Goal: Information Seeking & Learning: Compare options

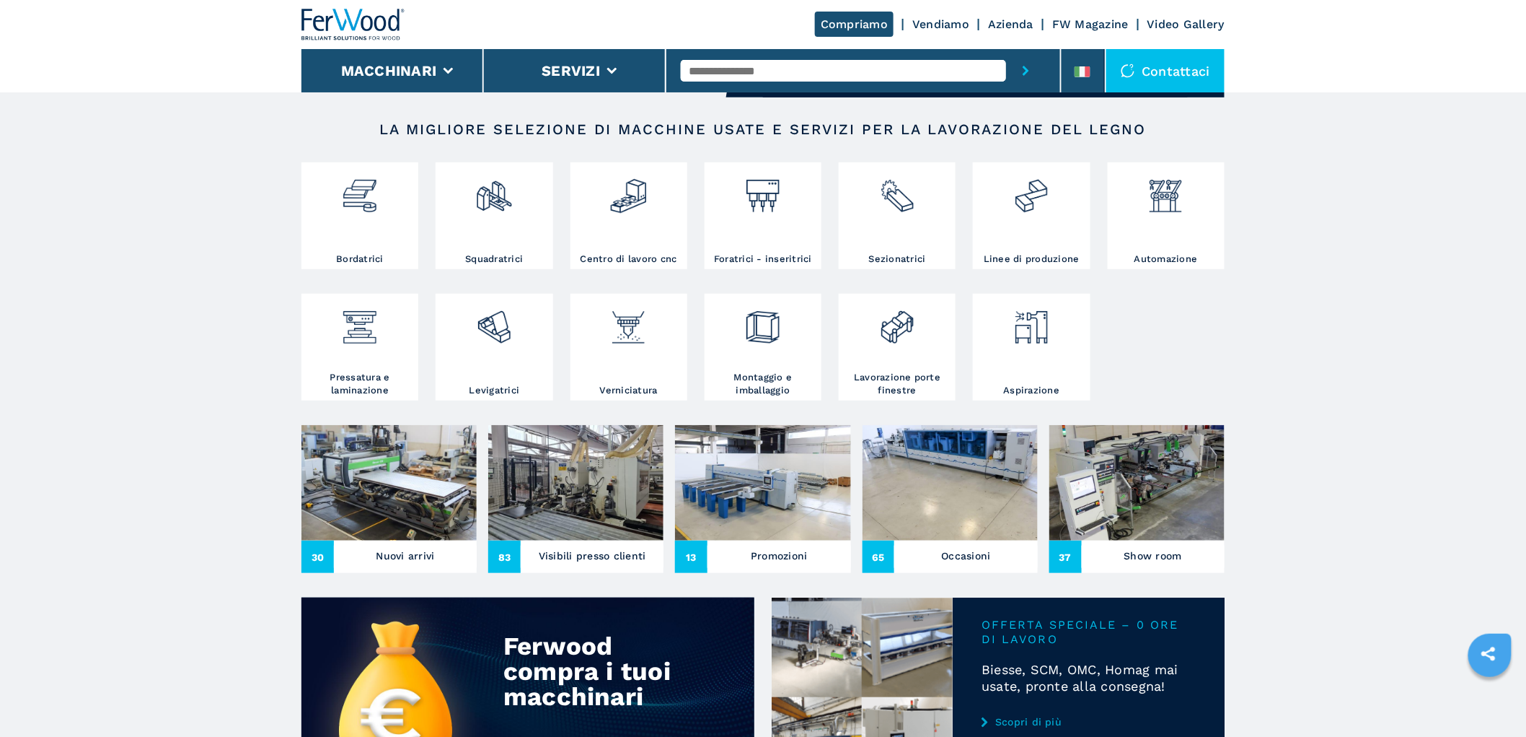
scroll to position [320, 0]
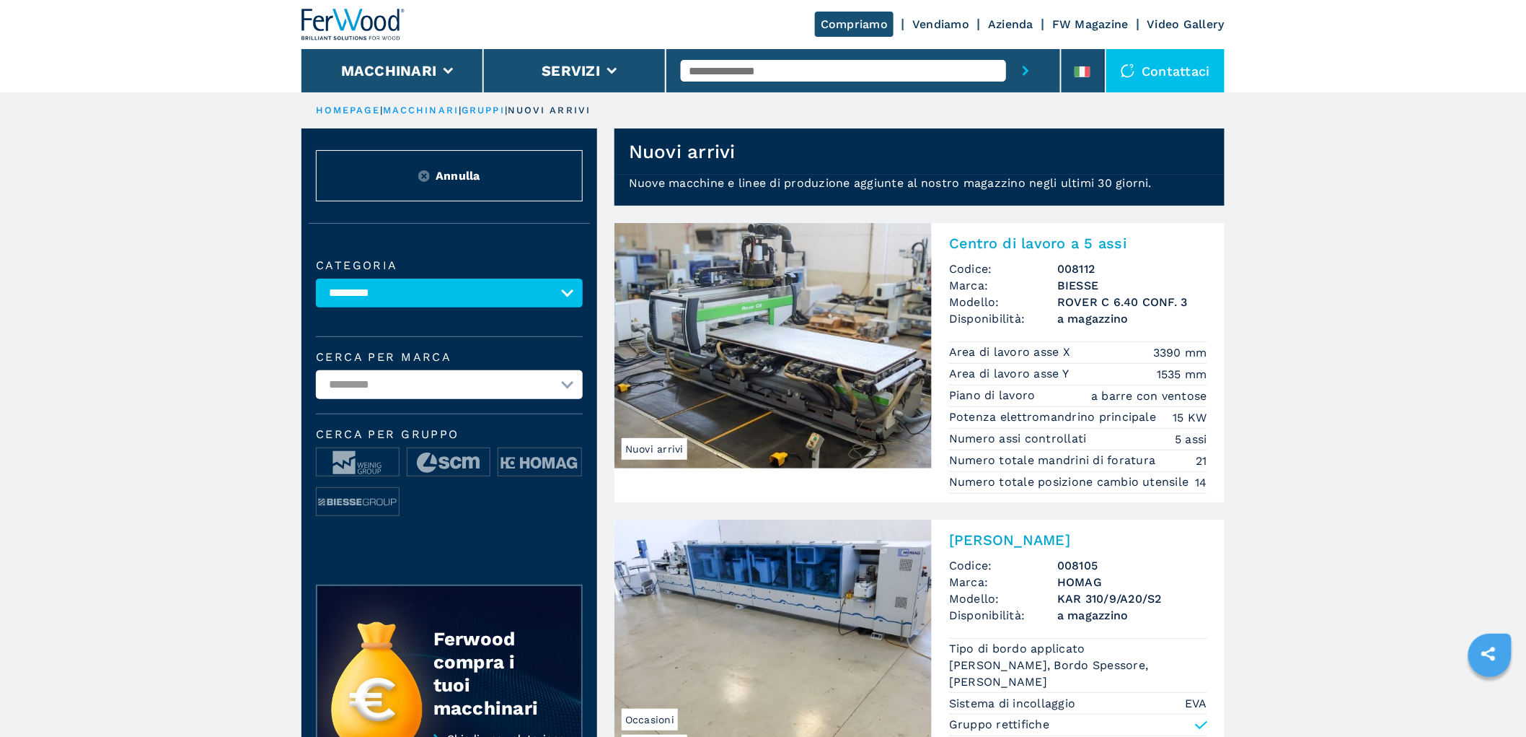
click at [458, 303] on select "**********" at bounding box center [449, 292] width 267 height 29
select select "**********"
click at [316, 278] on select "**********" at bounding box center [449, 292] width 267 height 29
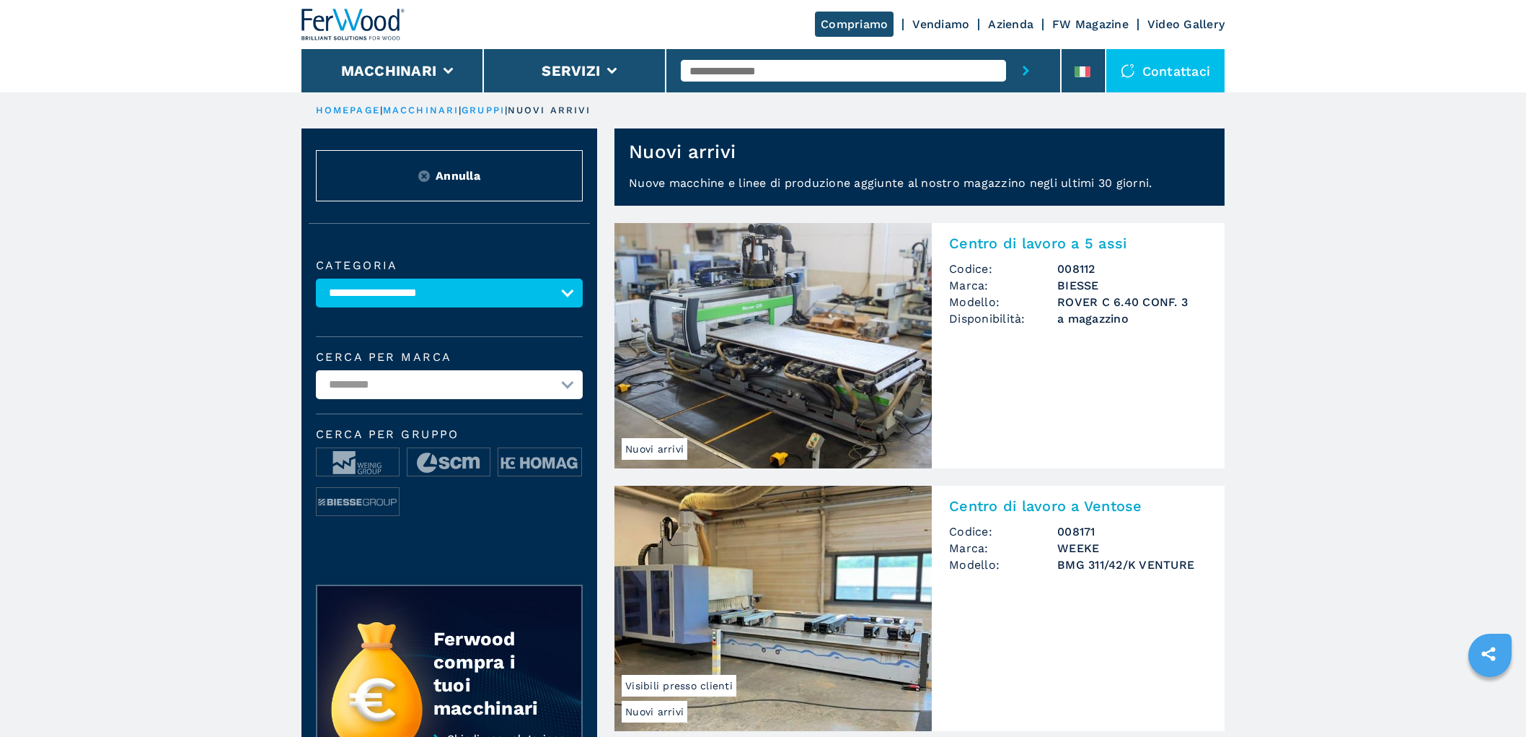
select select "**********"
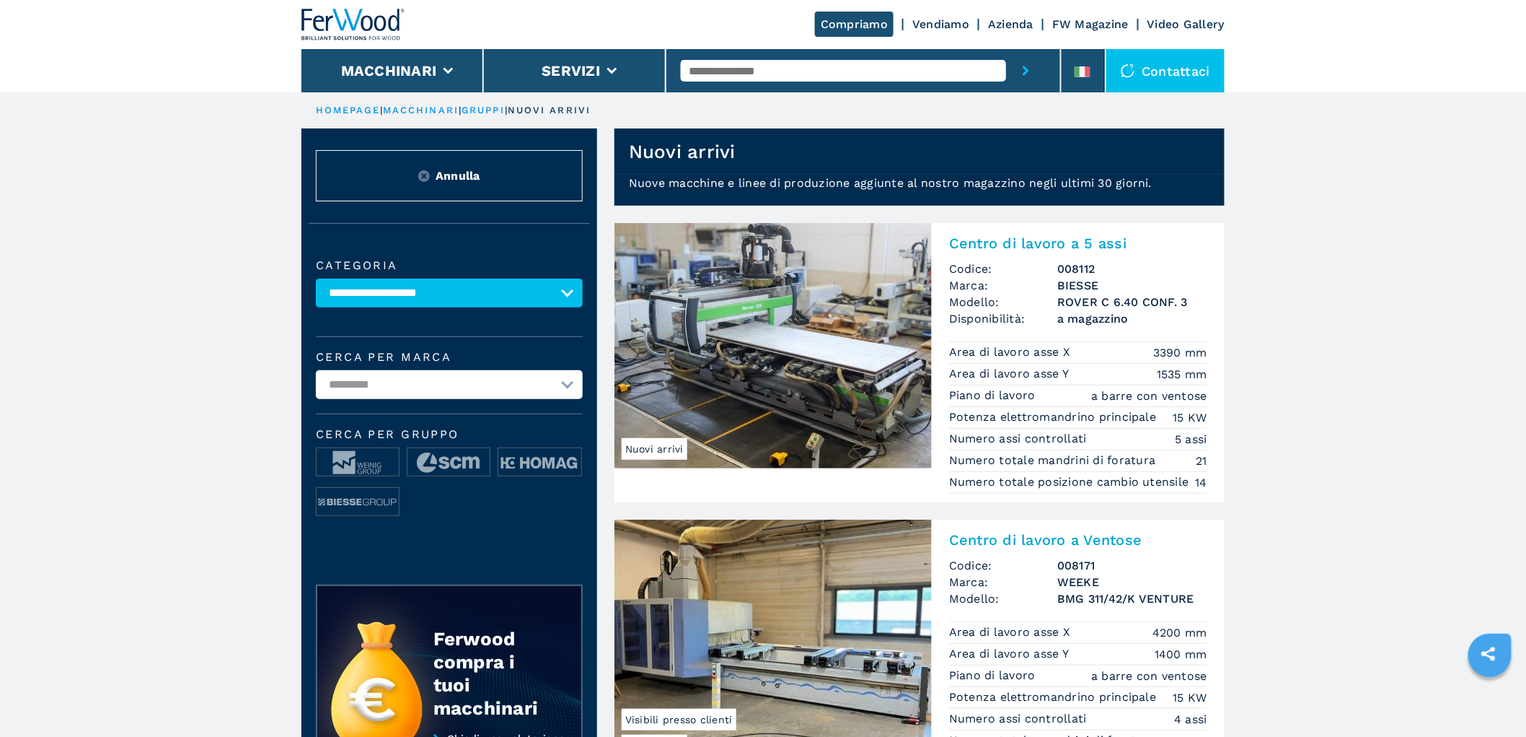
click at [328, 30] on img at bounding box center [354, 25] width 104 height 32
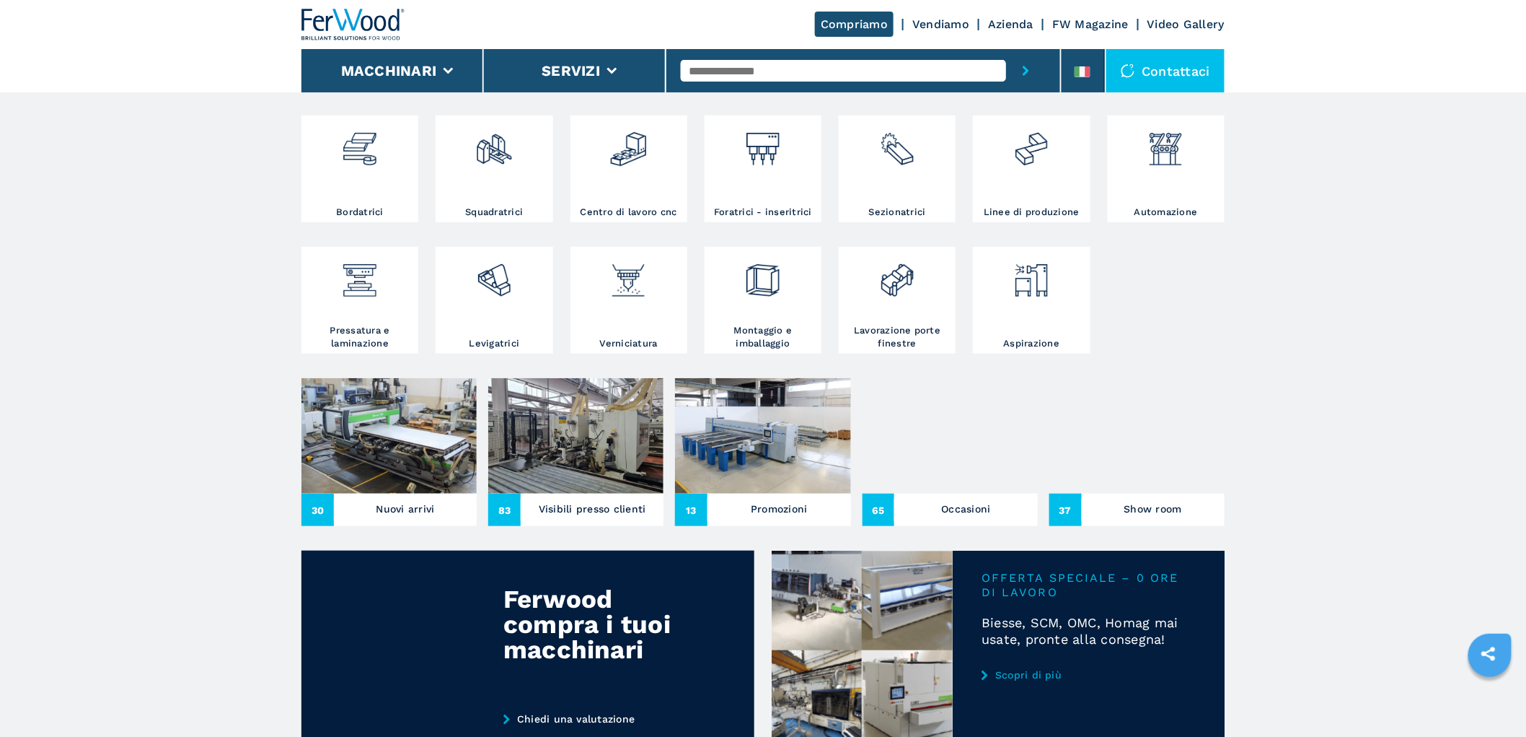
scroll to position [80, 0]
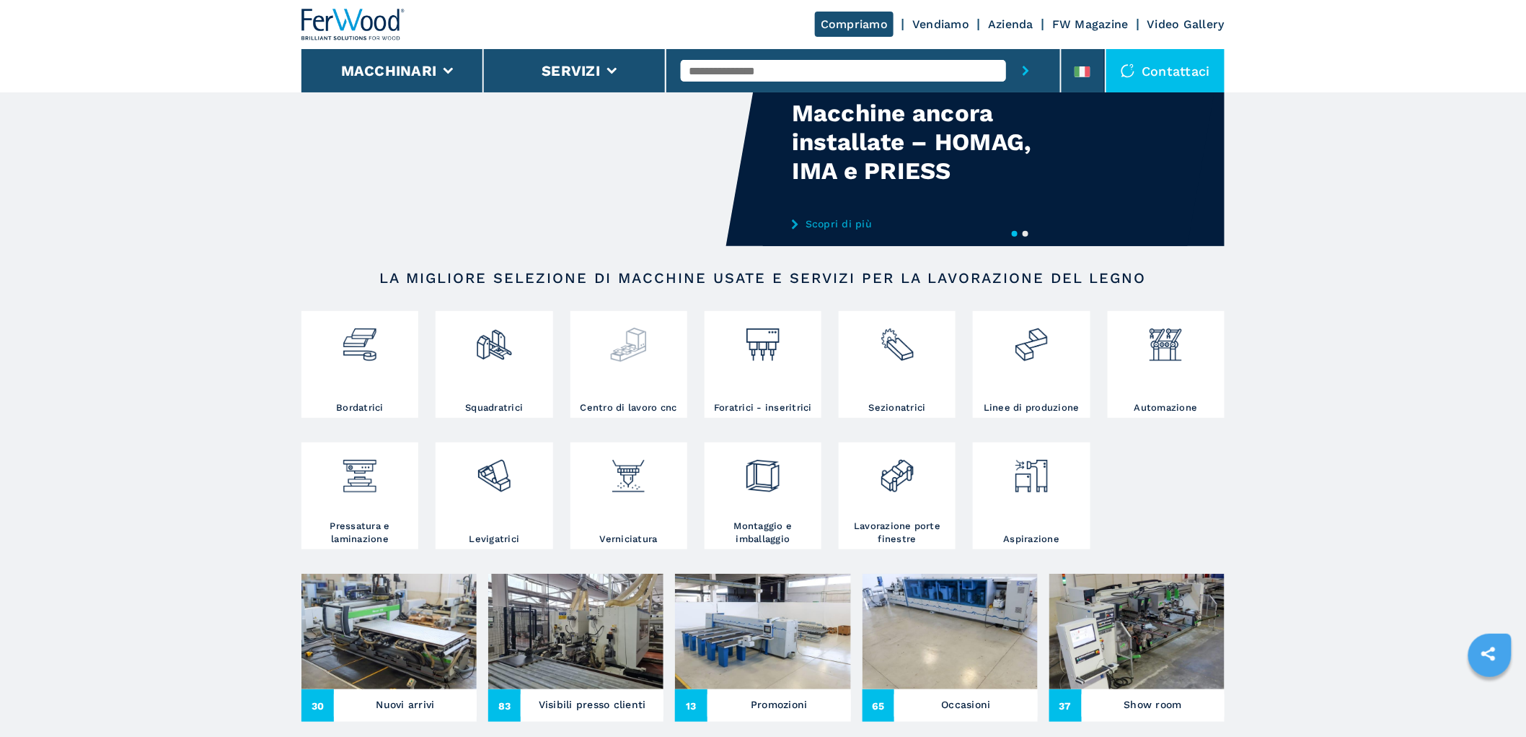
click at [659, 356] on div at bounding box center [629, 339] width 110 height 49
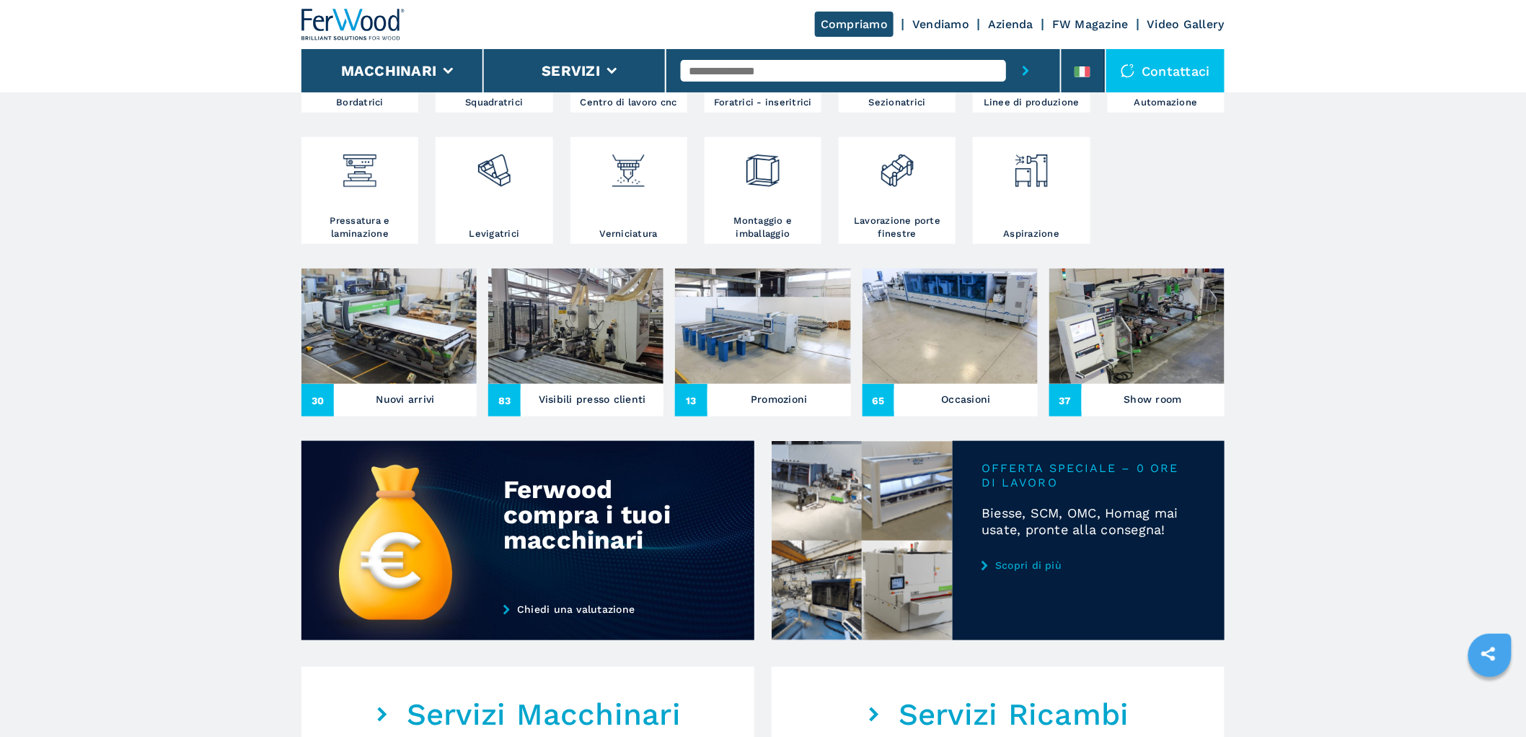
scroll to position [480, 0]
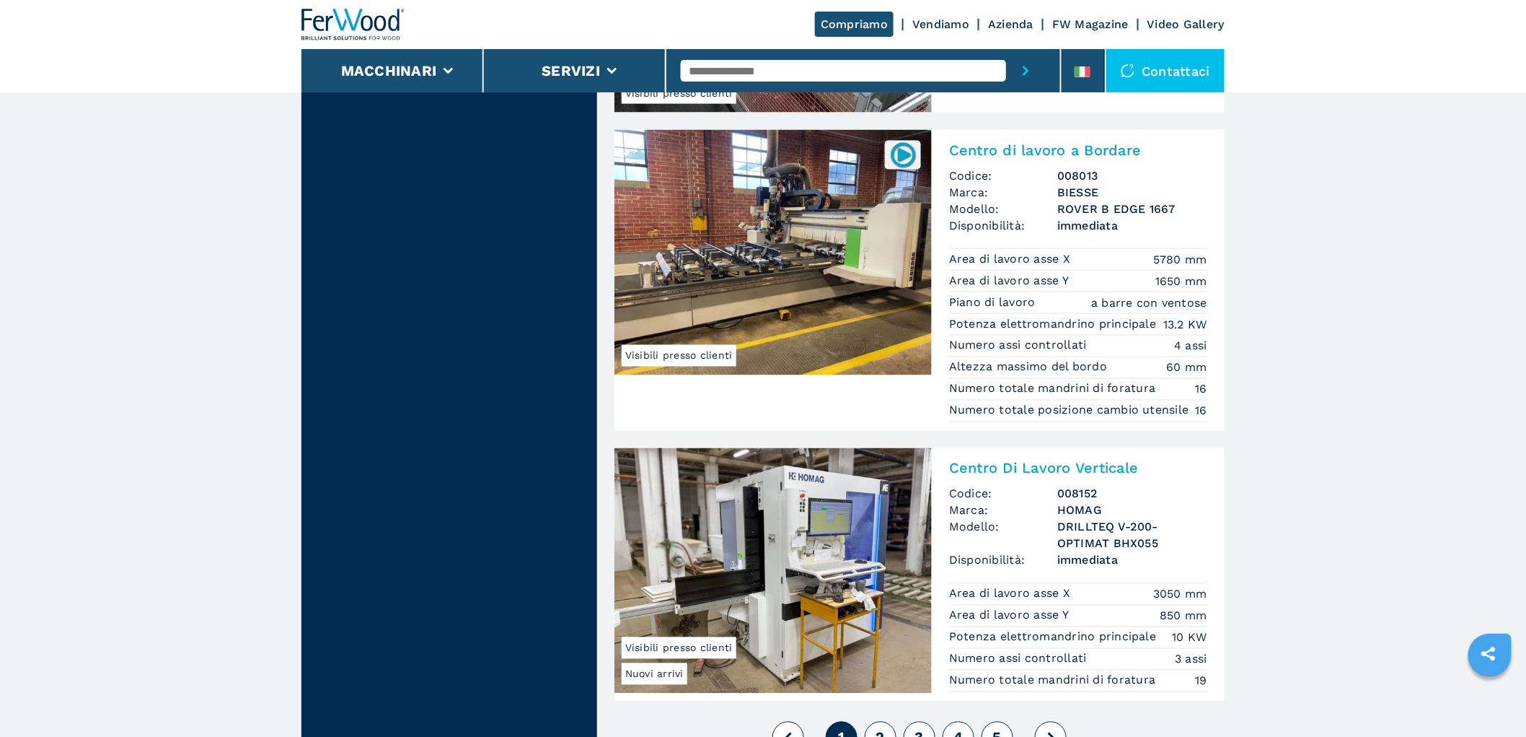
scroll to position [3580, 0]
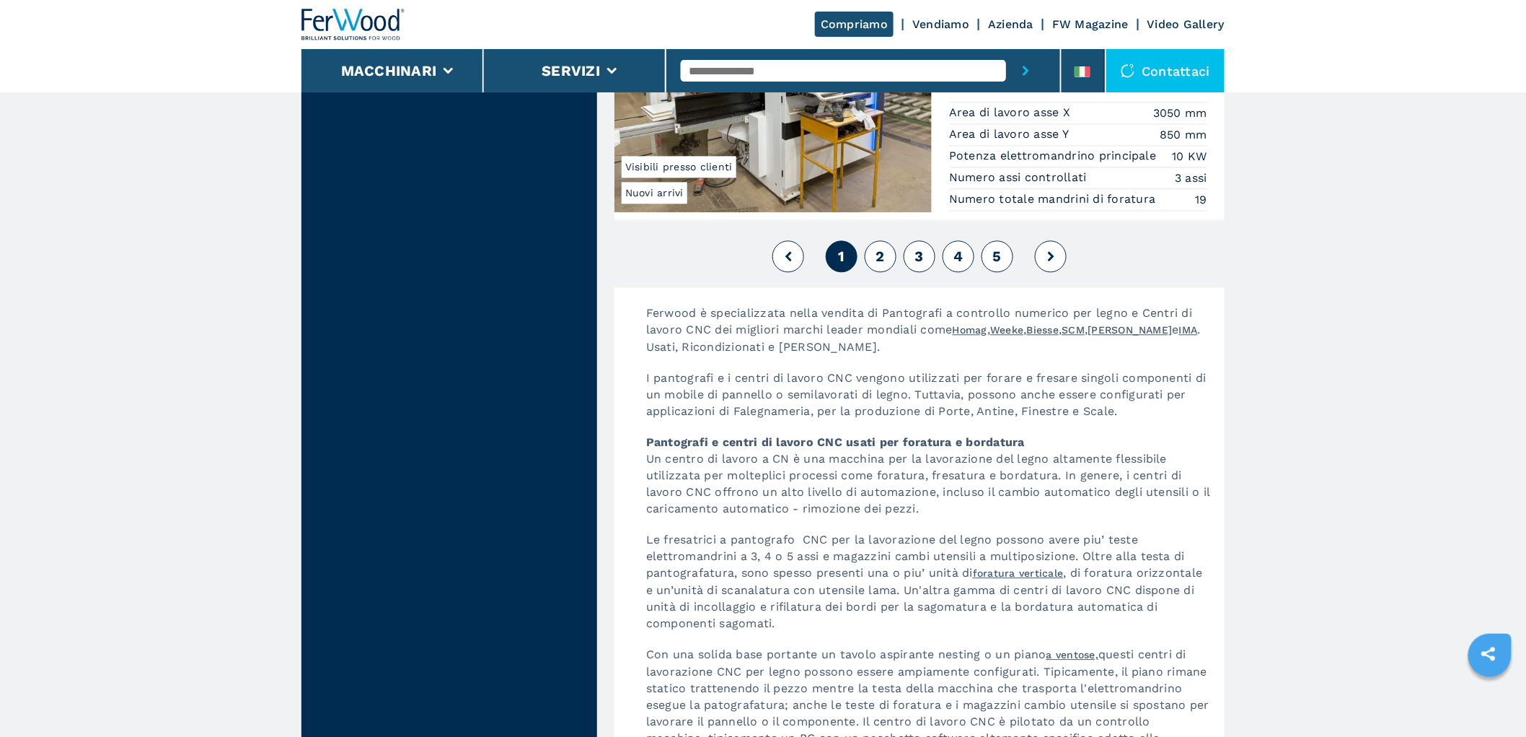
click at [871, 265] on button "2" at bounding box center [881, 256] width 32 height 32
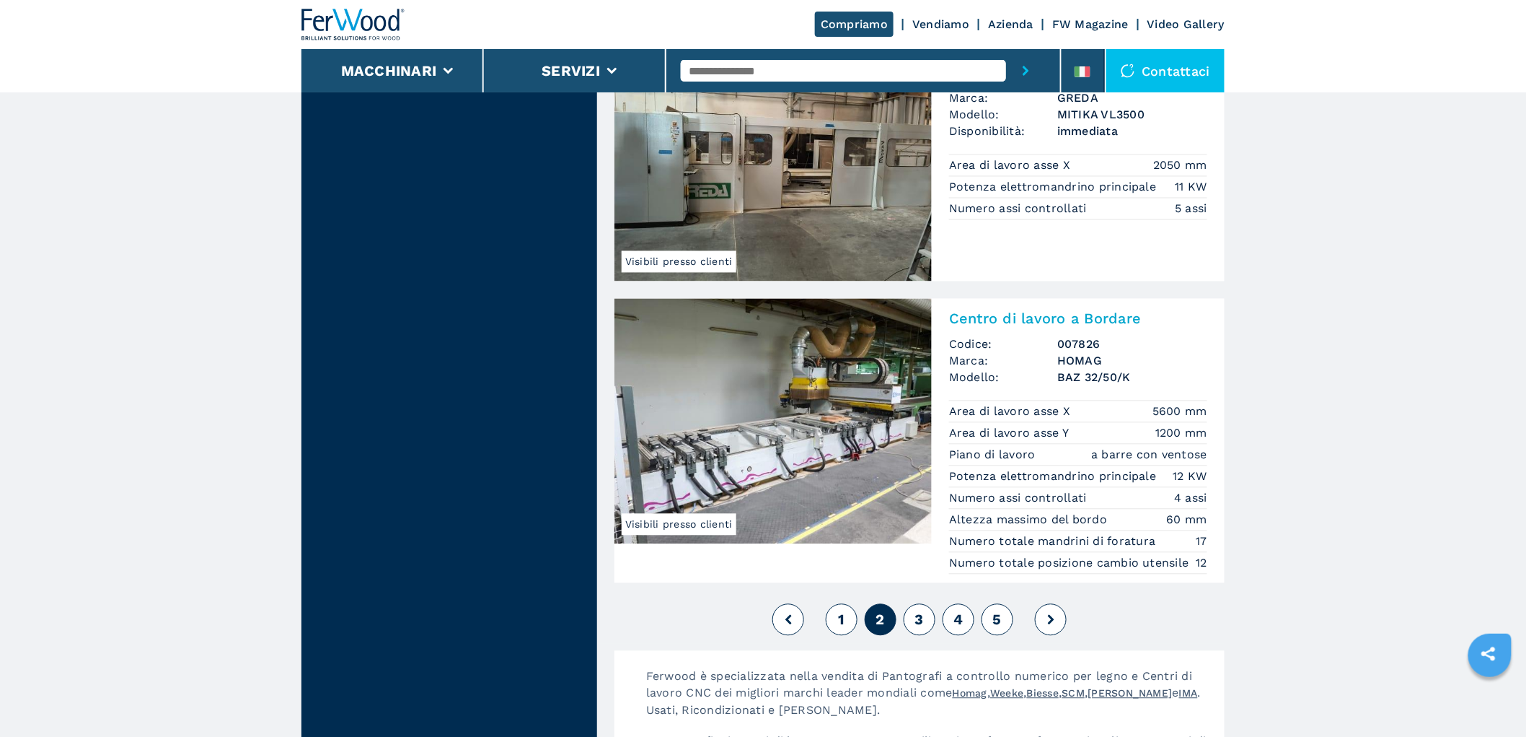
scroll to position [3366, 0]
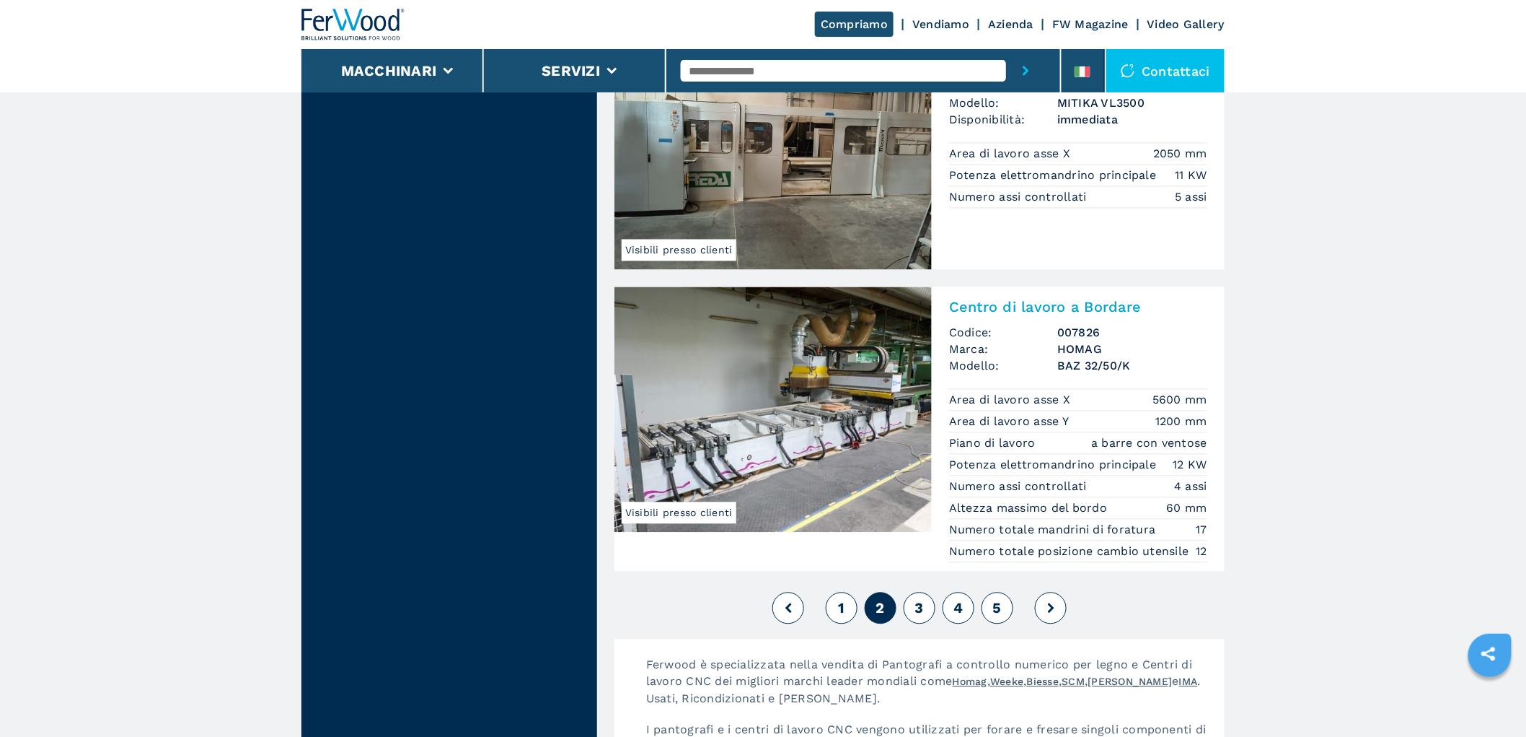
click at [922, 617] on span "3" at bounding box center [919, 607] width 9 height 17
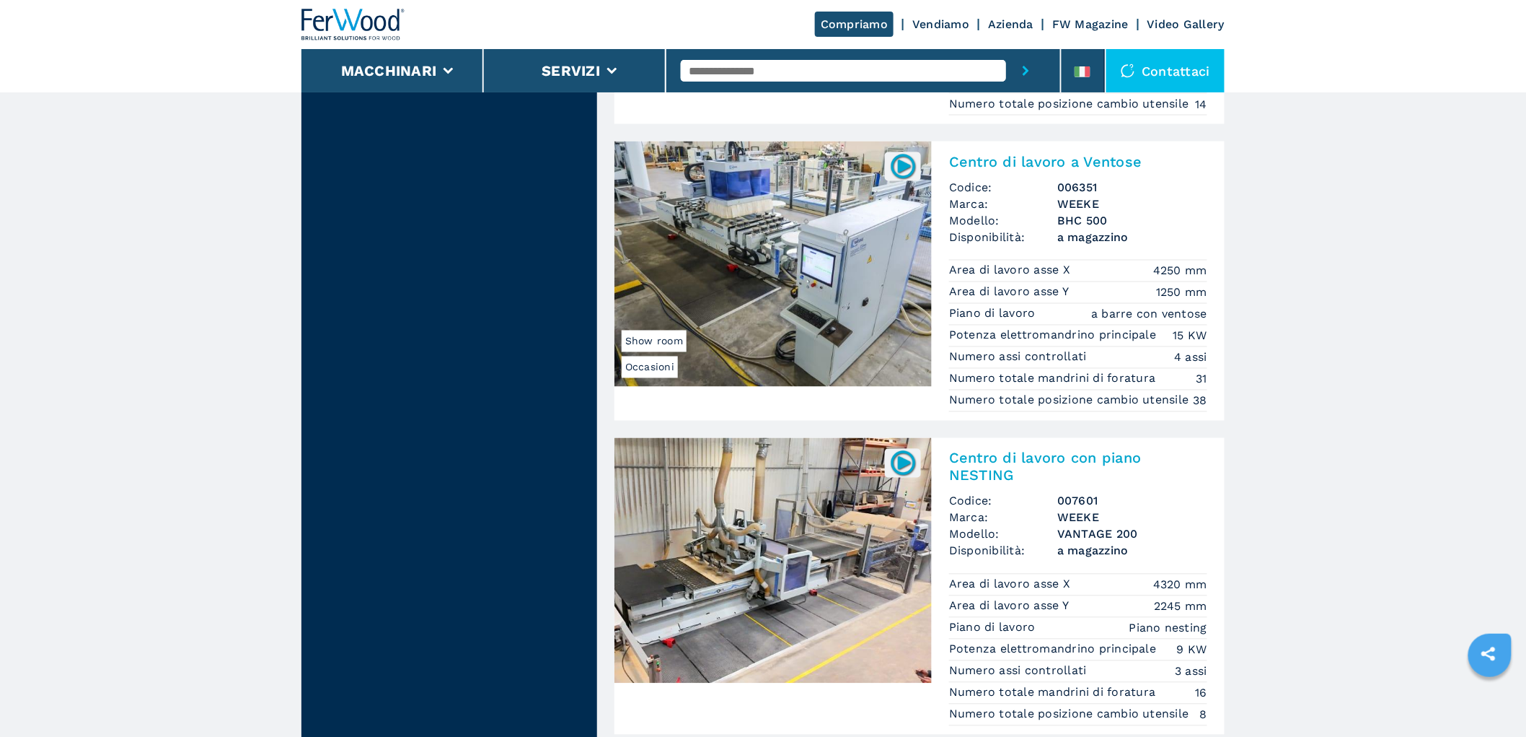
scroll to position [3366, 0]
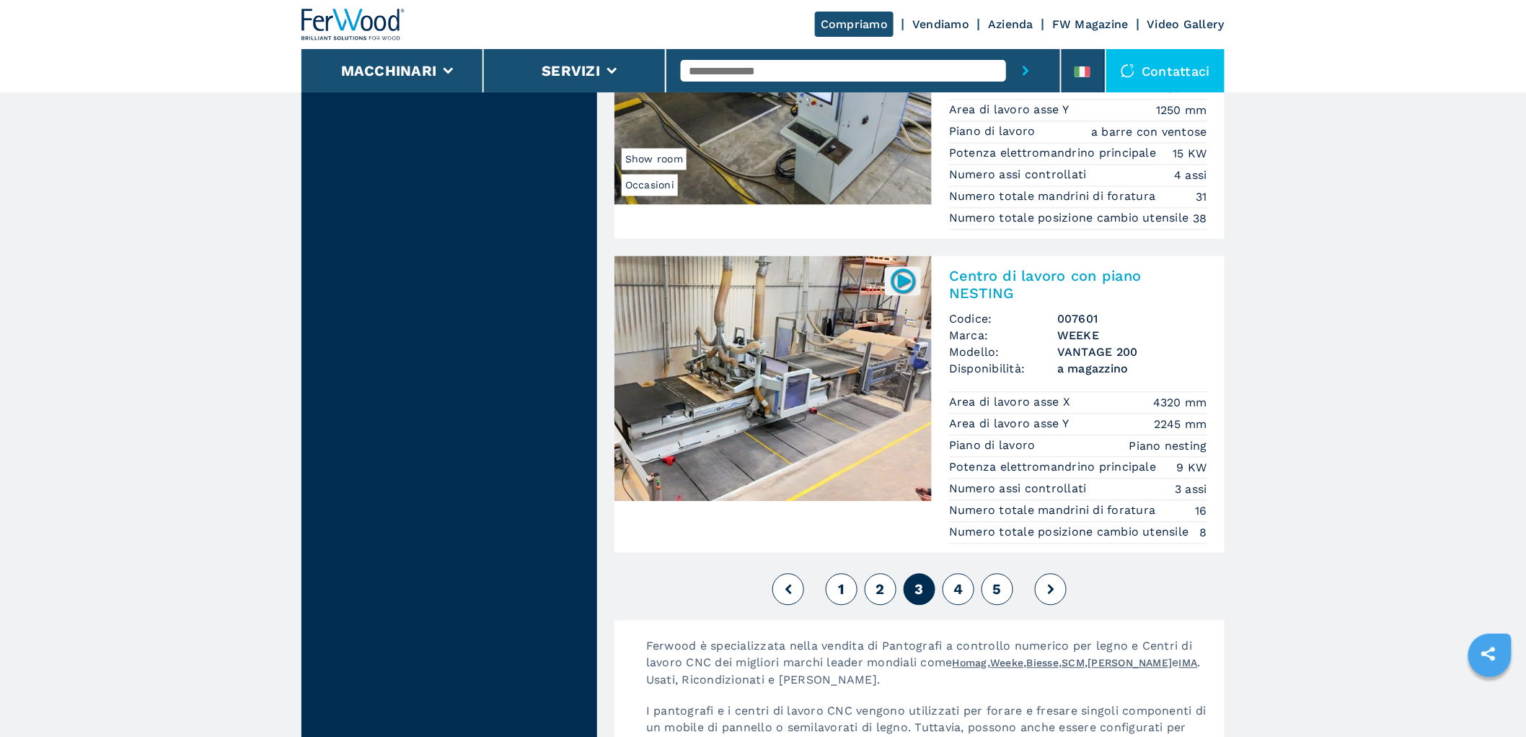
click at [958, 598] on span "4" at bounding box center [958, 589] width 9 height 17
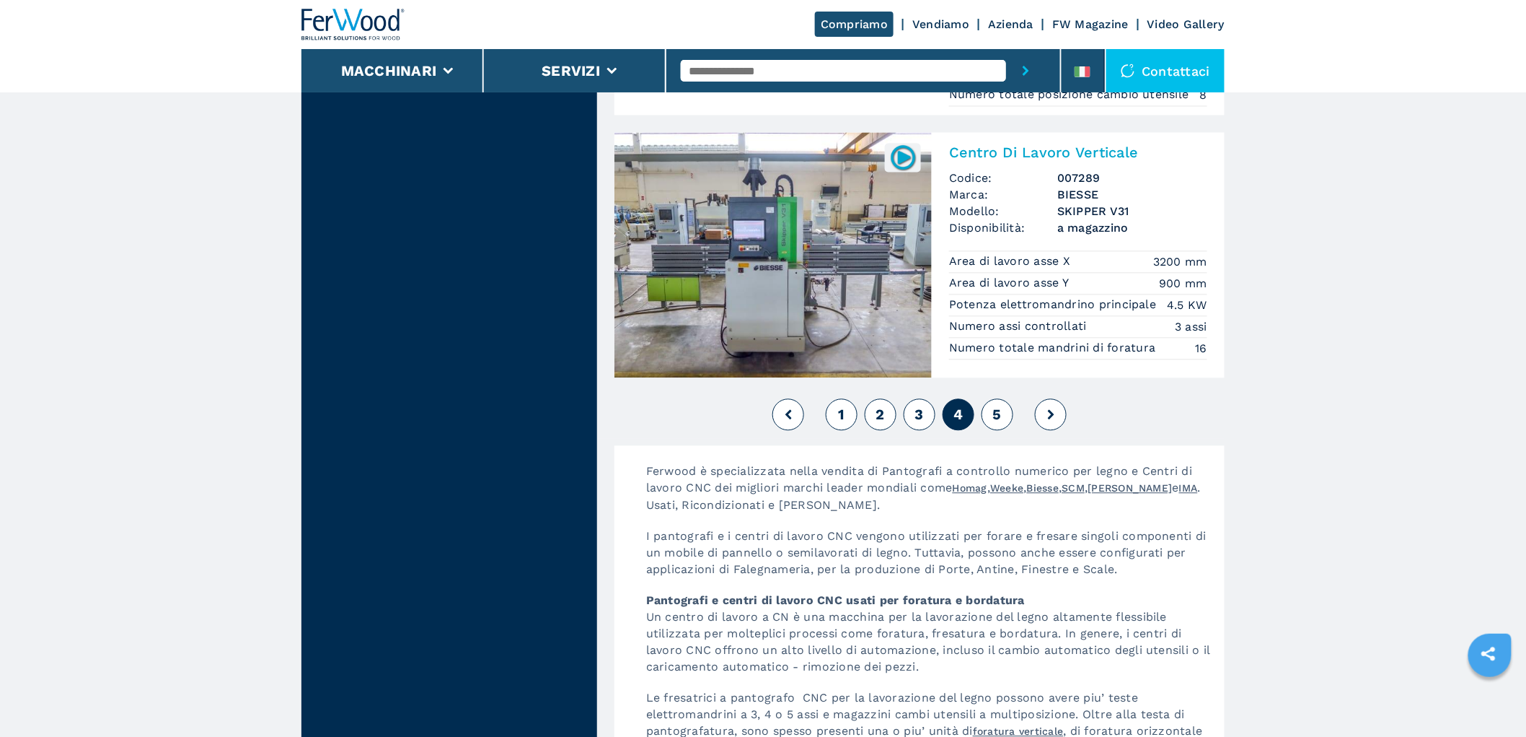
scroll to position [3607, 0]
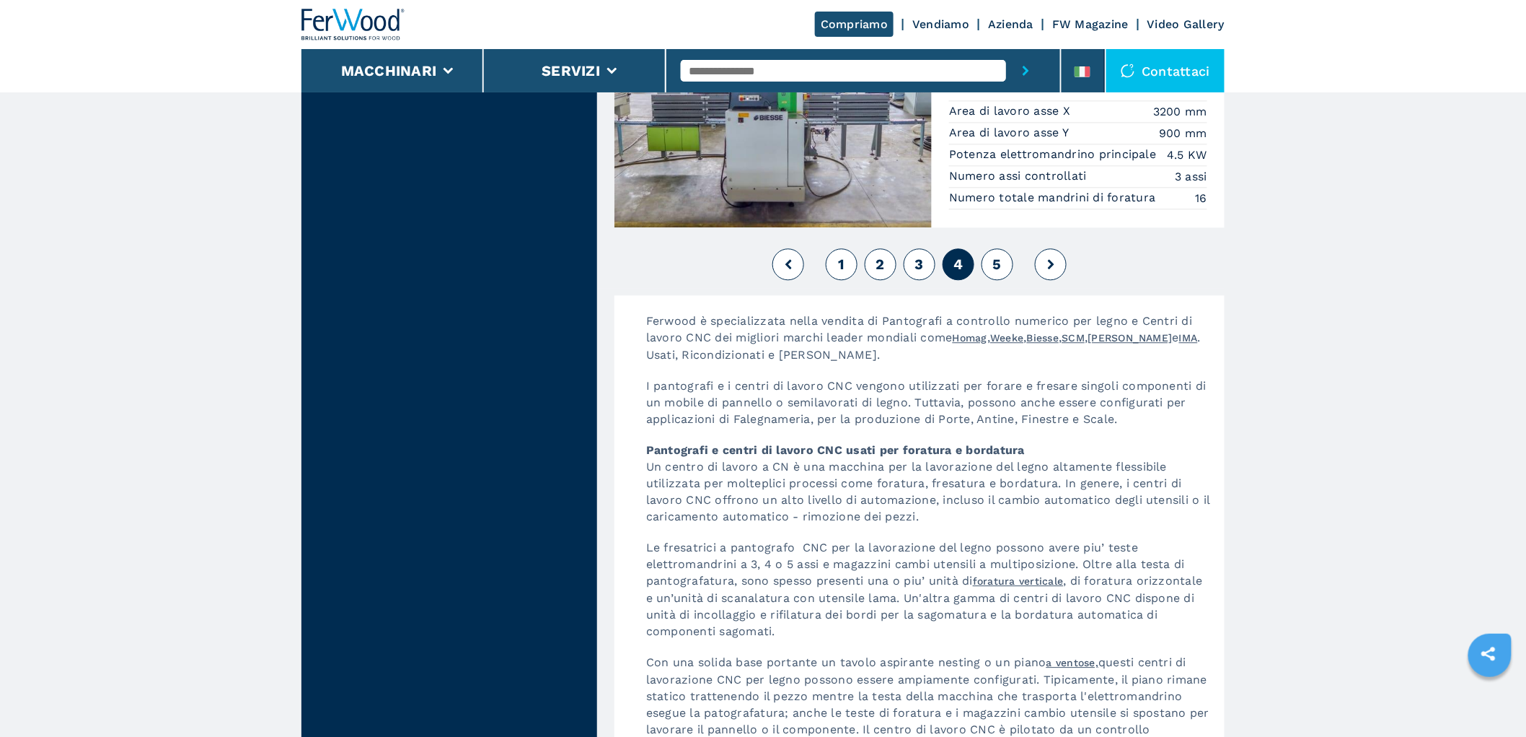
click at [999, 258] on button "5" at bounding box center [998, 264] width 32 height 32
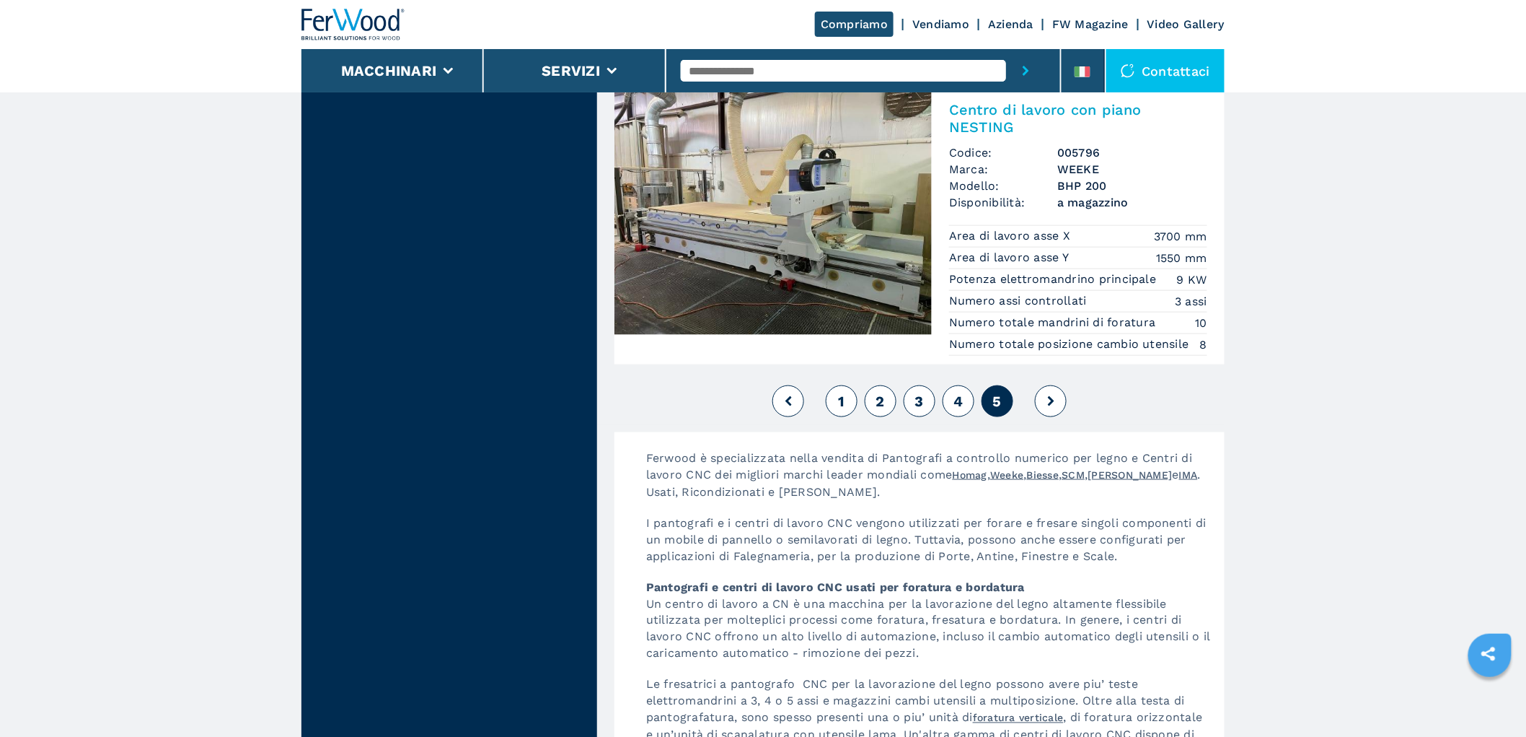
scroll to position [2886, 0]
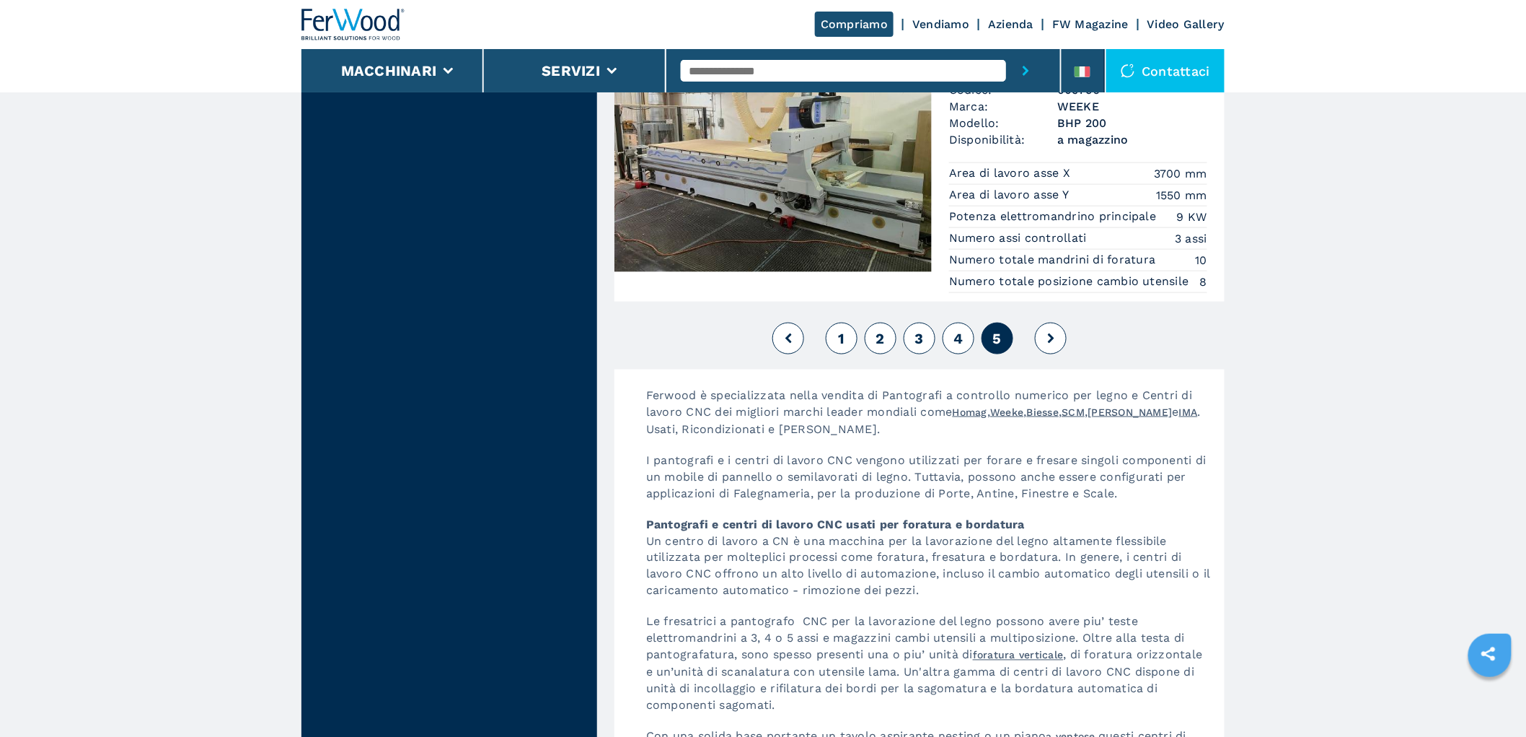
click at [952, 354] on button "4" at bounding box center [959, 338] width 32 height 32
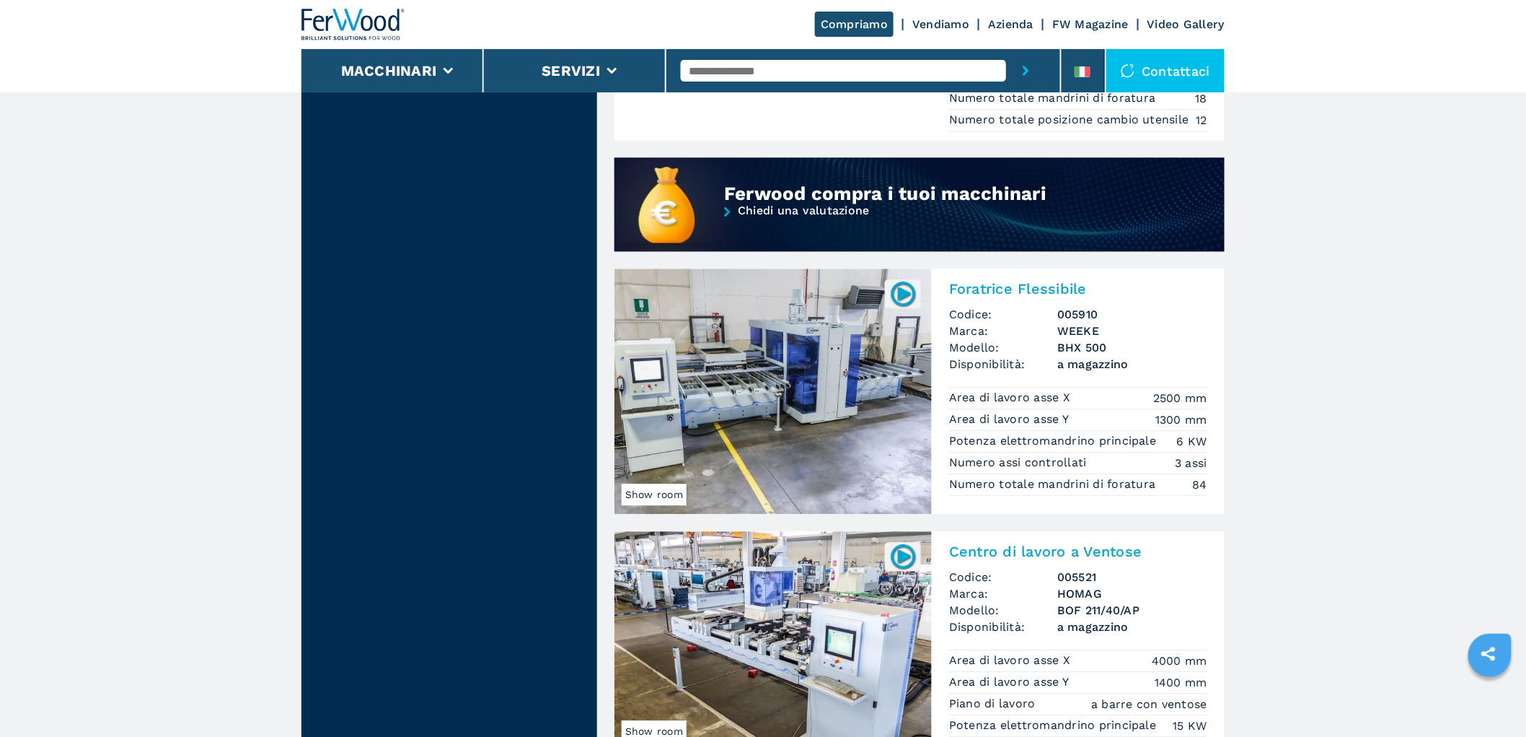
scroll to position [912, 0]
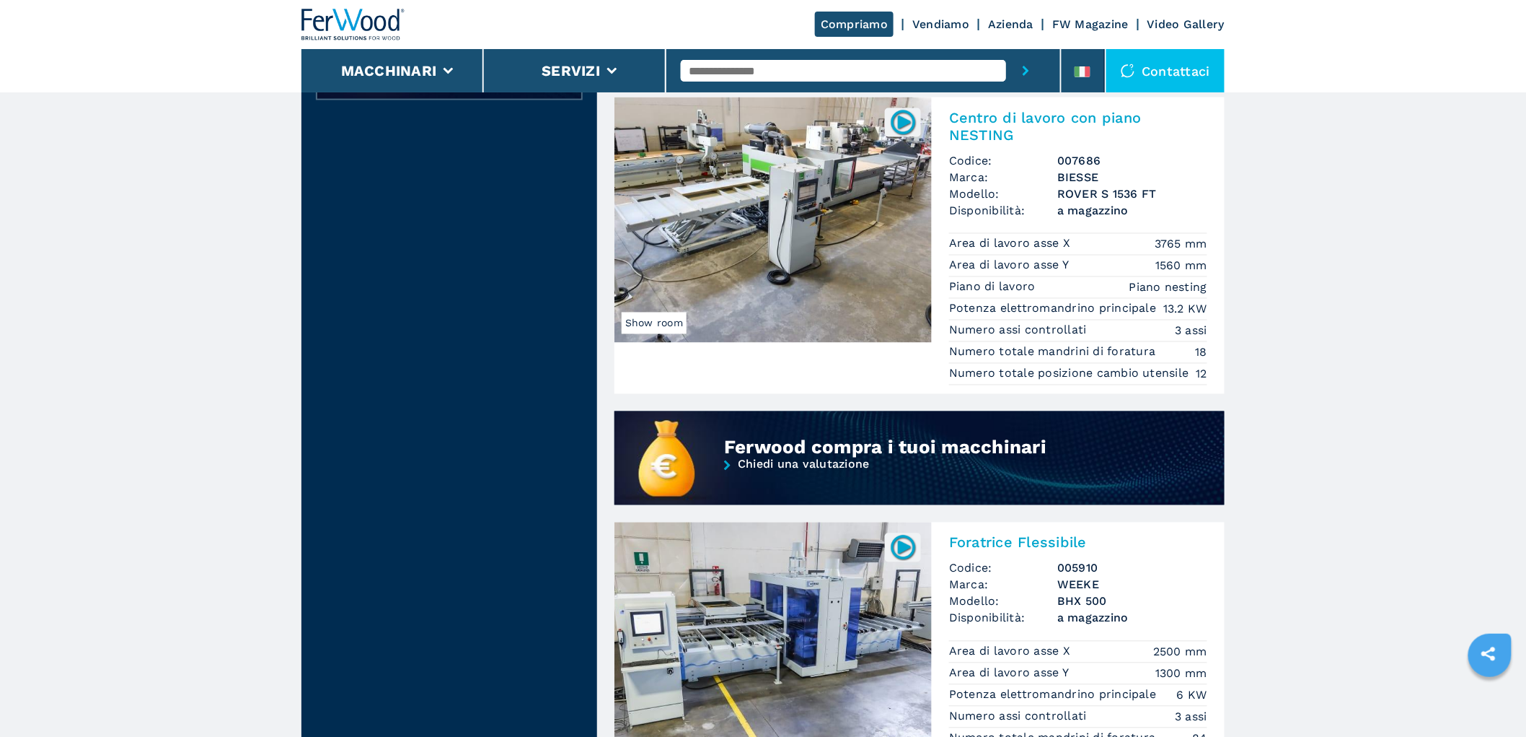
click at [801, 73] on input "text" at bounding box center [843, 71] width 325 height 22
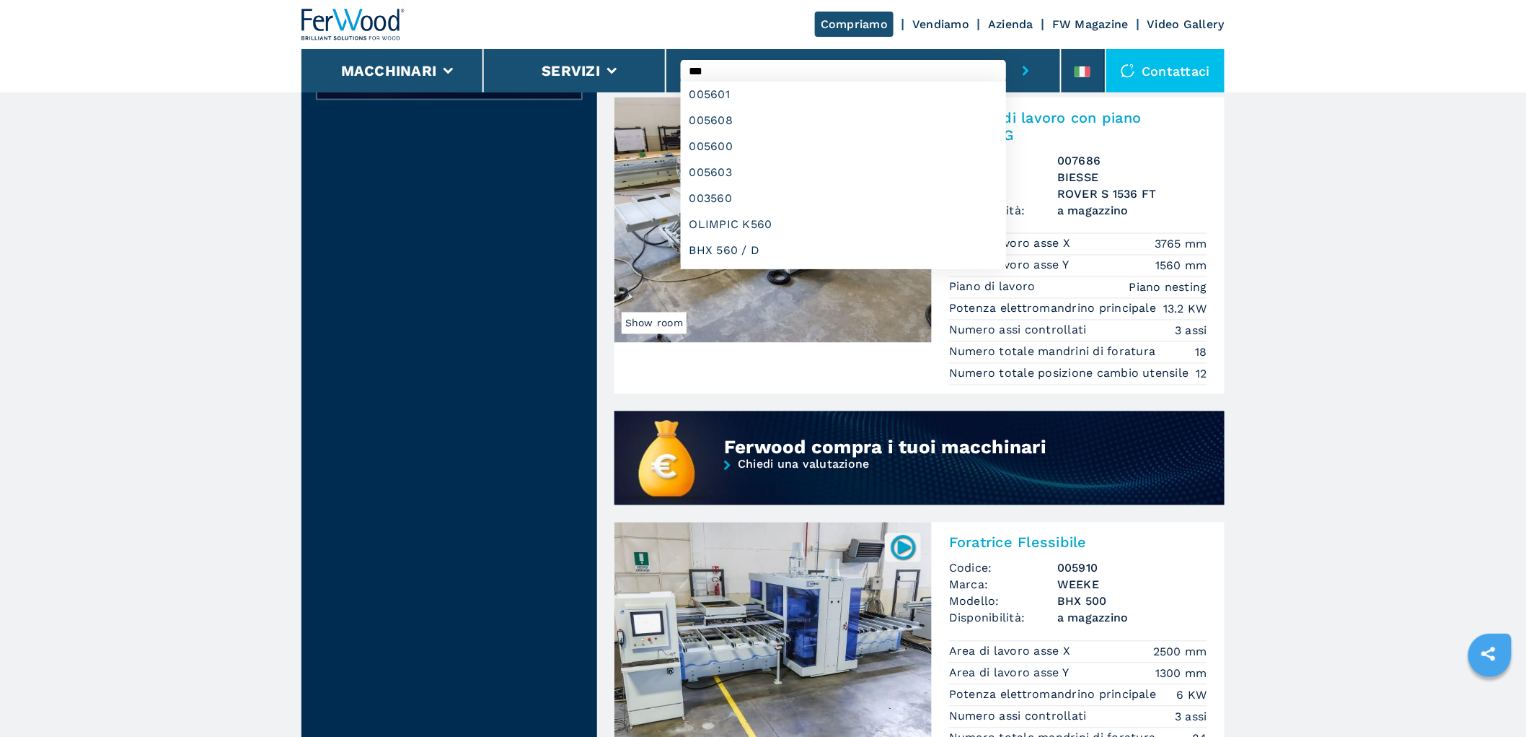
type input "***"
click at [1006, 49] on button "submit-button" at bounding box center [1026, 70] width 40 height 43
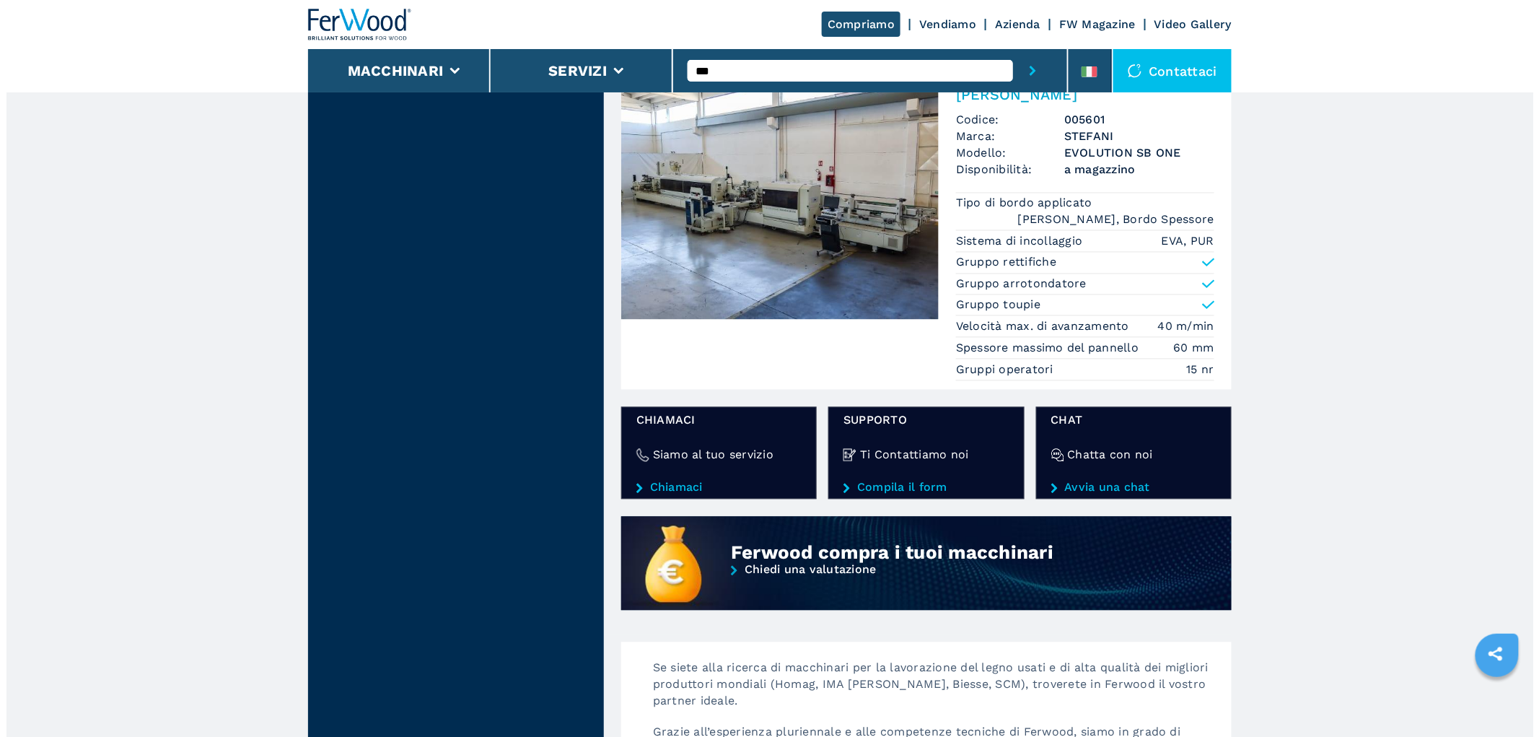
scroll to position [480, 0]
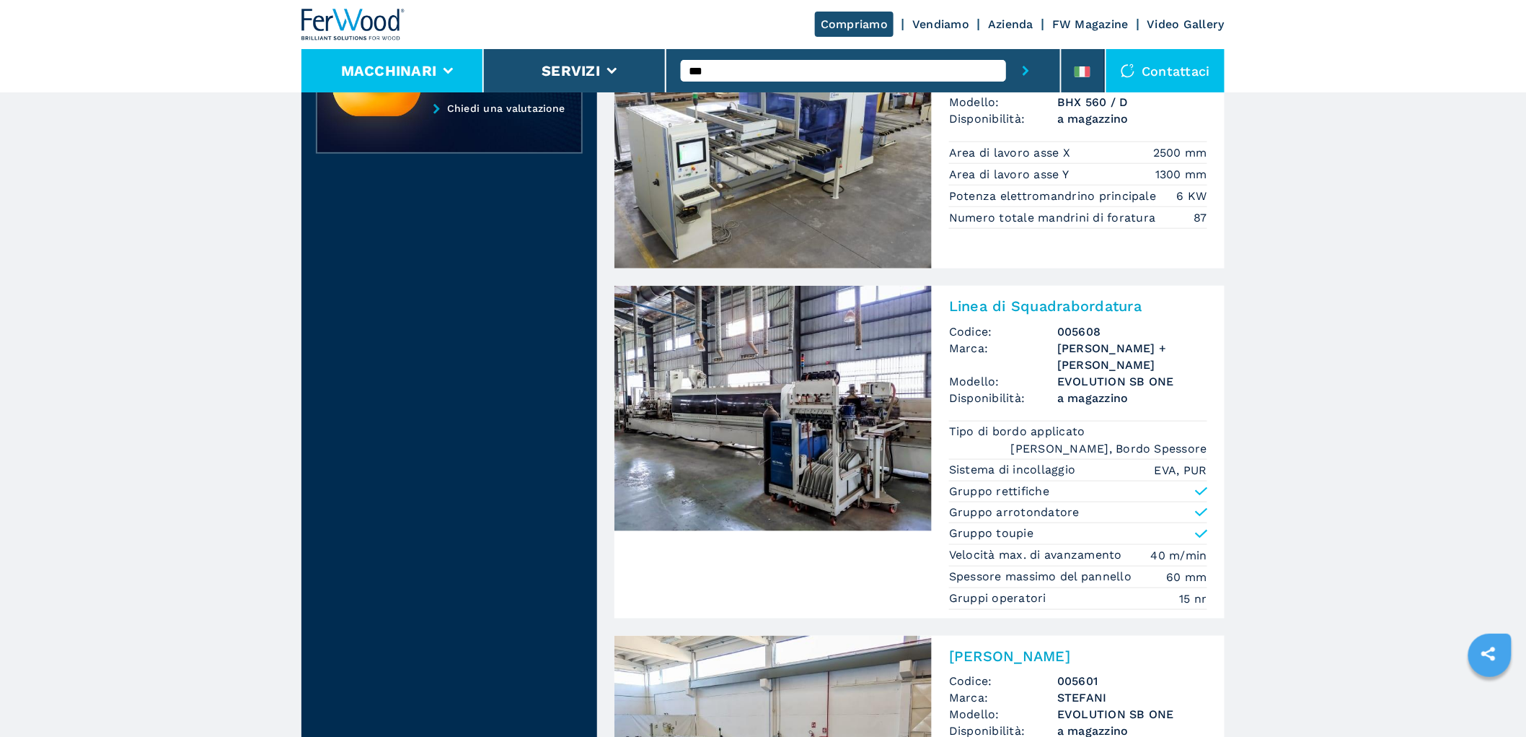
click at [385, 74] on button "Macchinari" at bounding box center [389, 70] width 96 height 17
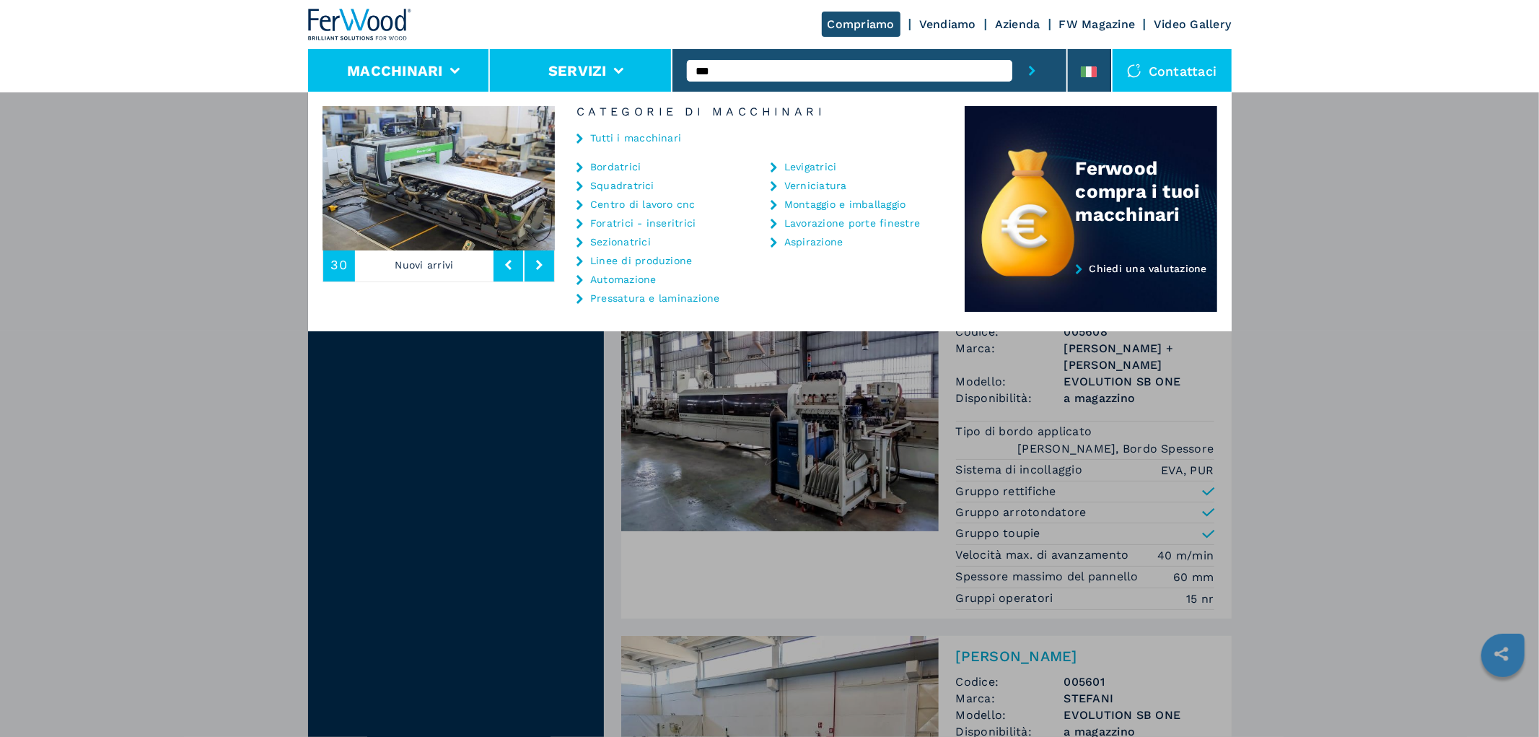
drag, startPoint x: 736, startPoint y: 71, endPoint x: 514, endPoint y: 53, distance: 222.9
click at [514, 53] on div "Compriamo Vendiamo Azienda FW Magazine Video Gallery Macchinari Servizi *** Con…" at bounding box center [769, 46] width 923 height 92
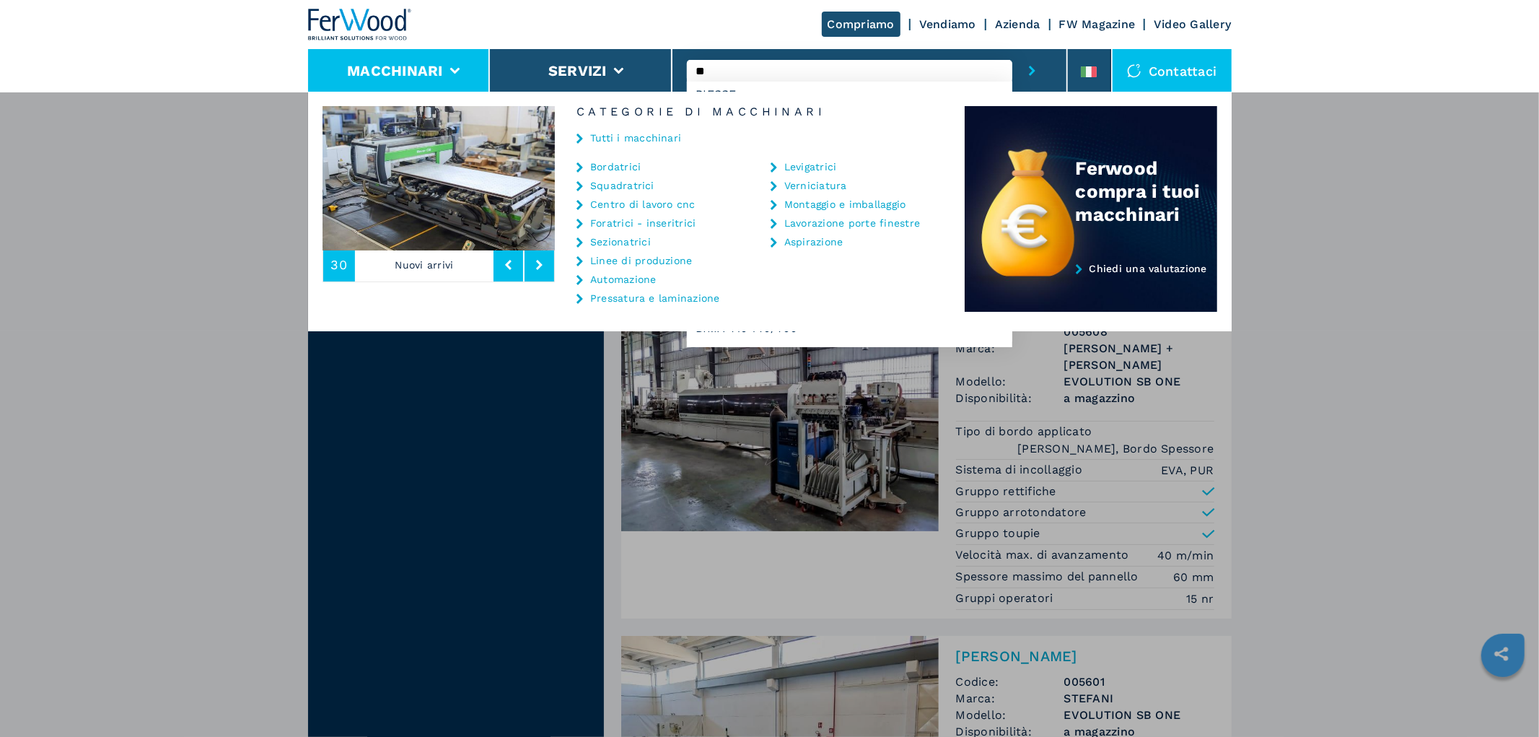
type input "**"
click at [647, 209] on div "Centro di lavoro cnc" at bounding box center [655, 204] width 158 height 12
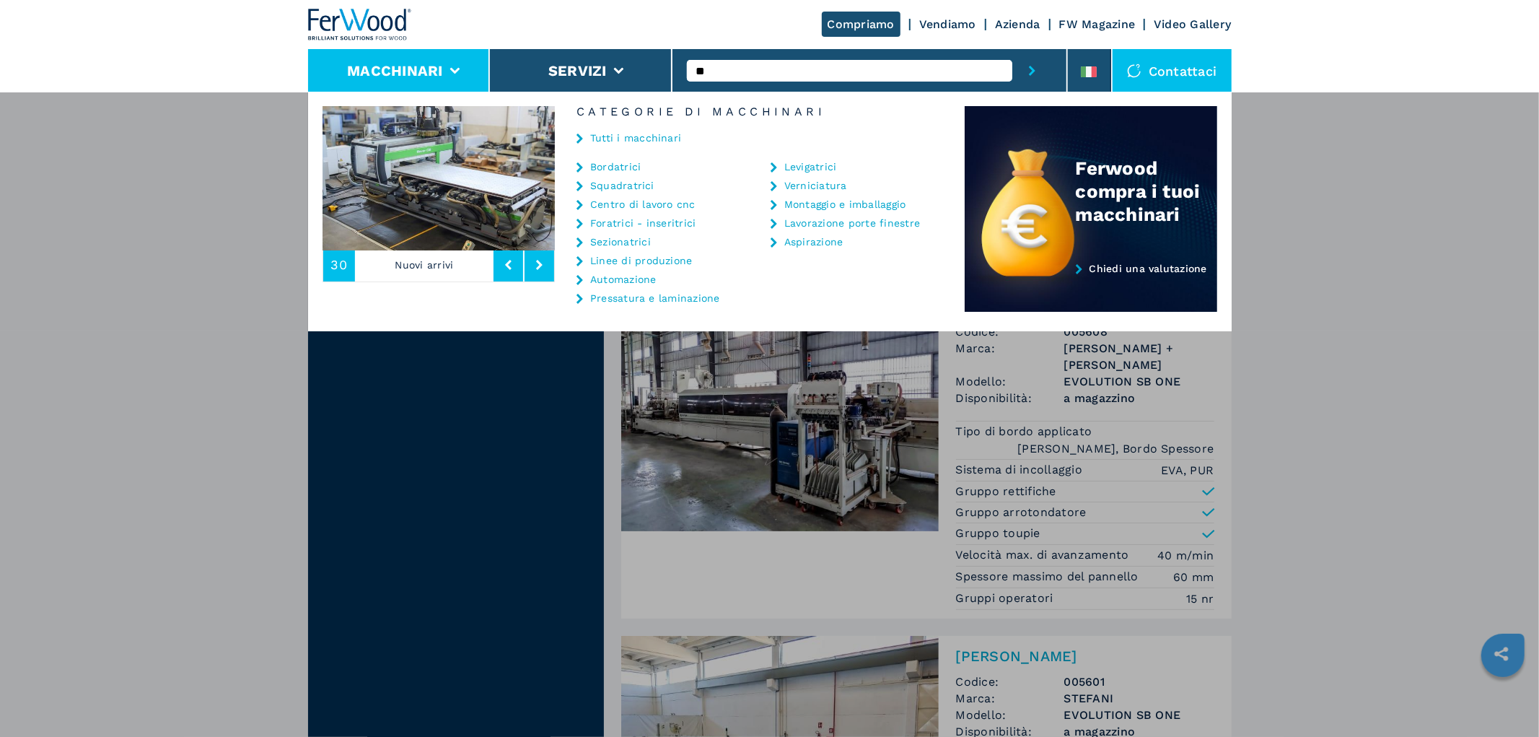
click at [651, 205] on link "Centro di lavoro cnc" at bounding box center [642, 204] width 105 height 10
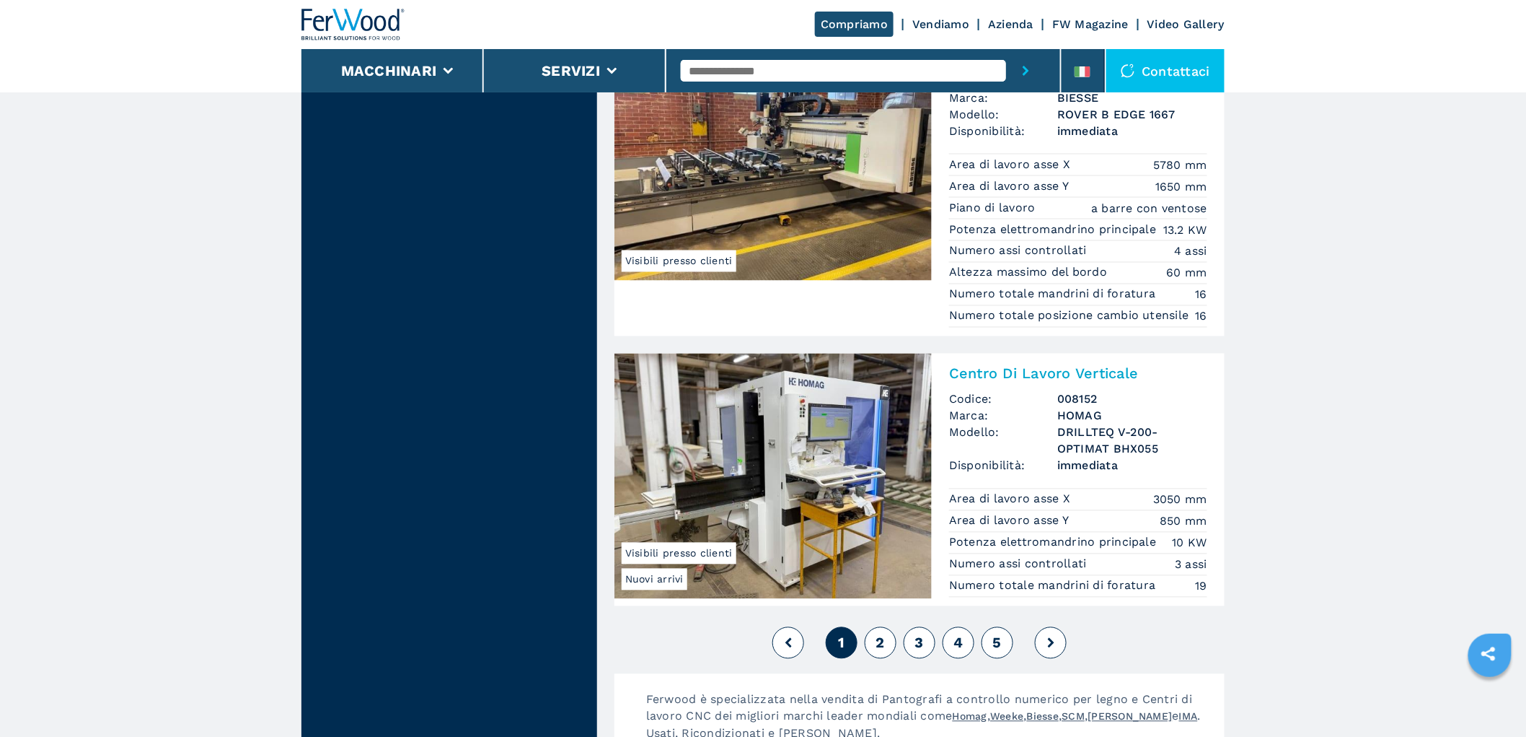
scroll to position [3446, 0]
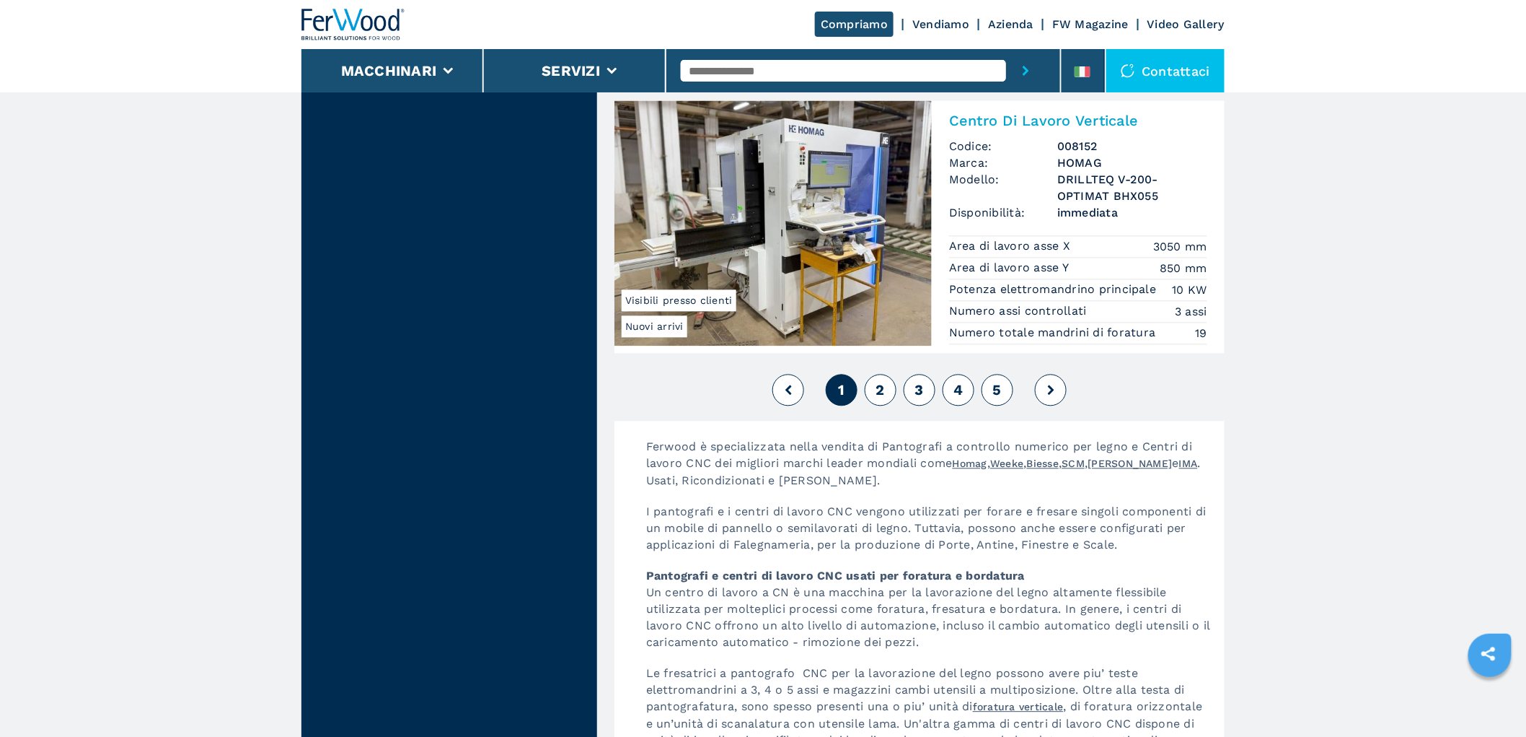
click at [884, 400] on button "2" at bounding box center [881, 390] width 32 height 32
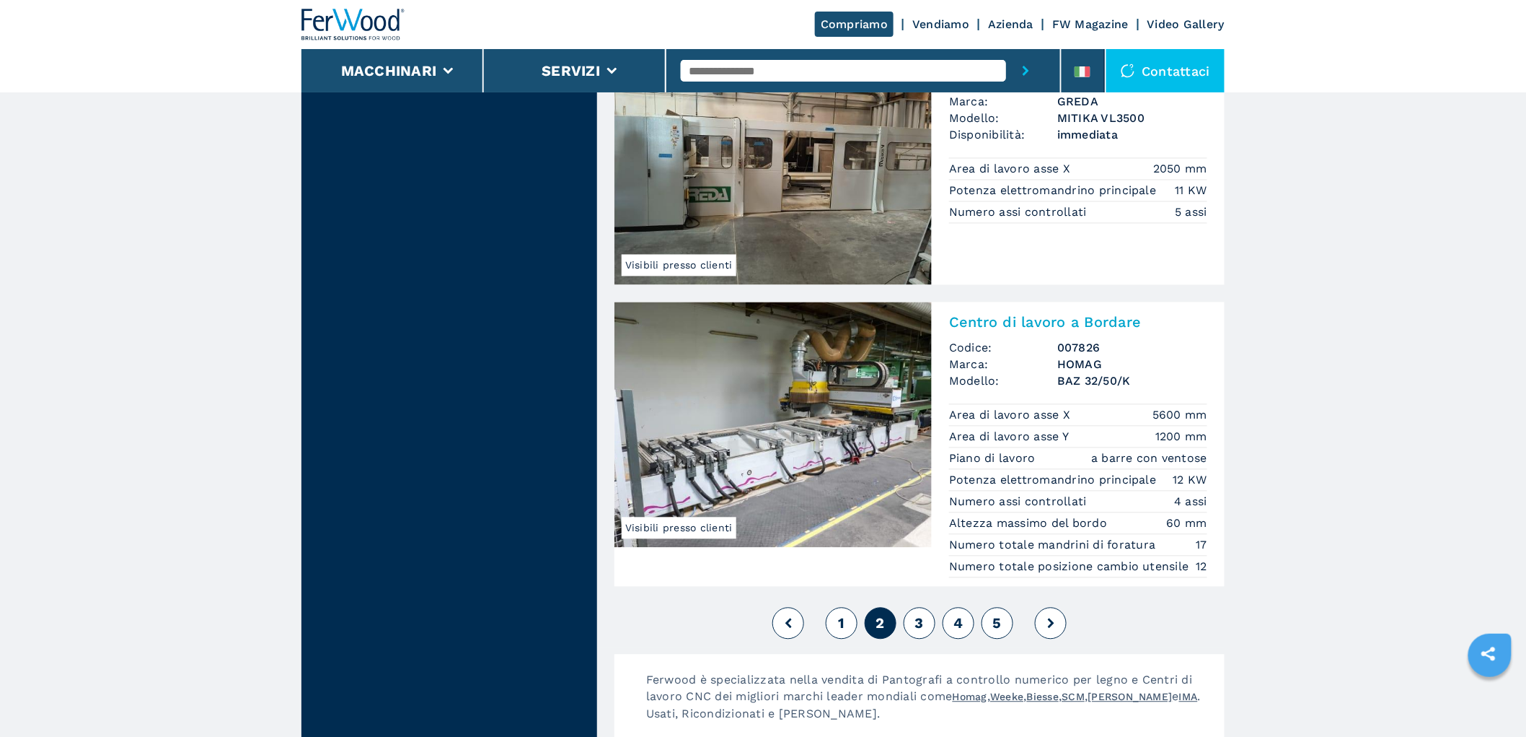
scroll to position [3366, 0]
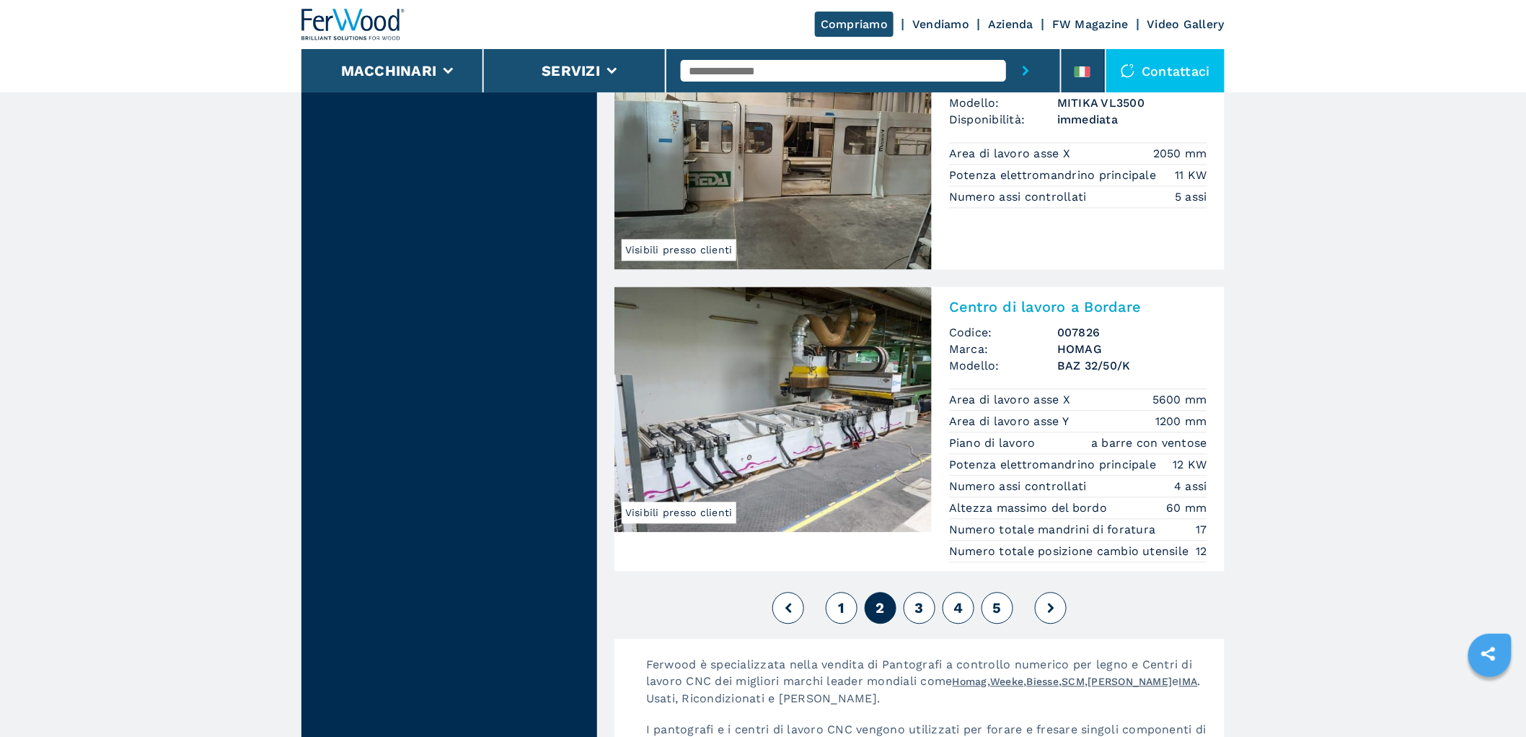
click at [840, 617] on span "1" at bounding box center [841, 607] width 6 height 17
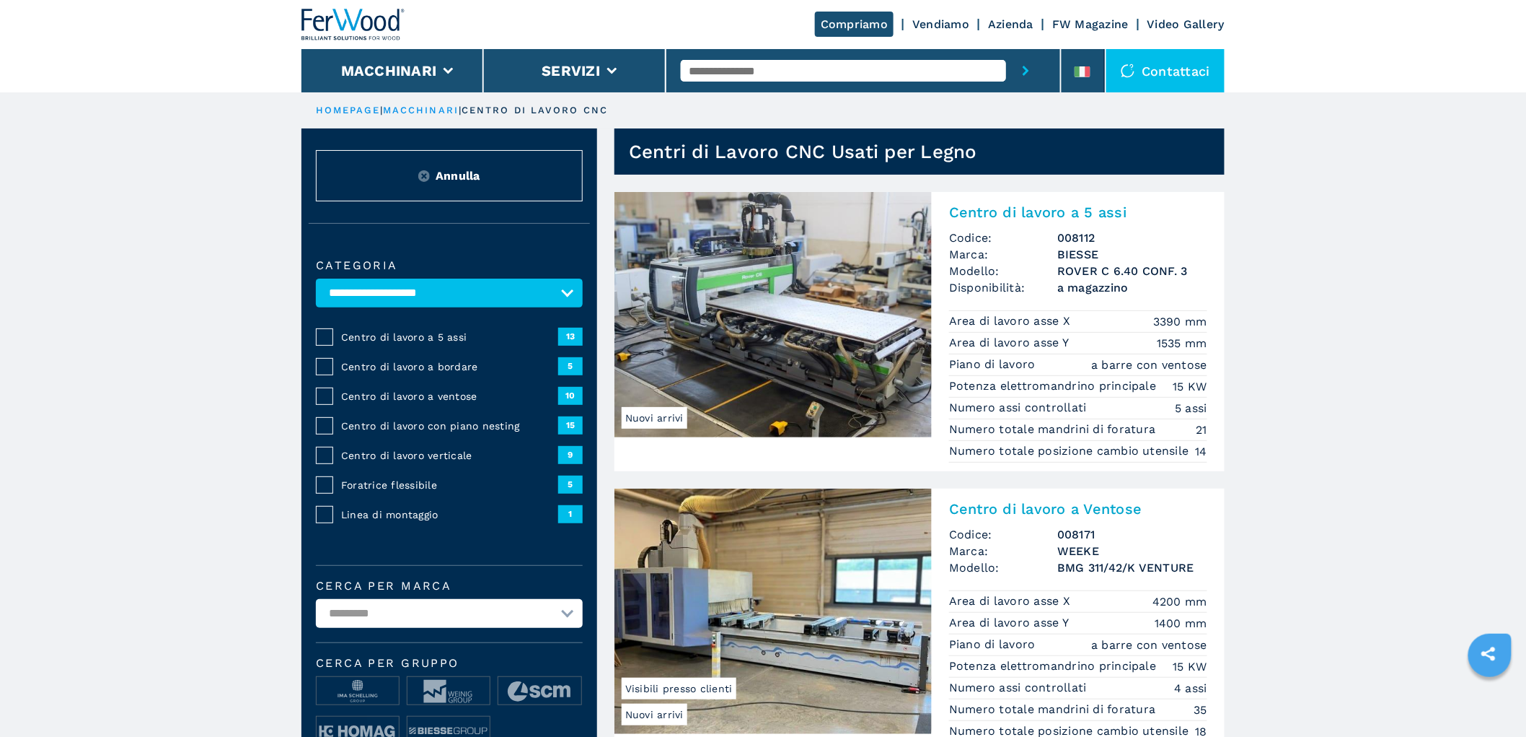
click at [346, 27] on img at bounding box center [354, 25] width 104 height 32
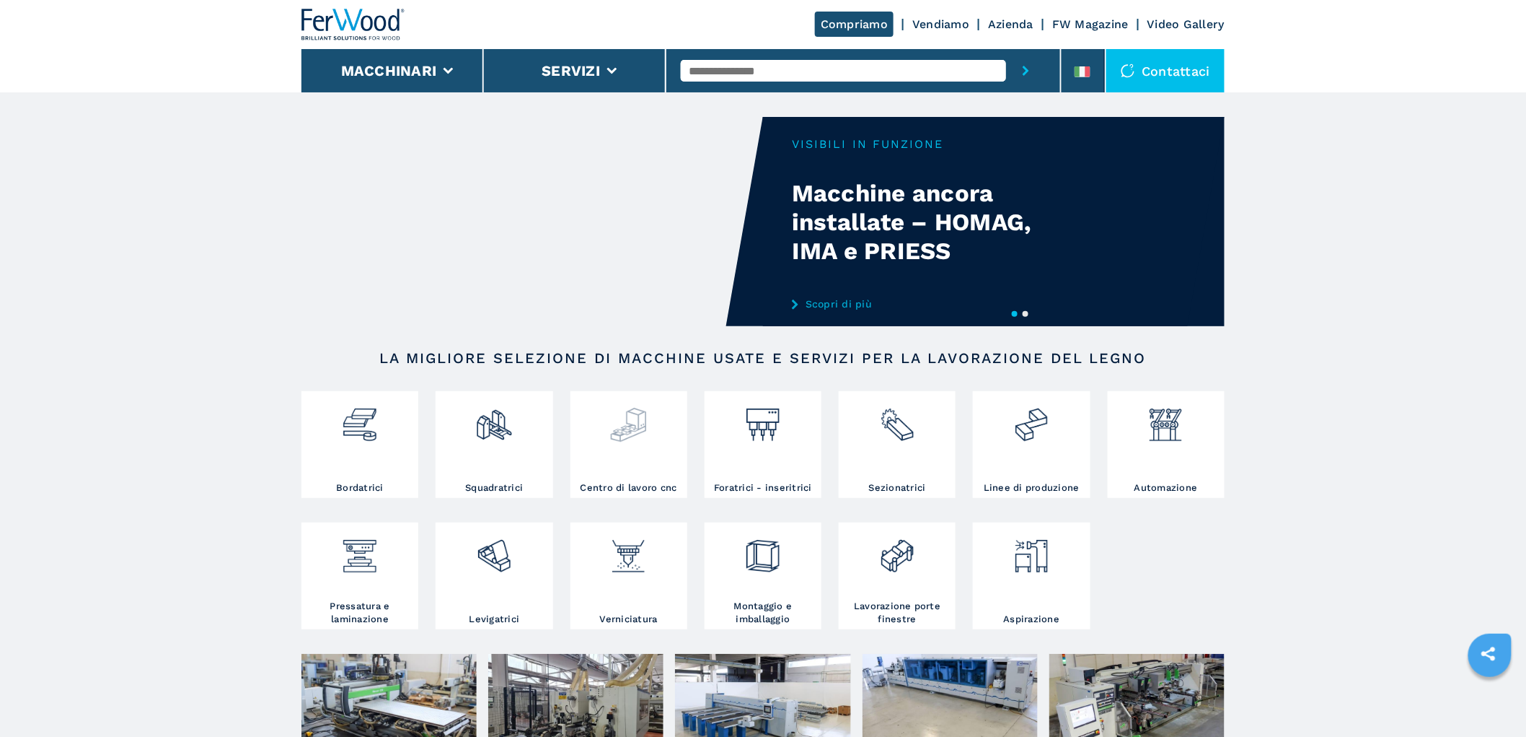
click at [635, 442] on img at bounding box center [629, 419] width 38 height 49
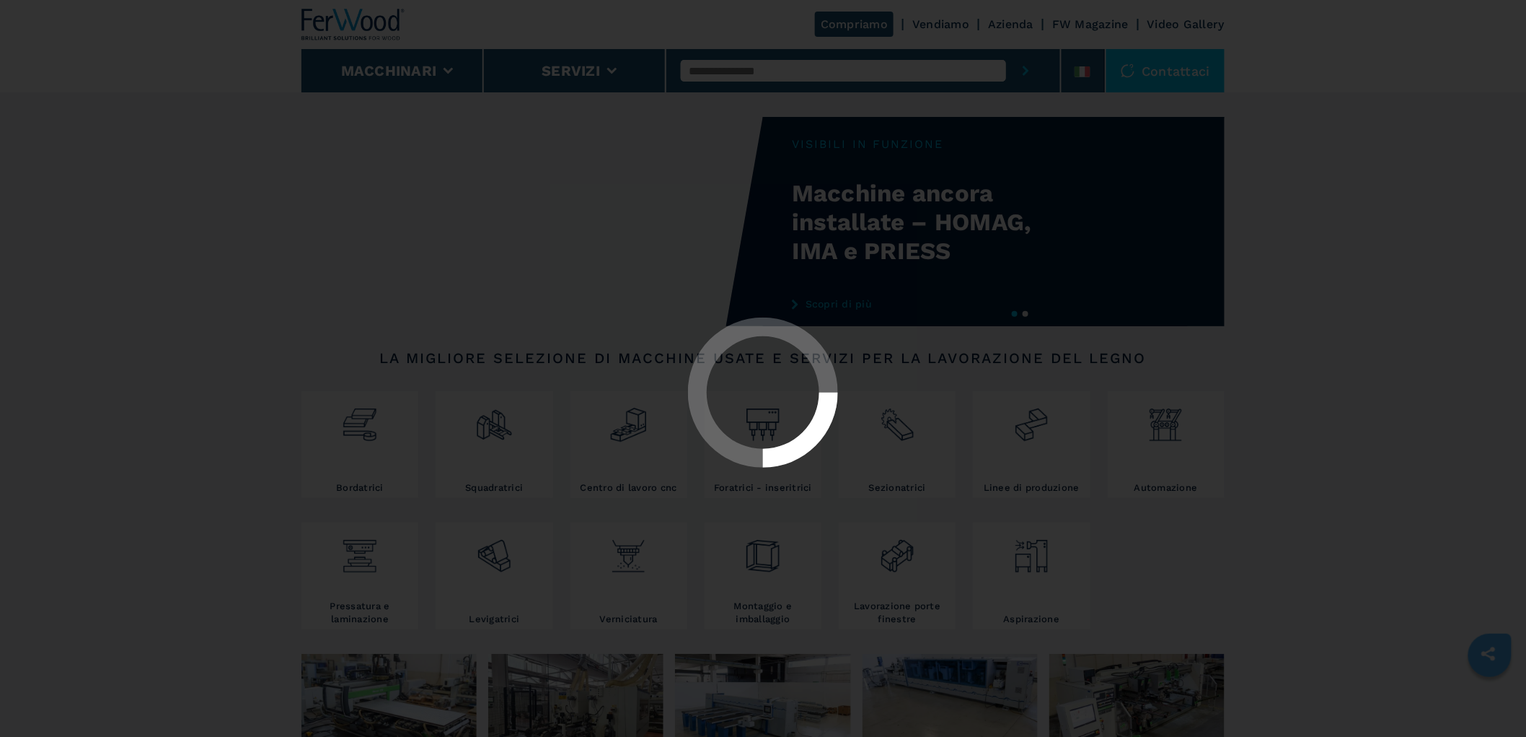
select select "**********"
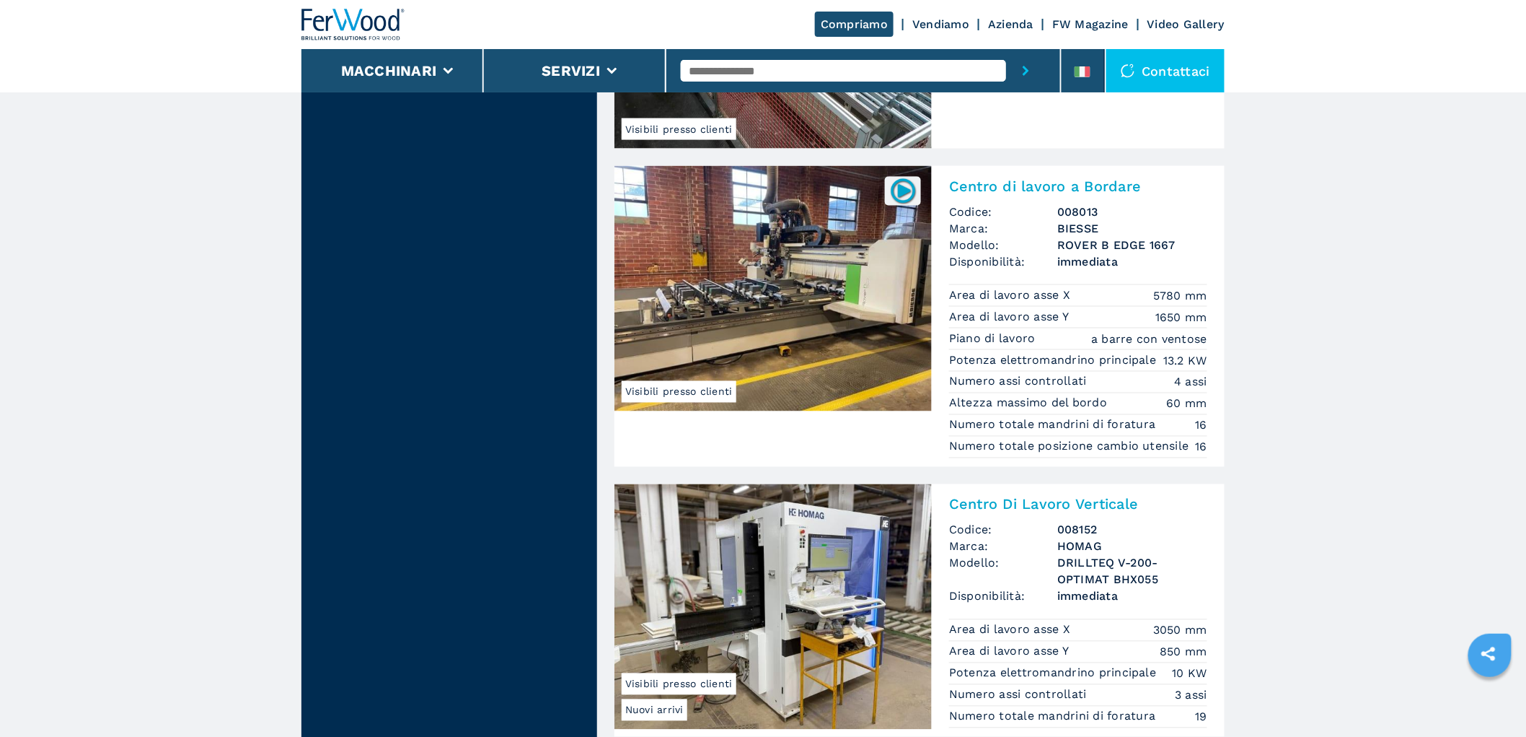
scroll to position [3286, 0]
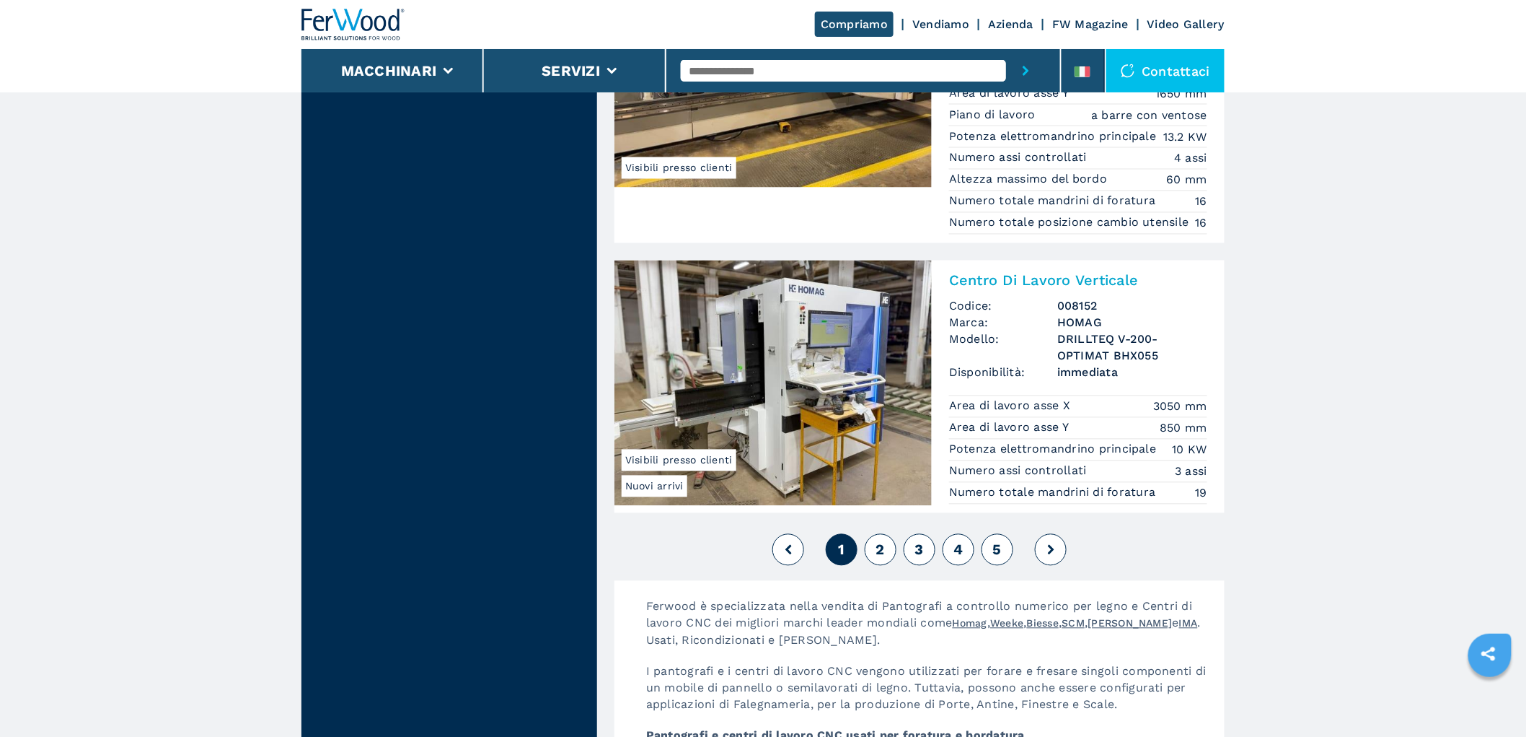
click at [886, 566] on button "2" at bounding box center [881, 550] width 32 height 32
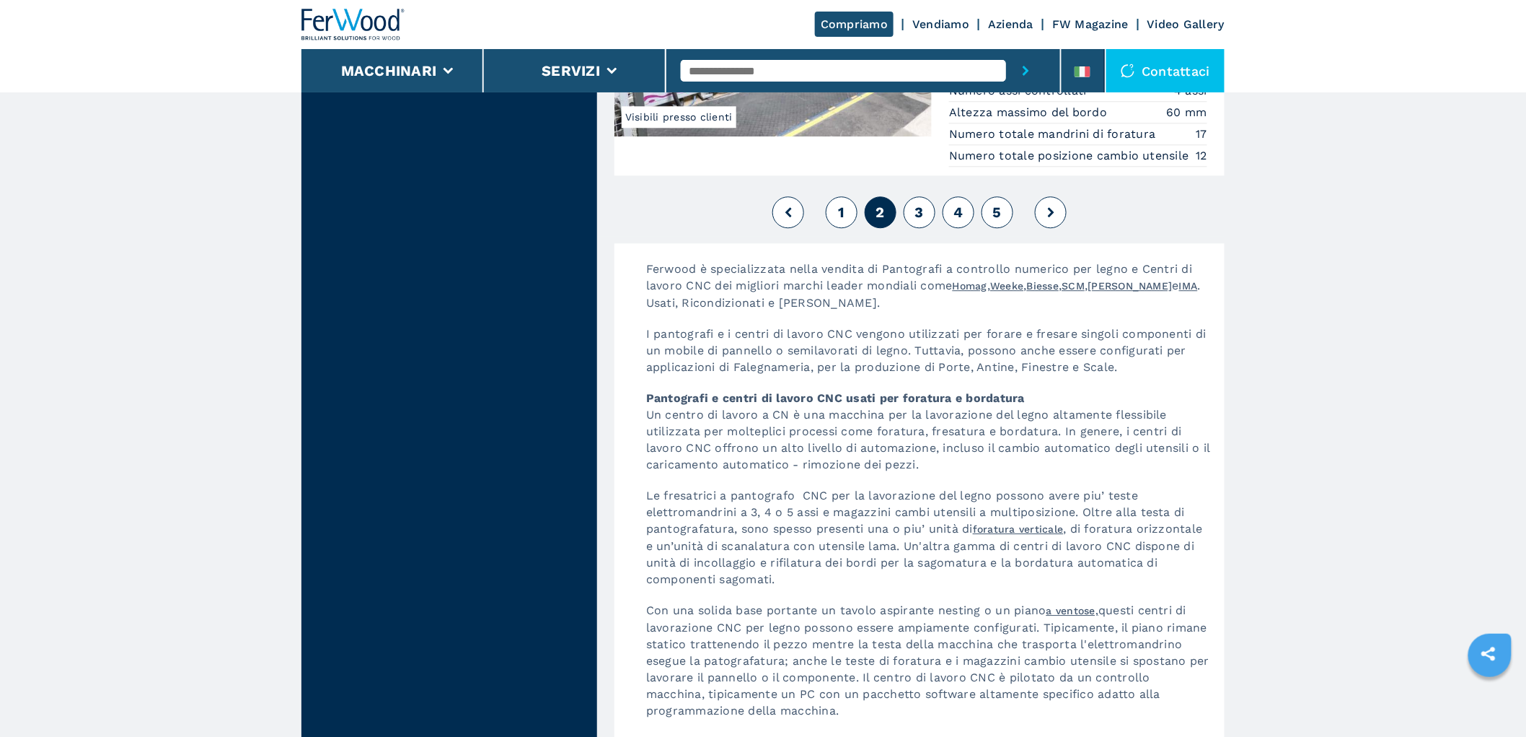
scroll to position [3767, 0]
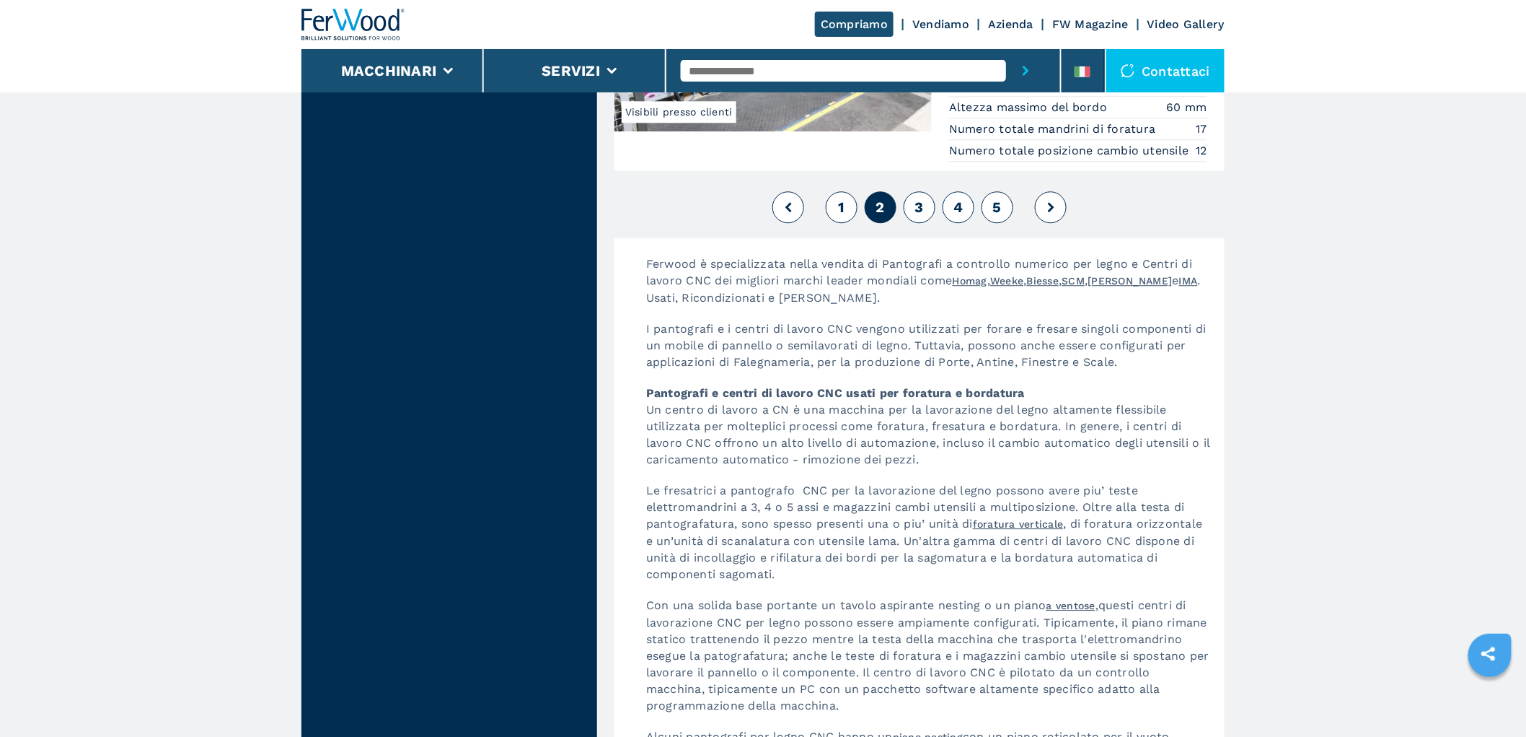
click at [919, 216] on span "3" at bounding box center [919, 206] width 9 height 17
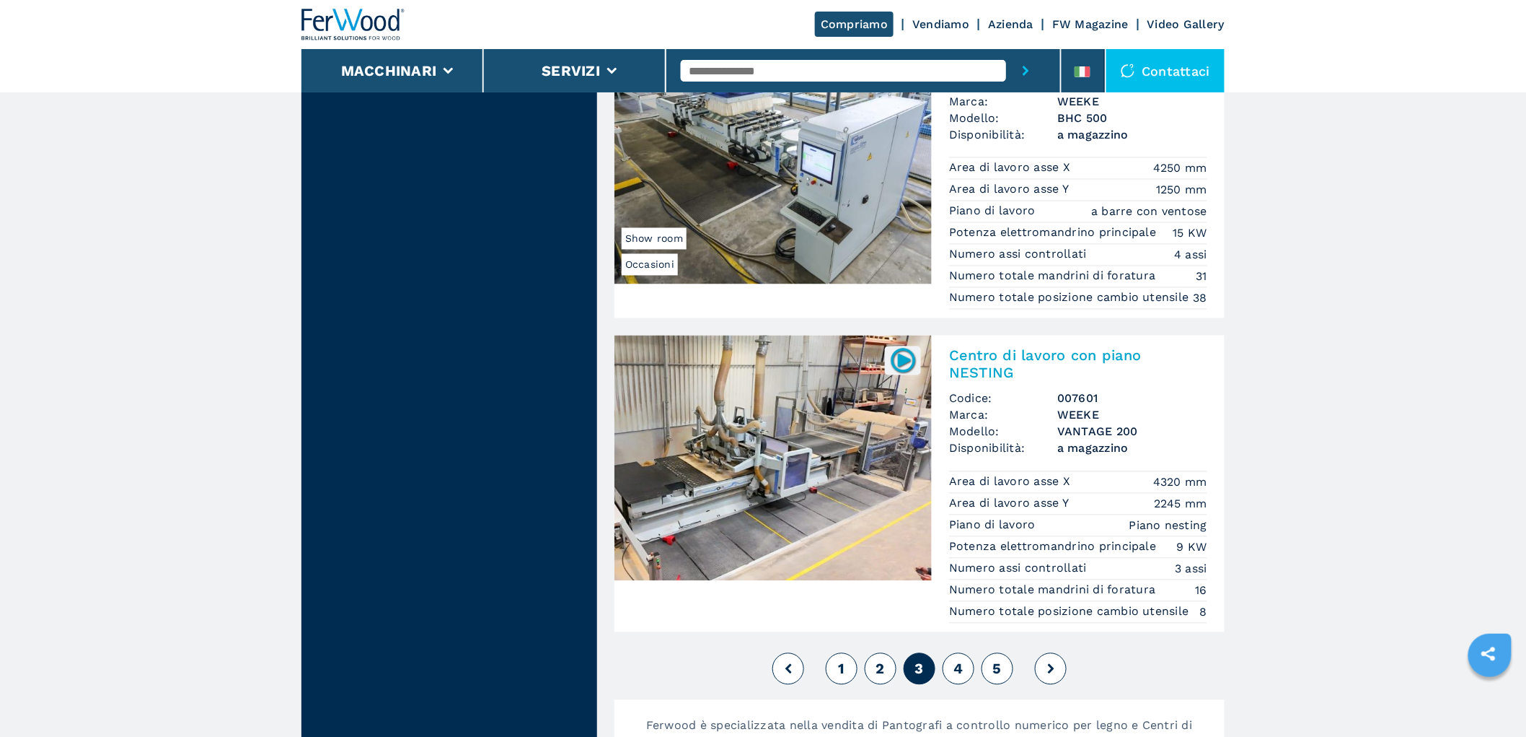
scroll to position [3607, 0]
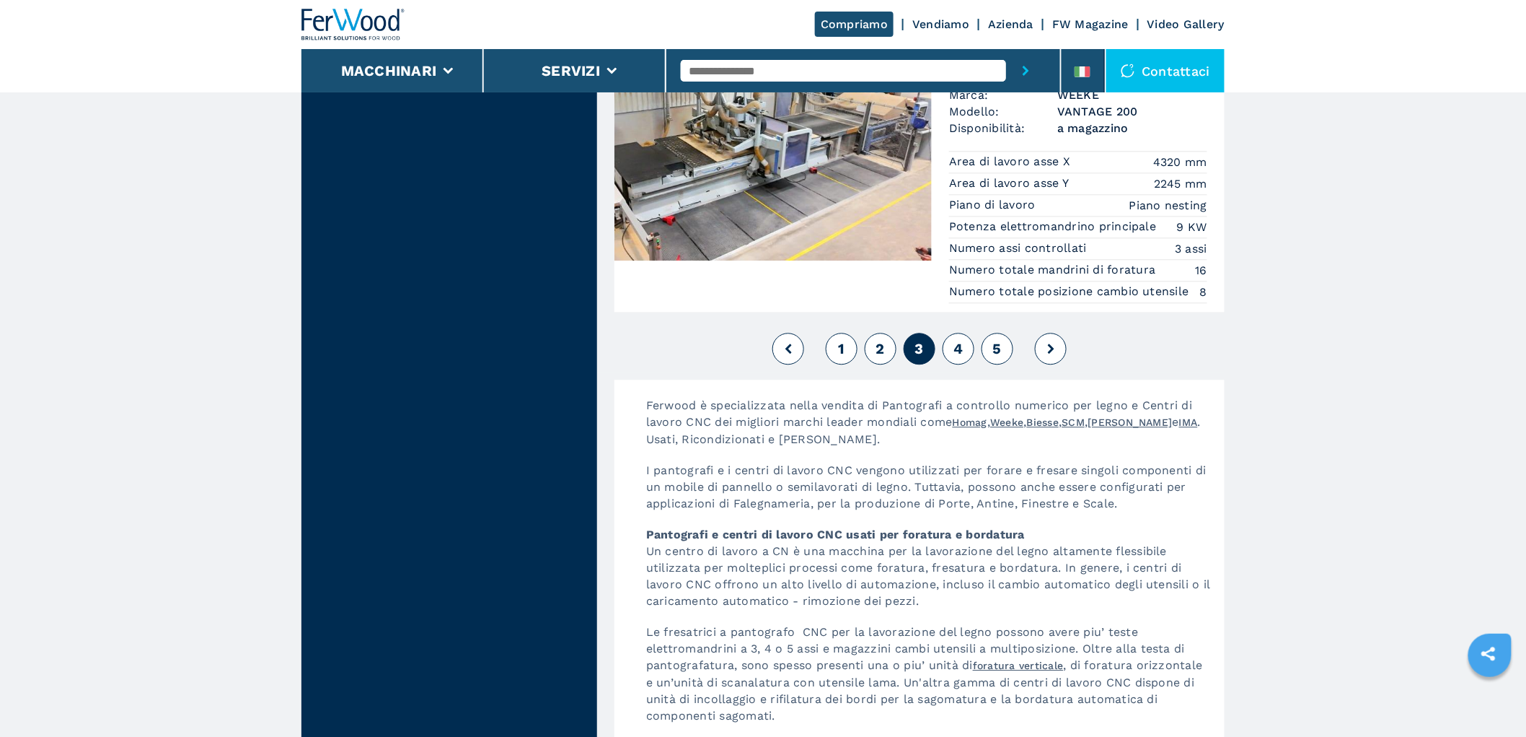
click at [971, 364] on button "4" at bounding box center [959, 349] width 32 height 32
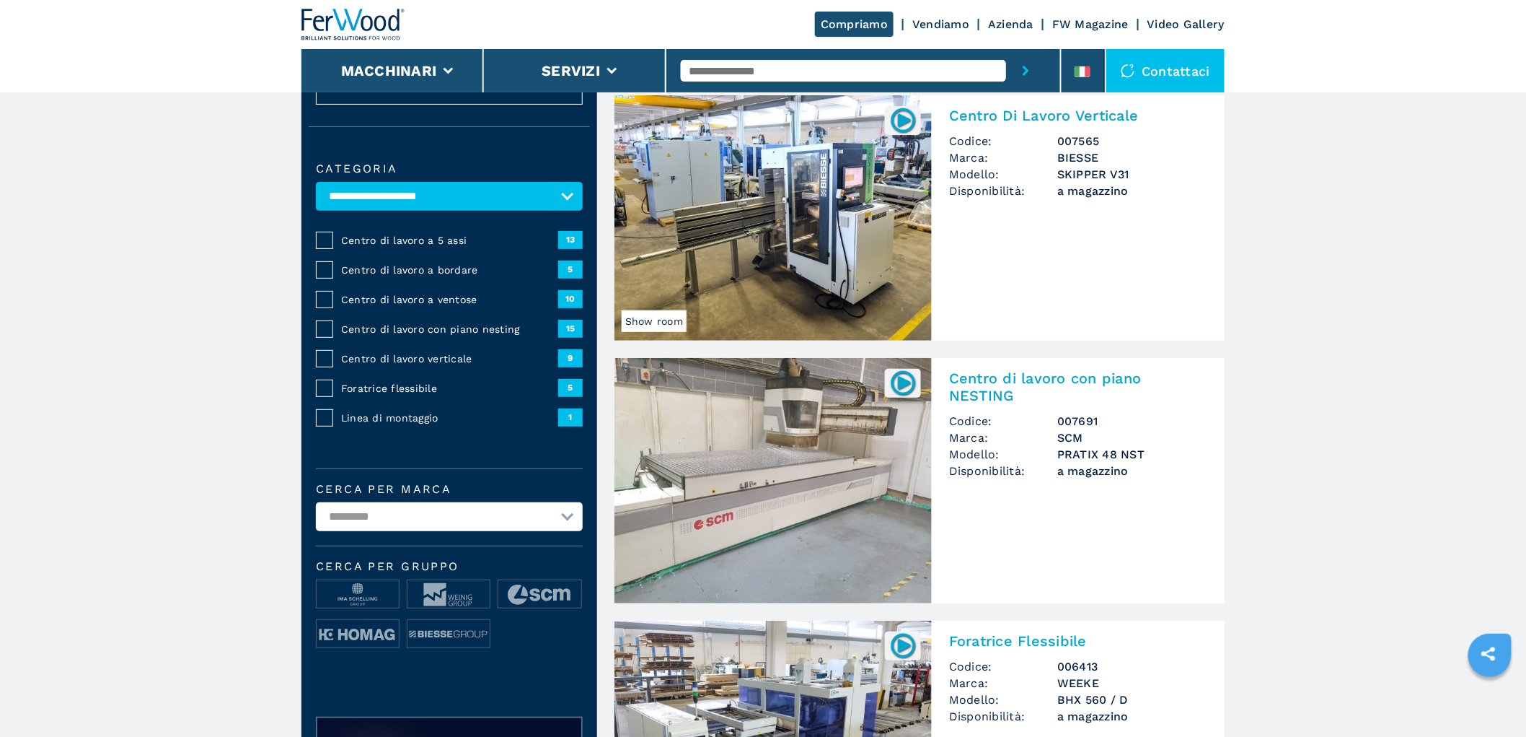
scroll to position [480, 0]
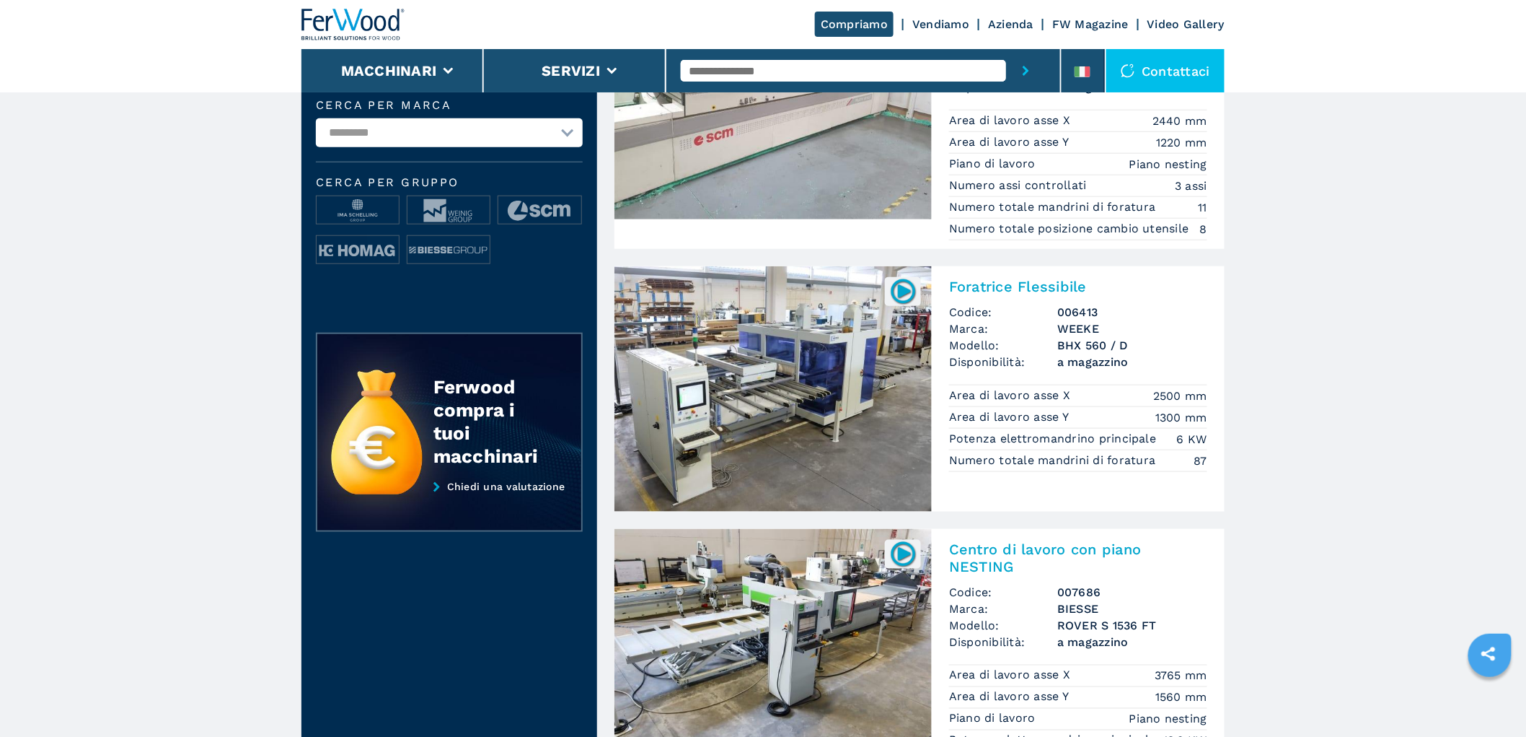
click at [843, 67] on input "text" at bounding box center [843, 71] width 325 height 22
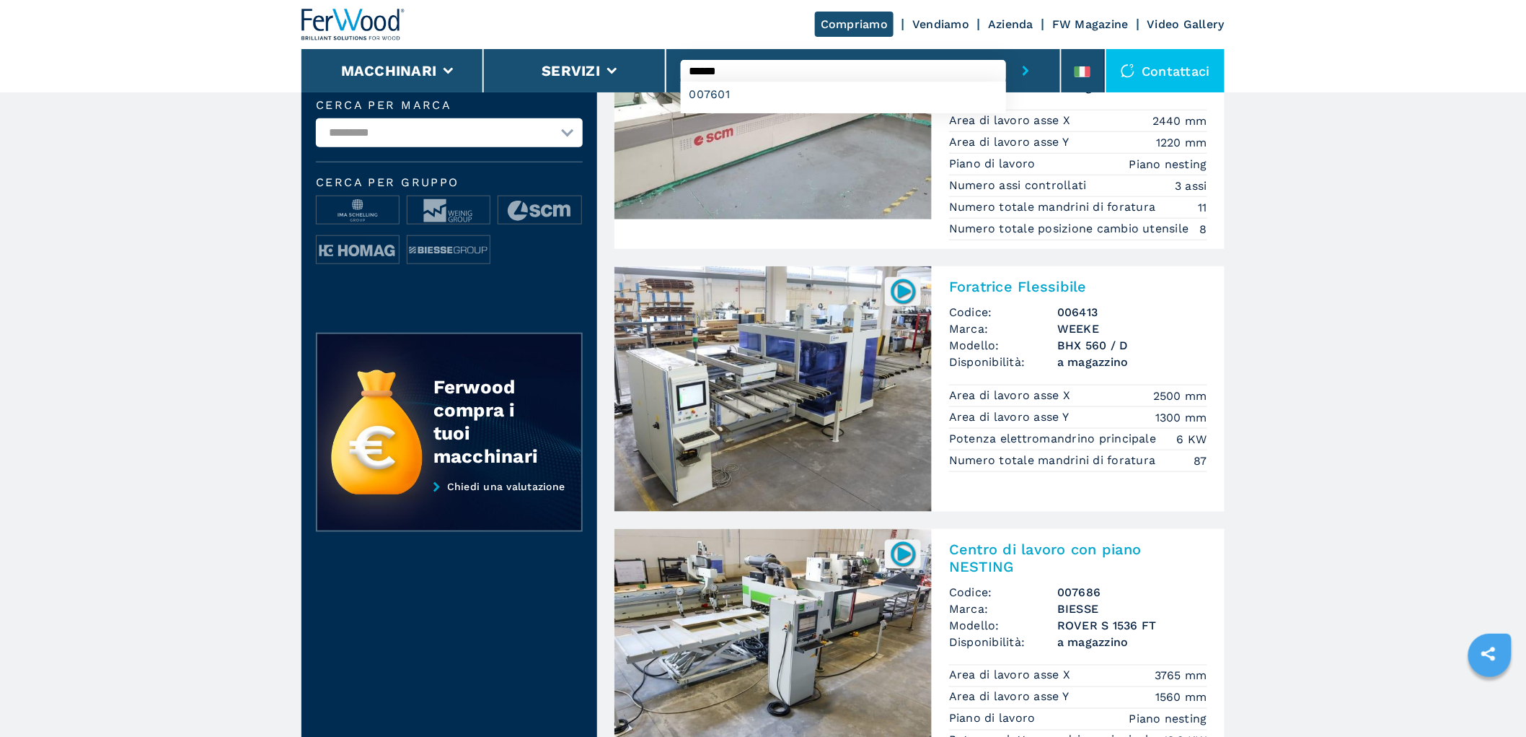
type input "******"
click at [1006, 49] on button "submit-button" at bounding box center [1026, 70] width 40 height 43
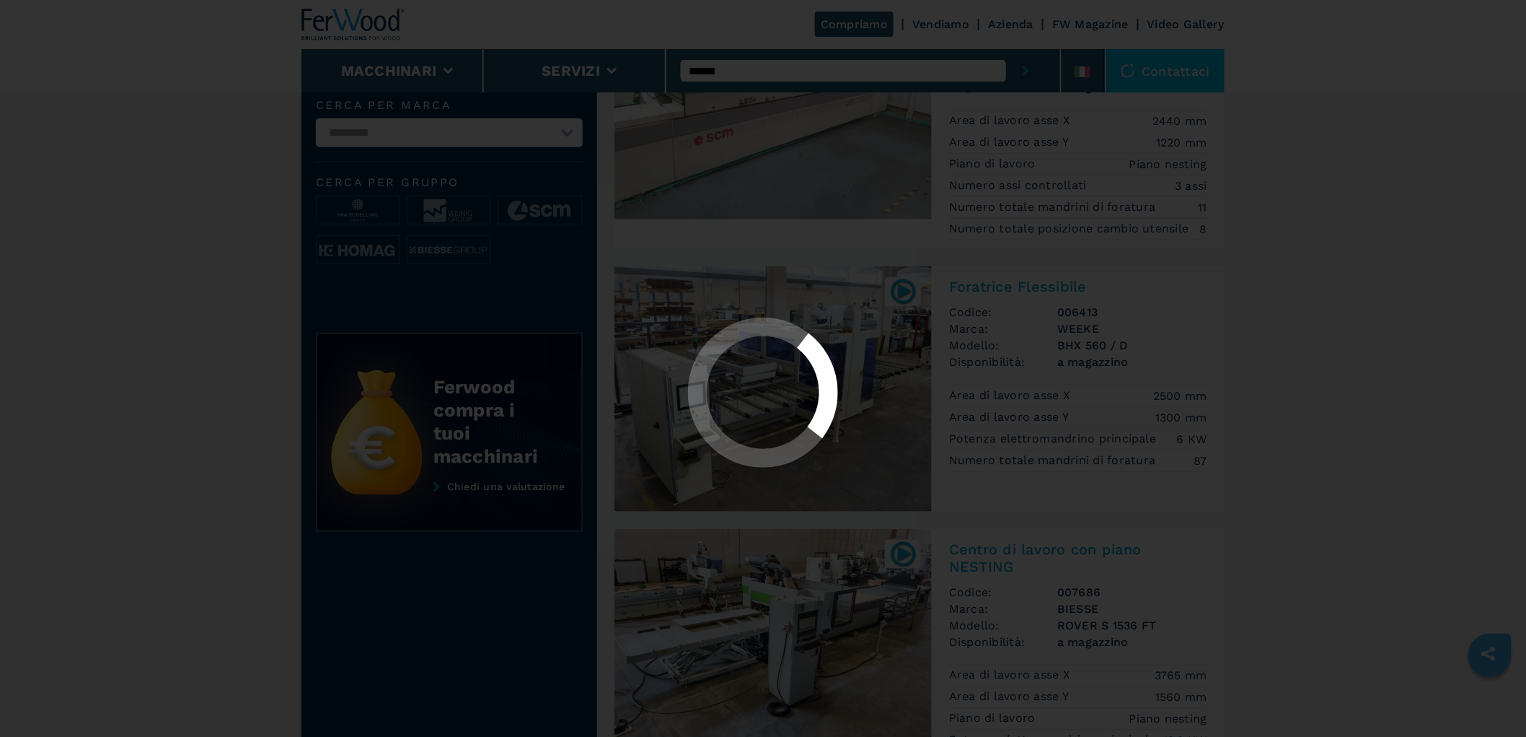
scroll to position [0, 0]
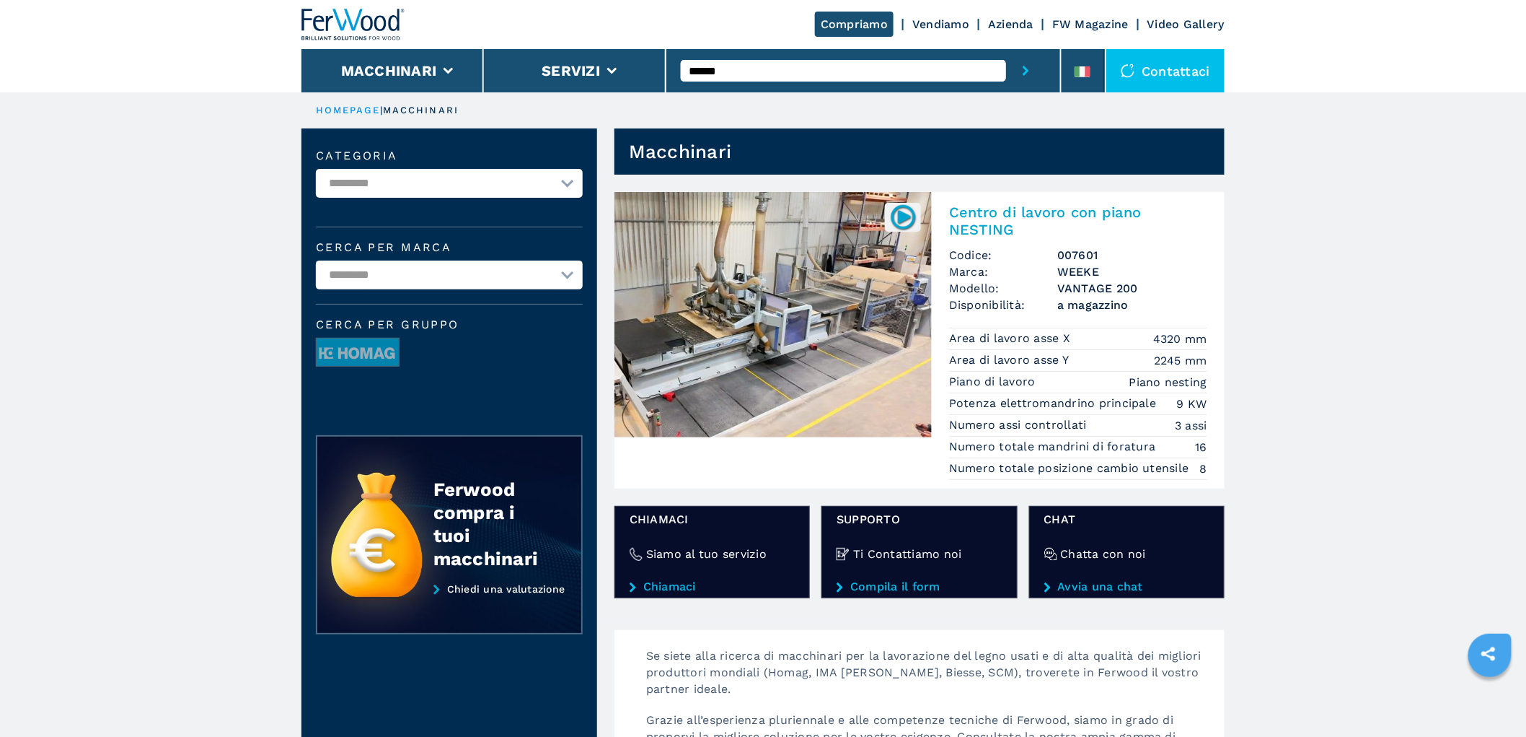
click at [481, 185] on select "**********" at bounding box center [449, 183] width 267 height 29
select select "**********"
click at [316, 169] on select "**********" at bounding box center [449, 183] width 267 height 29
click at [278, 1] on header "Compriamo Vendiamo Azienda FW Magazine Video Gallery Macchinari Servizi ****** …" at bounding box center [763, 46] width 1526 height 92
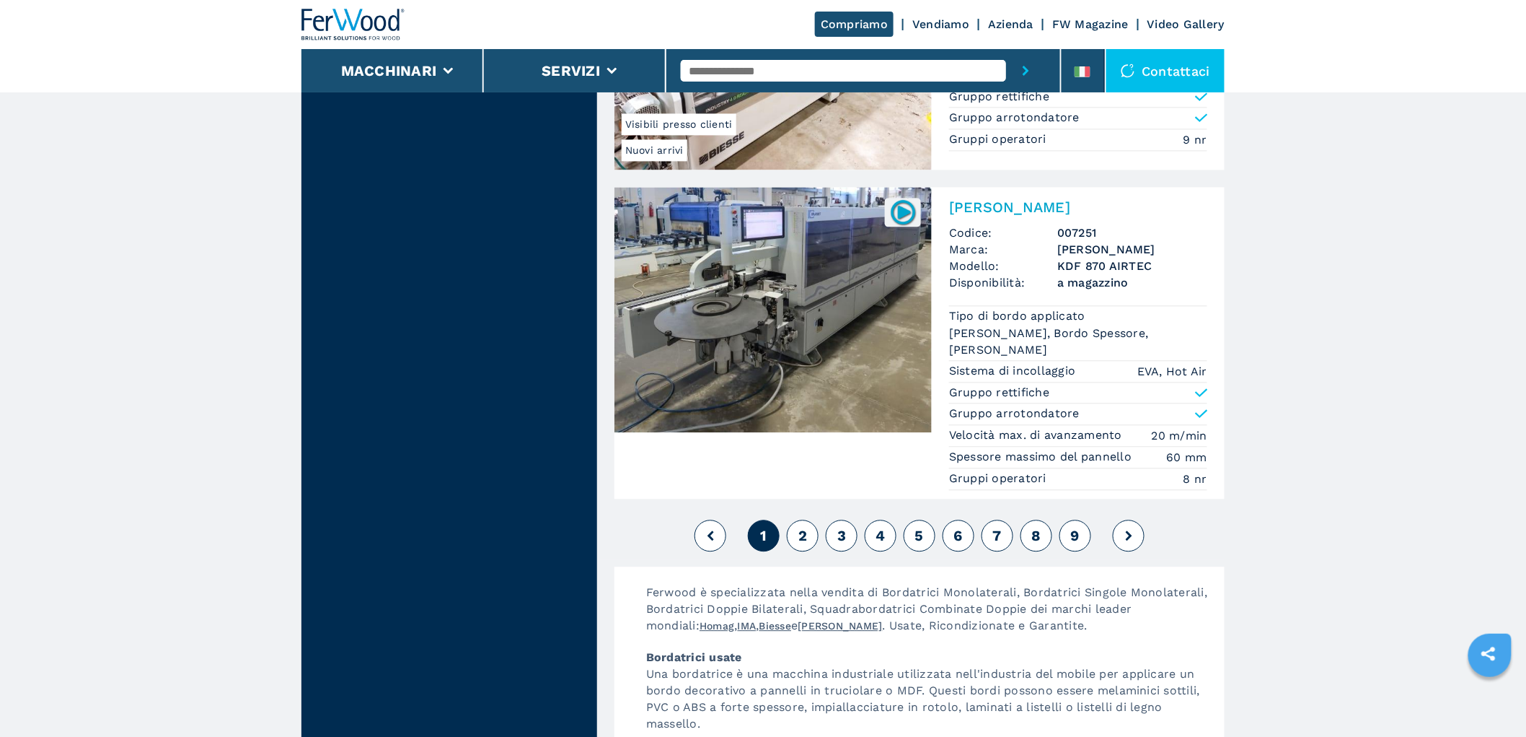
scroll to position [3847, 0]
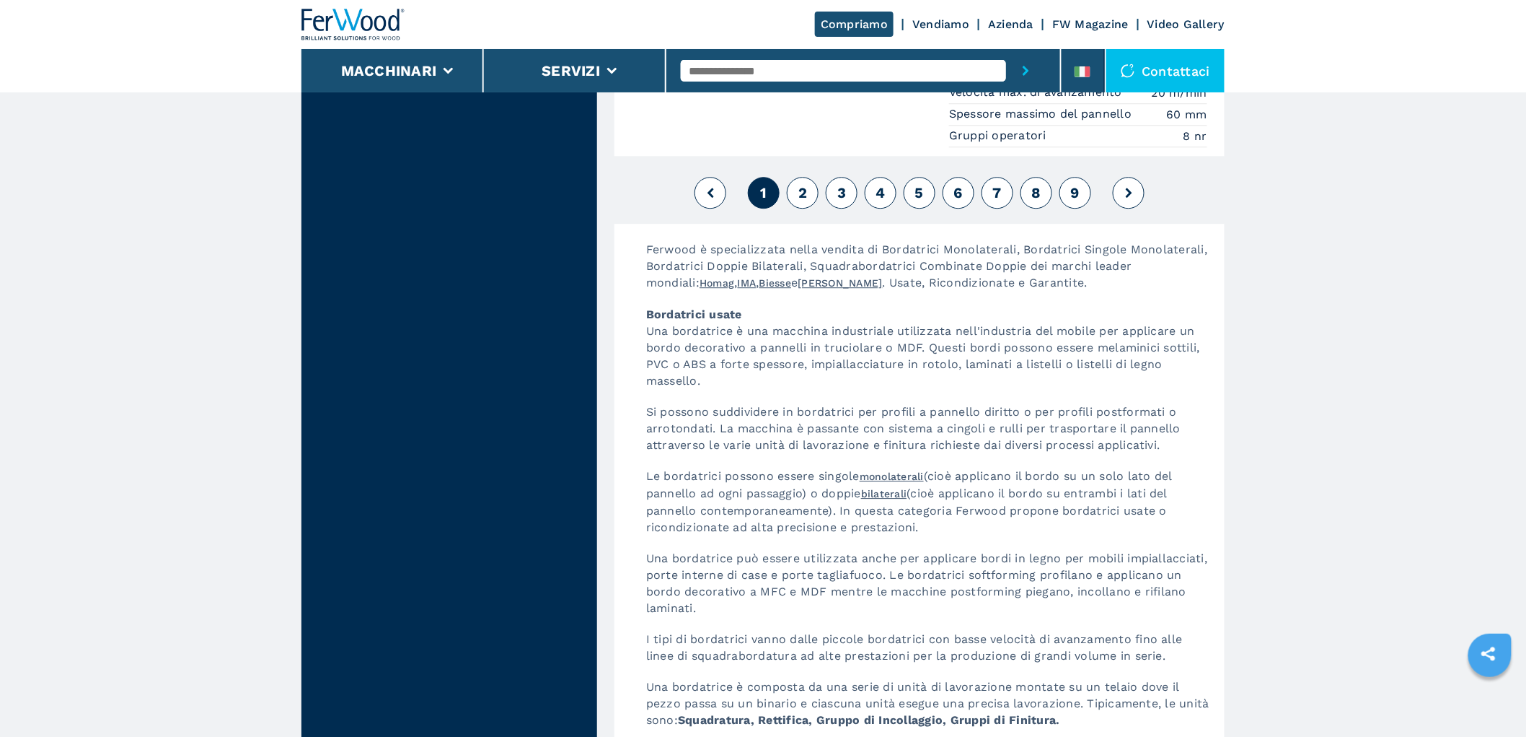
click at [804, 201] on span "2" at bounding box center [803, 192] width 9 height 17
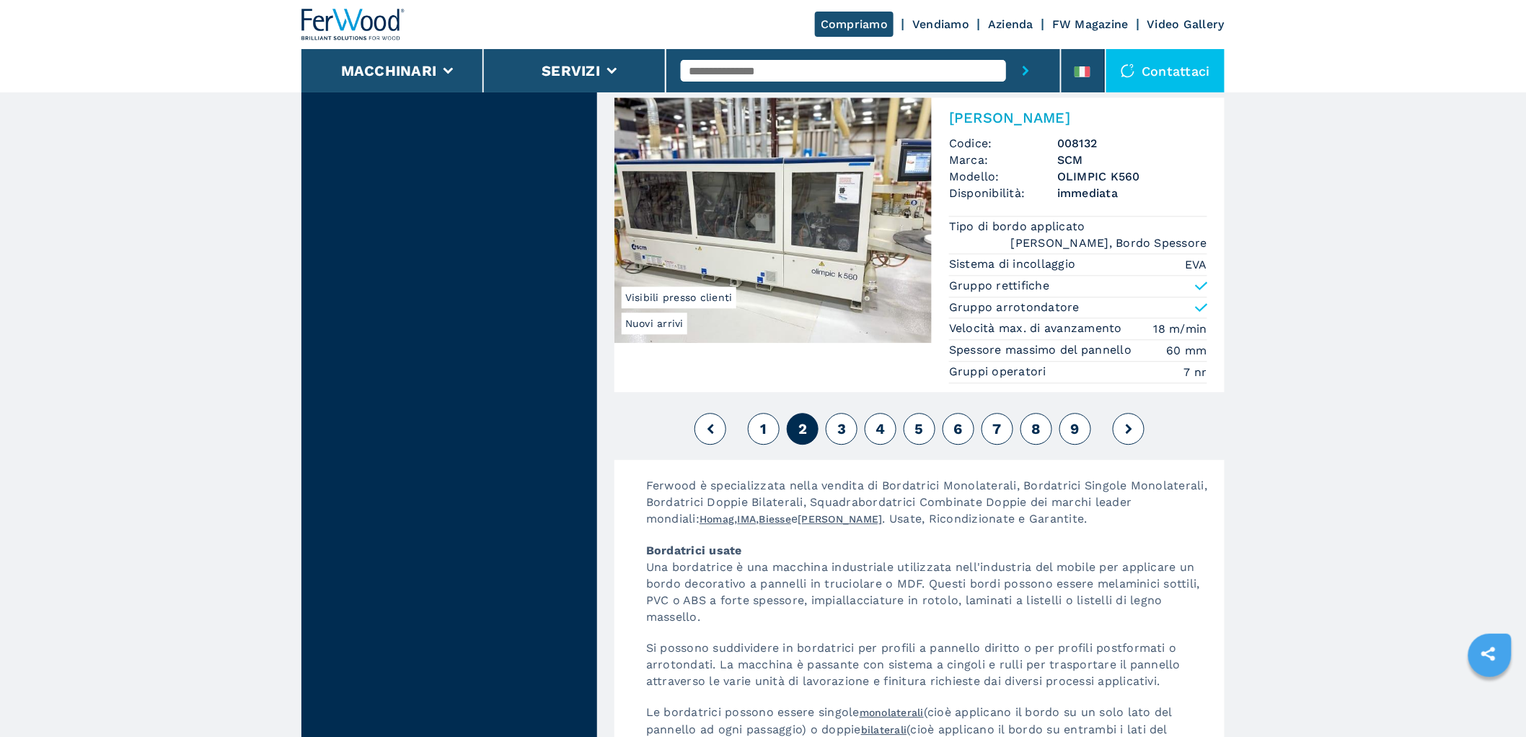
scroll to position [3687, 0]
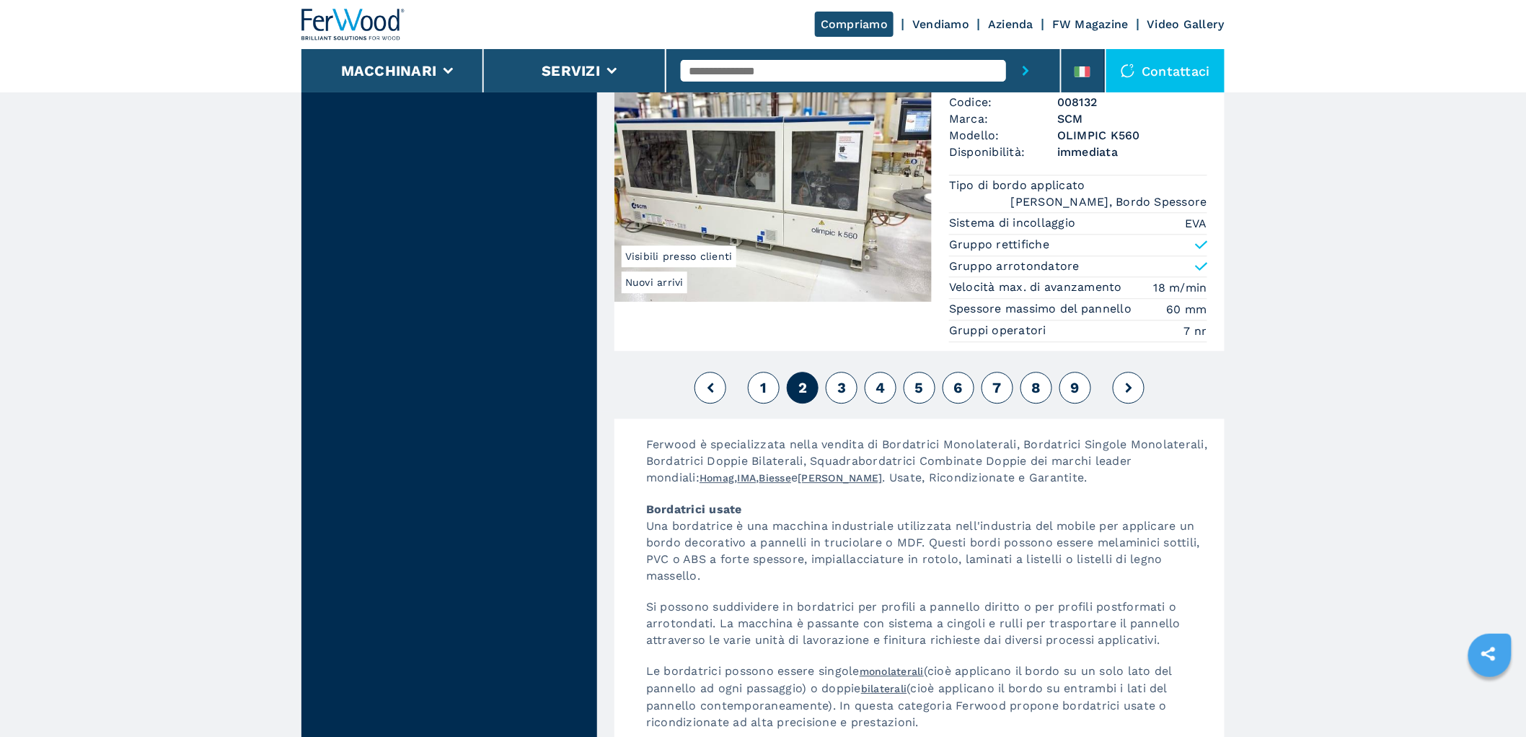
click at [838, 379] on span "3" at bounding box center [842, 387] width 9 height 17
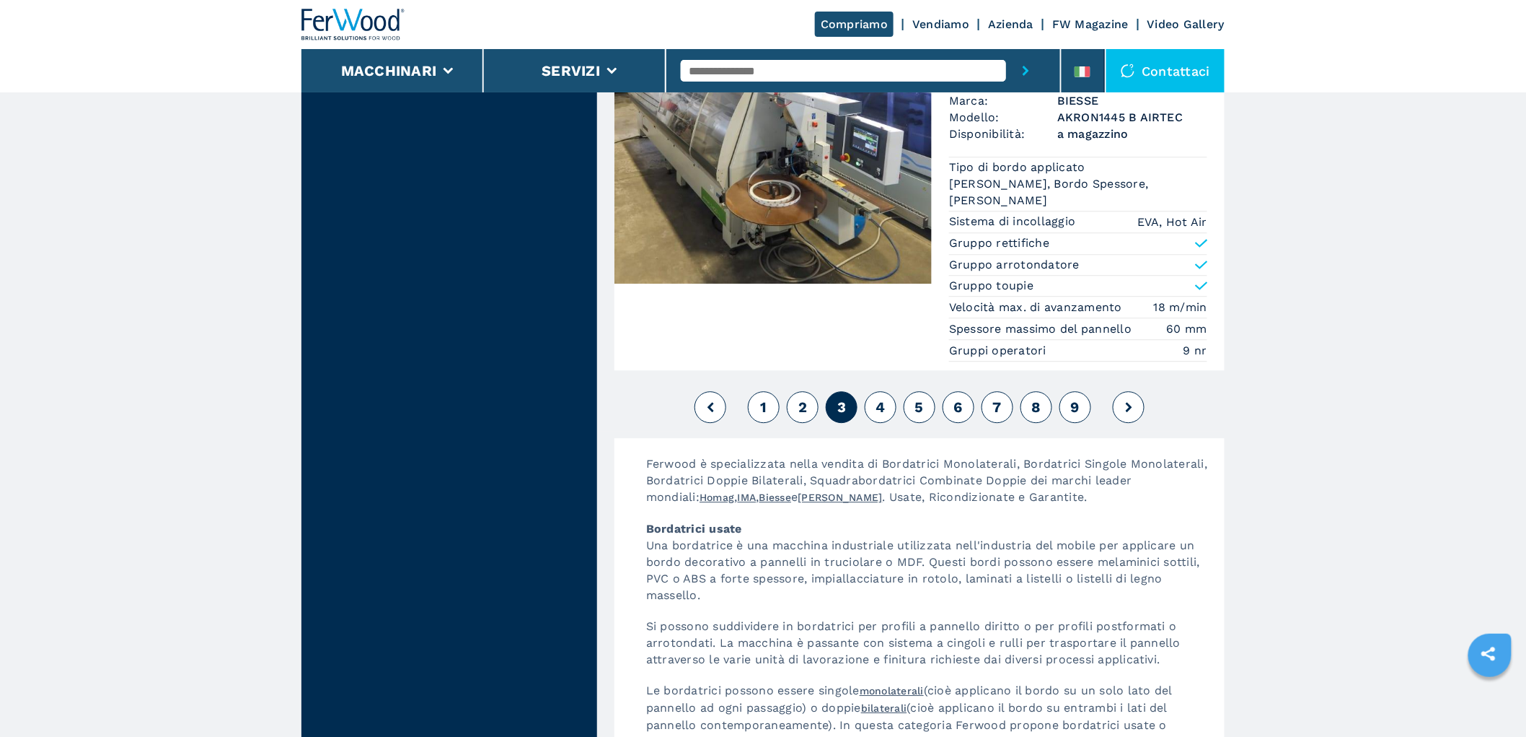
scroll to position [3774, 0]
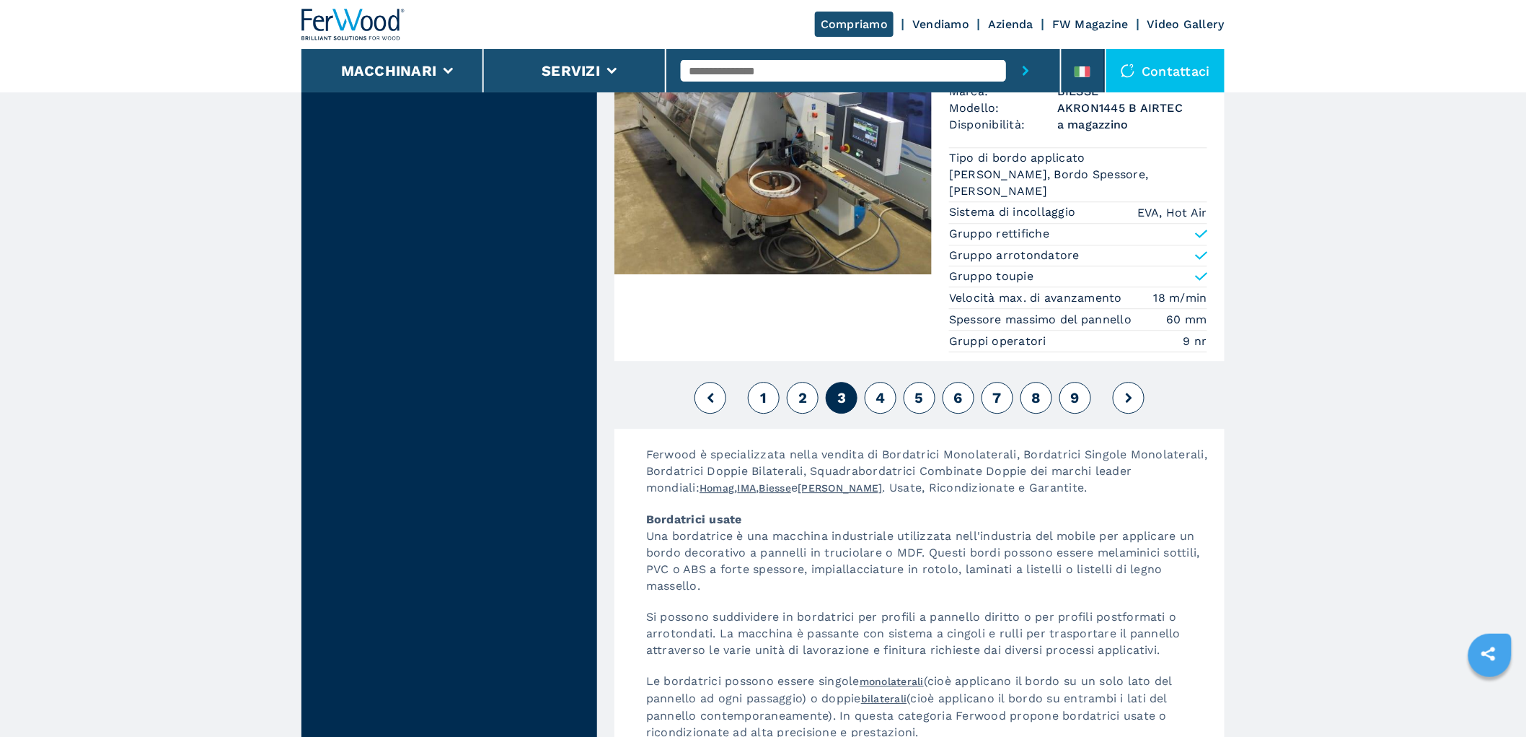
click at [888, 384] on button "4" at bounding box center [881, 398] width 32 height 32
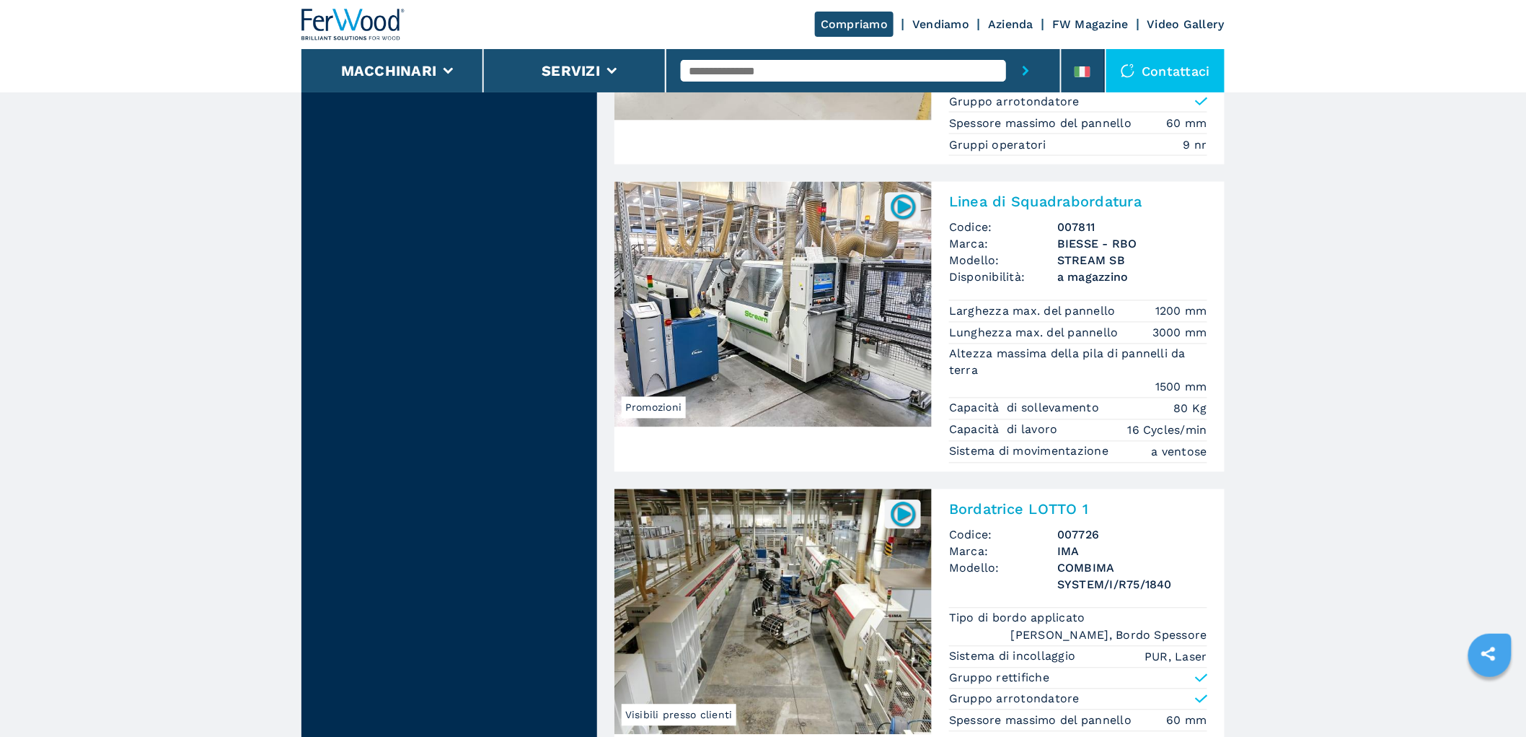
scroll to position [3607, 0]
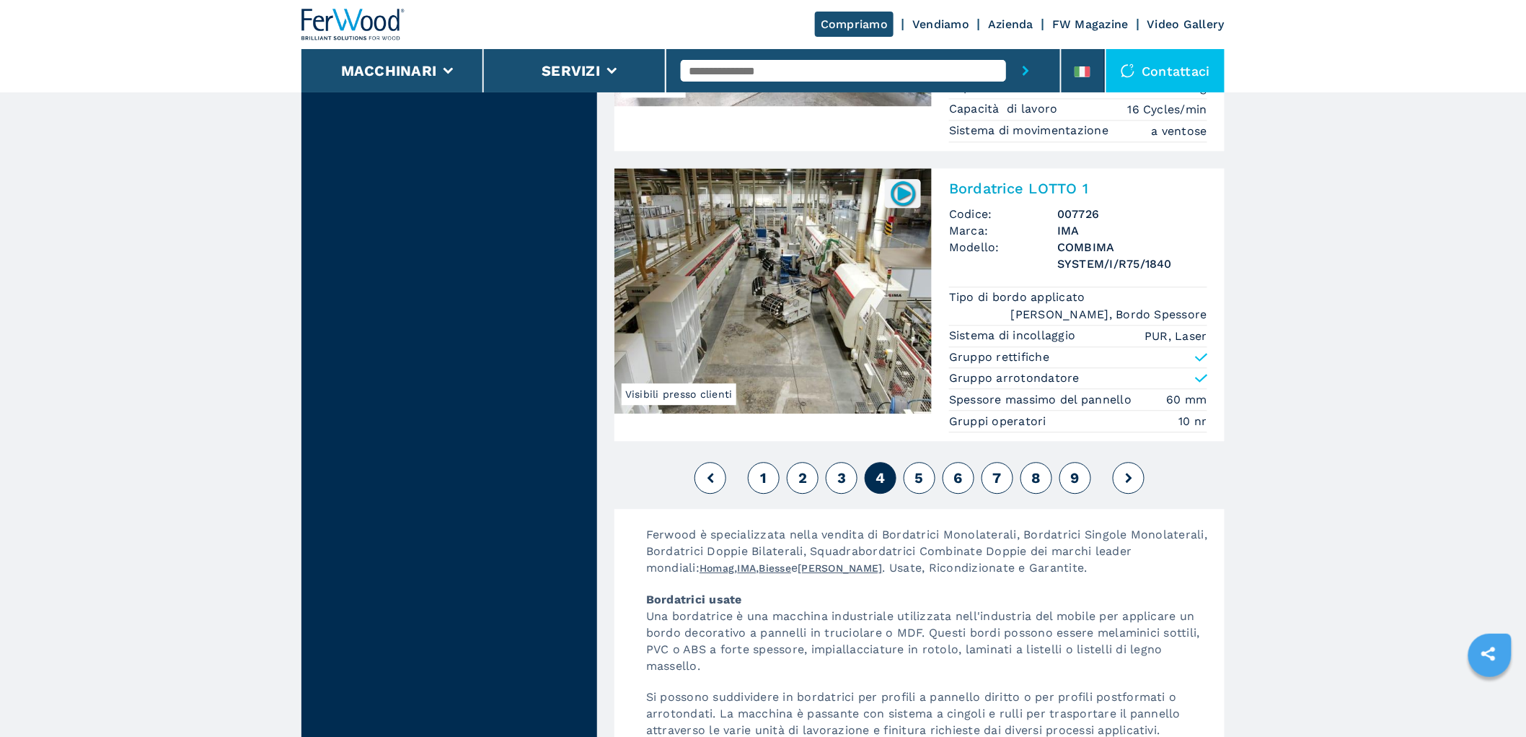
click at [924, 462] on button "5" at bounding box center [920, 478] width 32 height 32
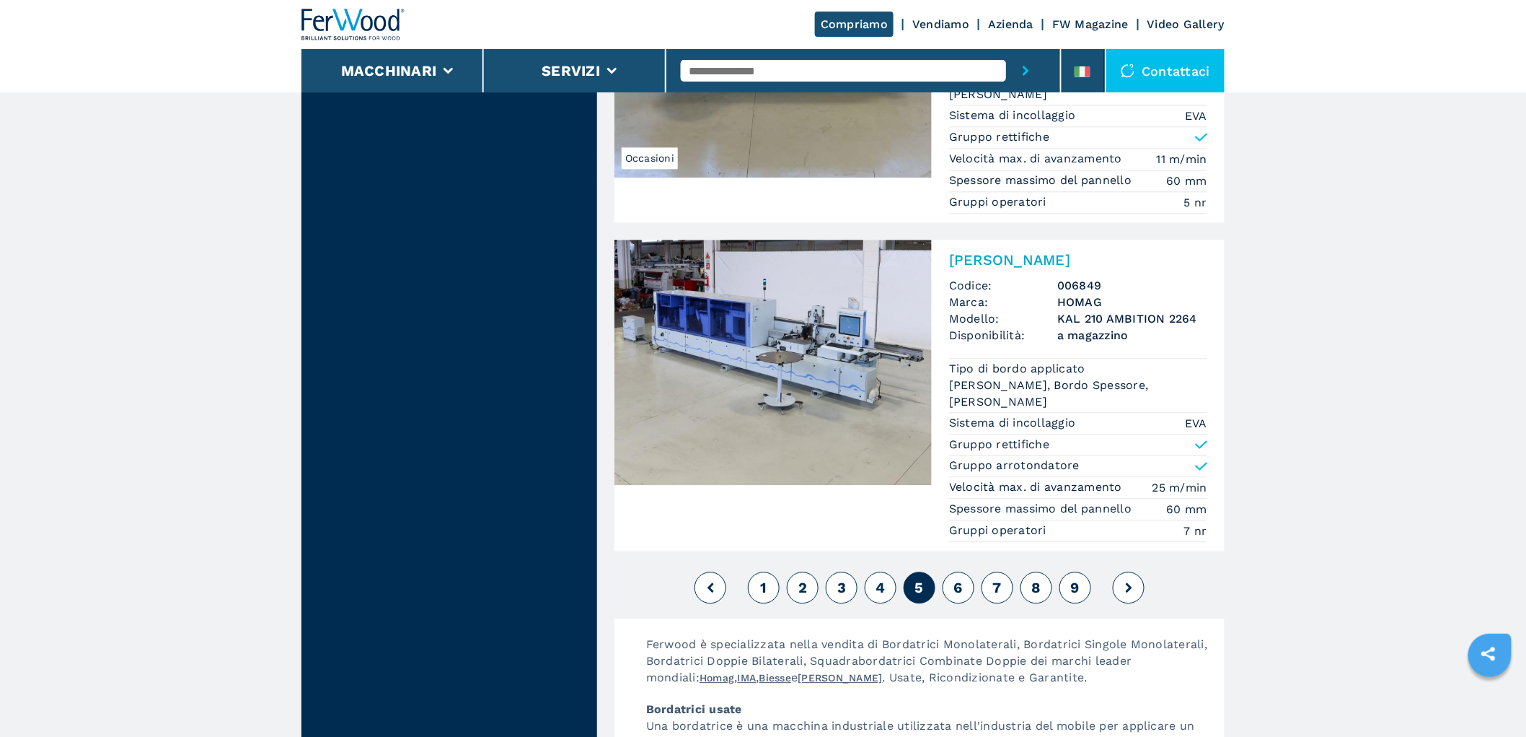
scroll to position [3687, 0]
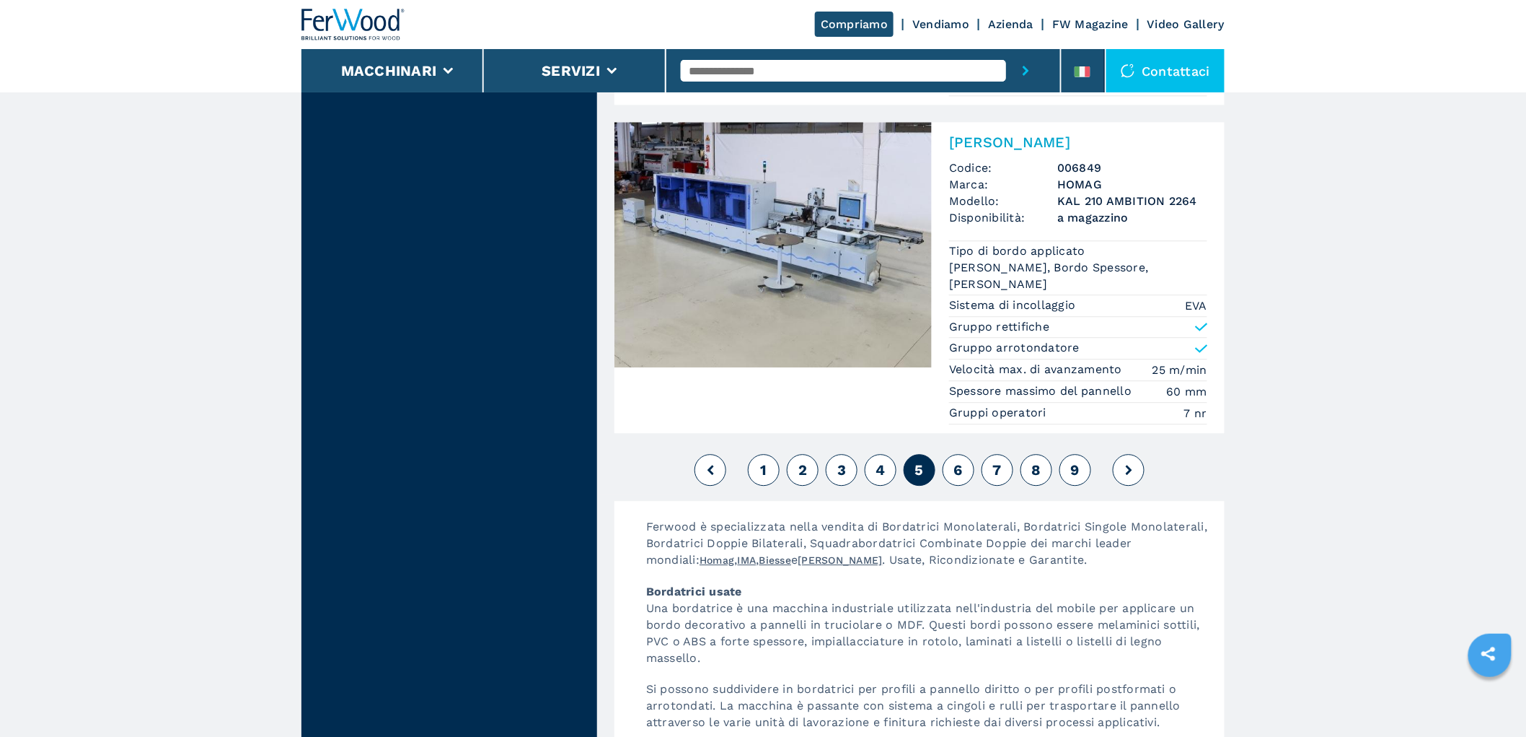
click at [964, 454] on button "6" at bounding box center [959, 470] width 32 height 32
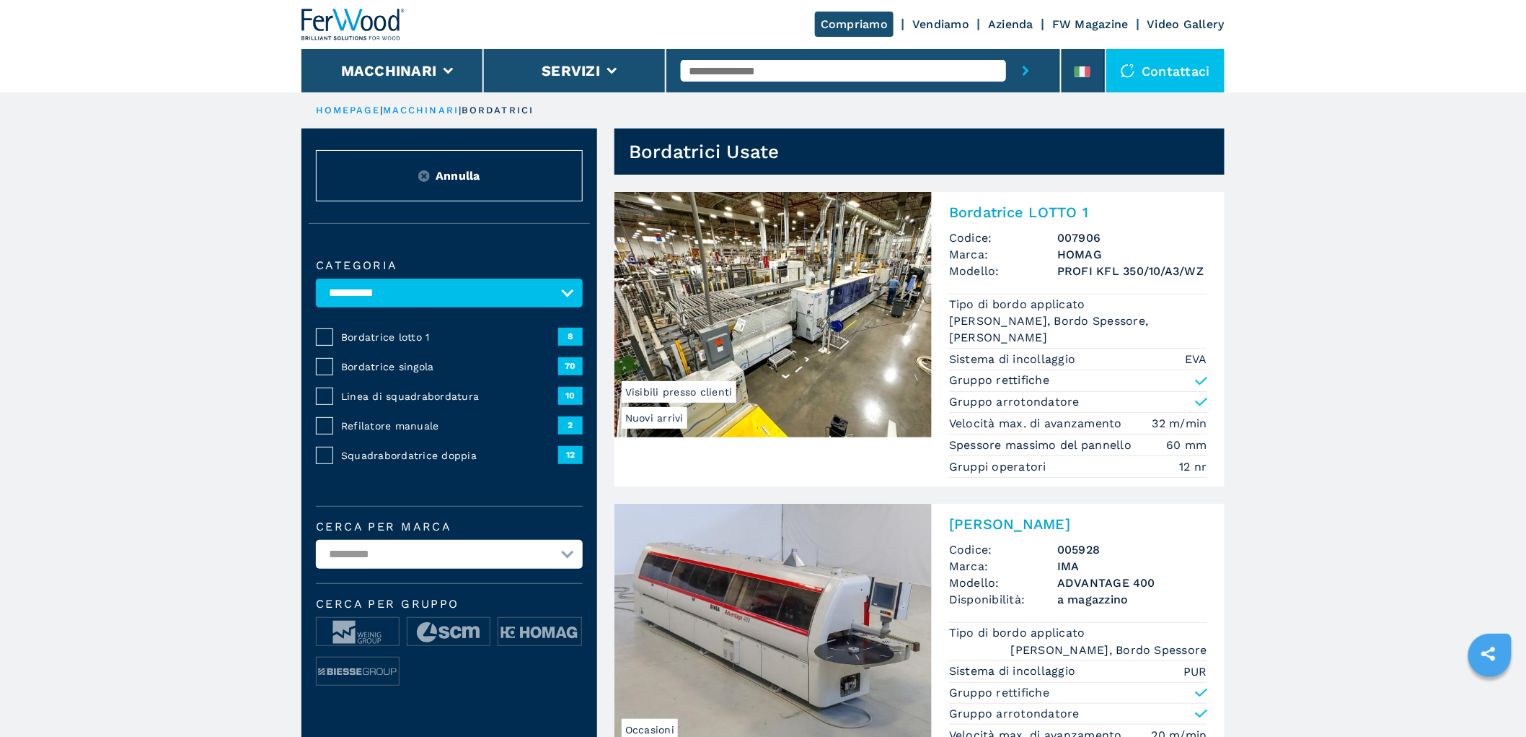
click at [1050, 233] on span "Codice:" at bounding box center [1003, 237] width 108 height 17
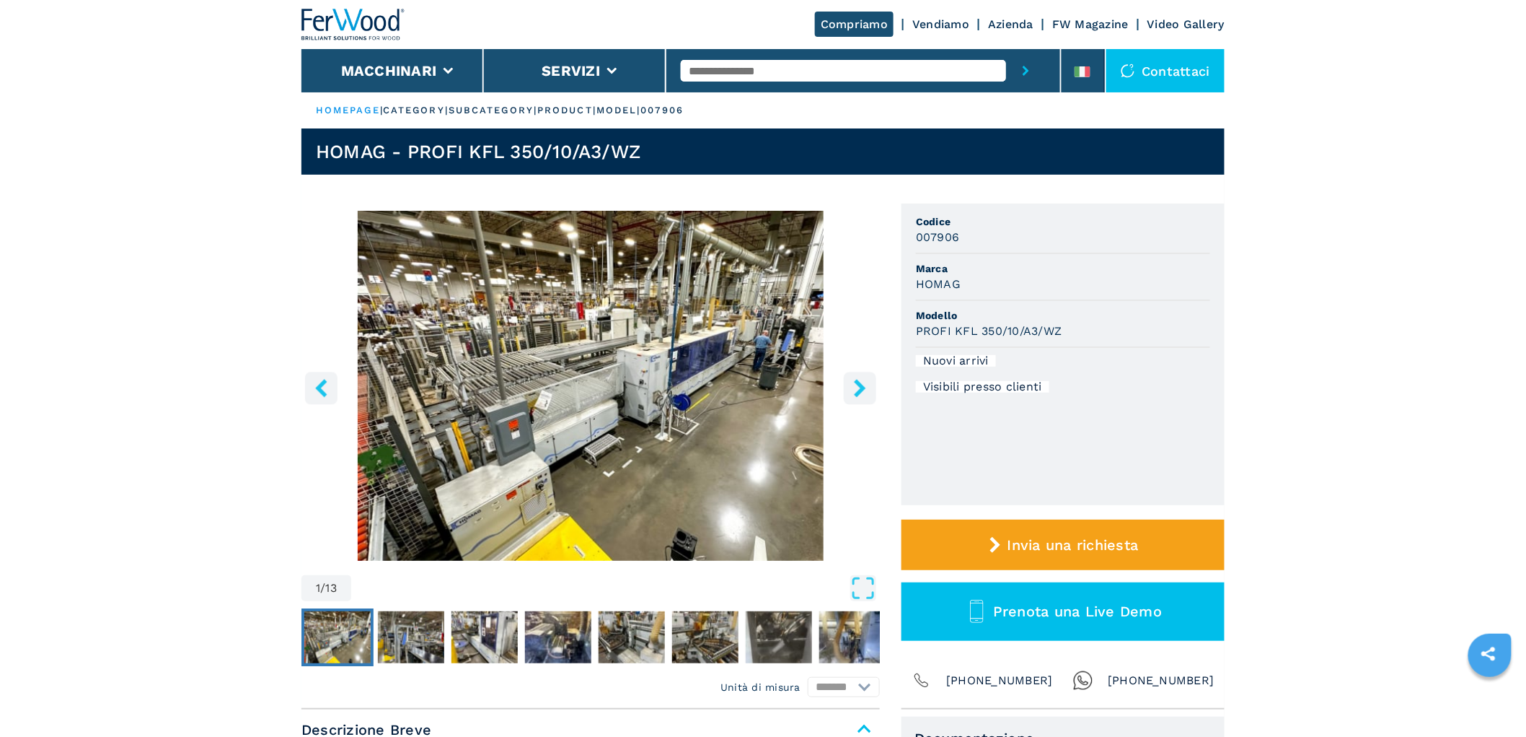
click at [861, 387] on icon "right-button" at bounding box center [860, 388] width 12 height 18
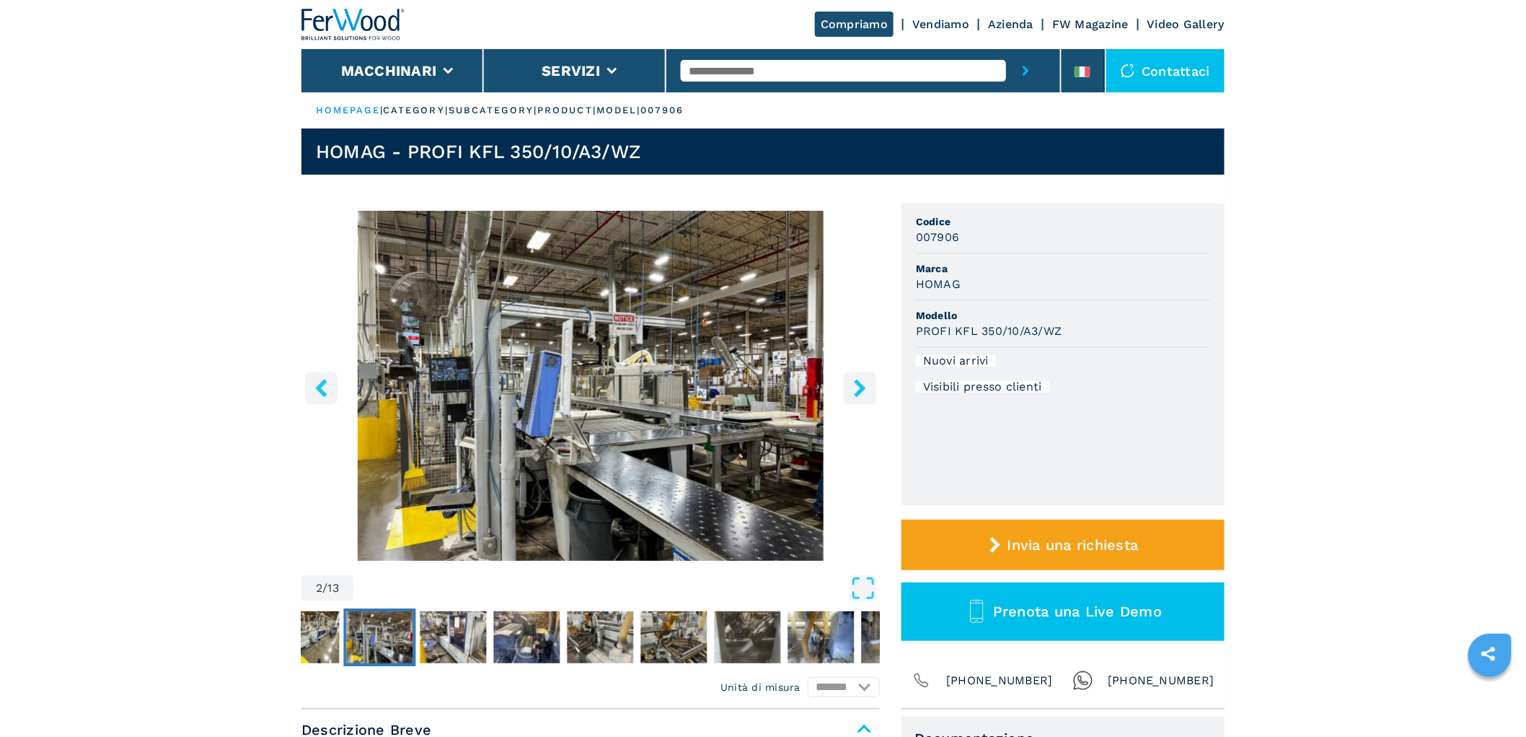
click at [861, 387] on icon "right-button" at bounding box center [860, 388] width 12 height 18
click at [861, 386] on icon "right-button" at bounding box center [860, 388] width 12 height 18
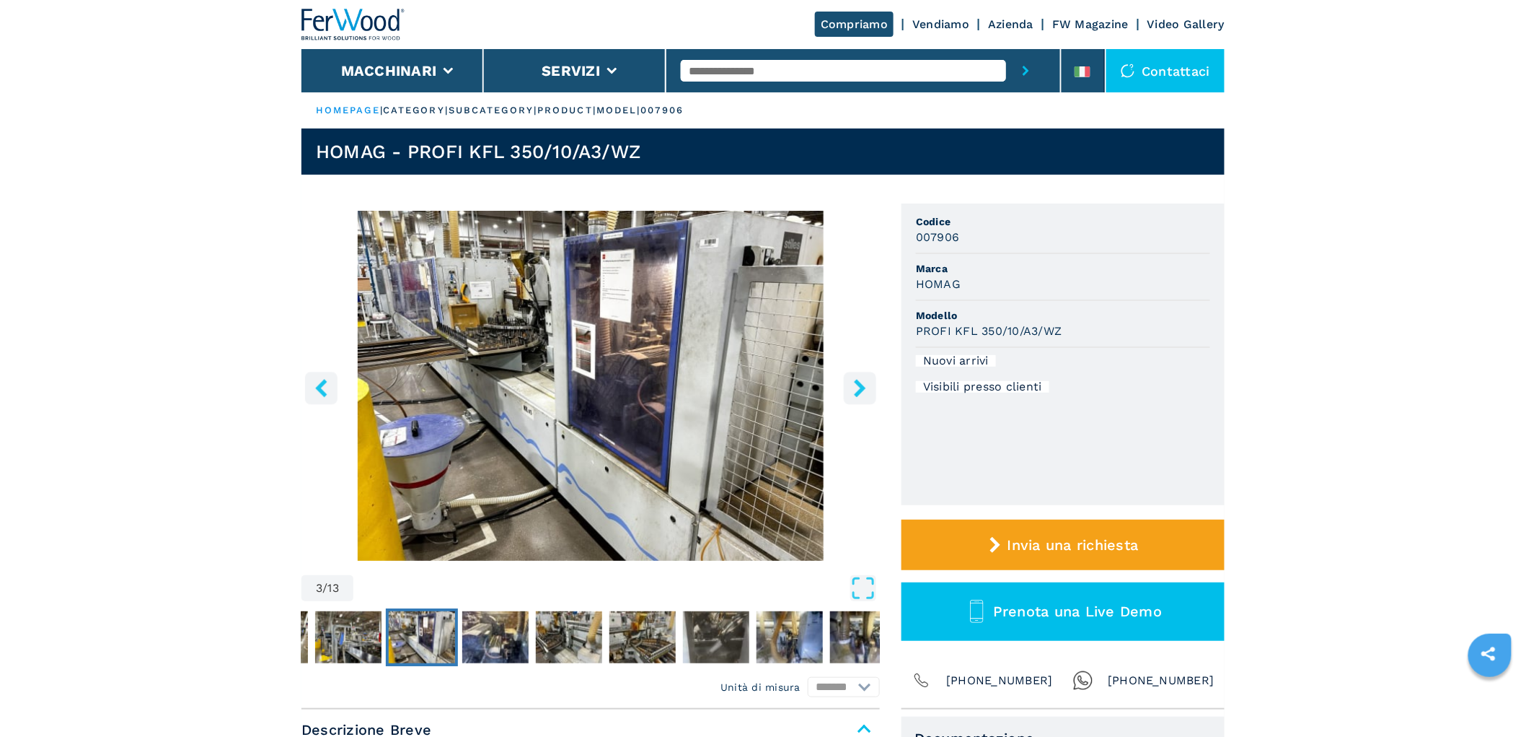
click at [393, 32] on img at bounding box center [354, 25] width 104 height 32
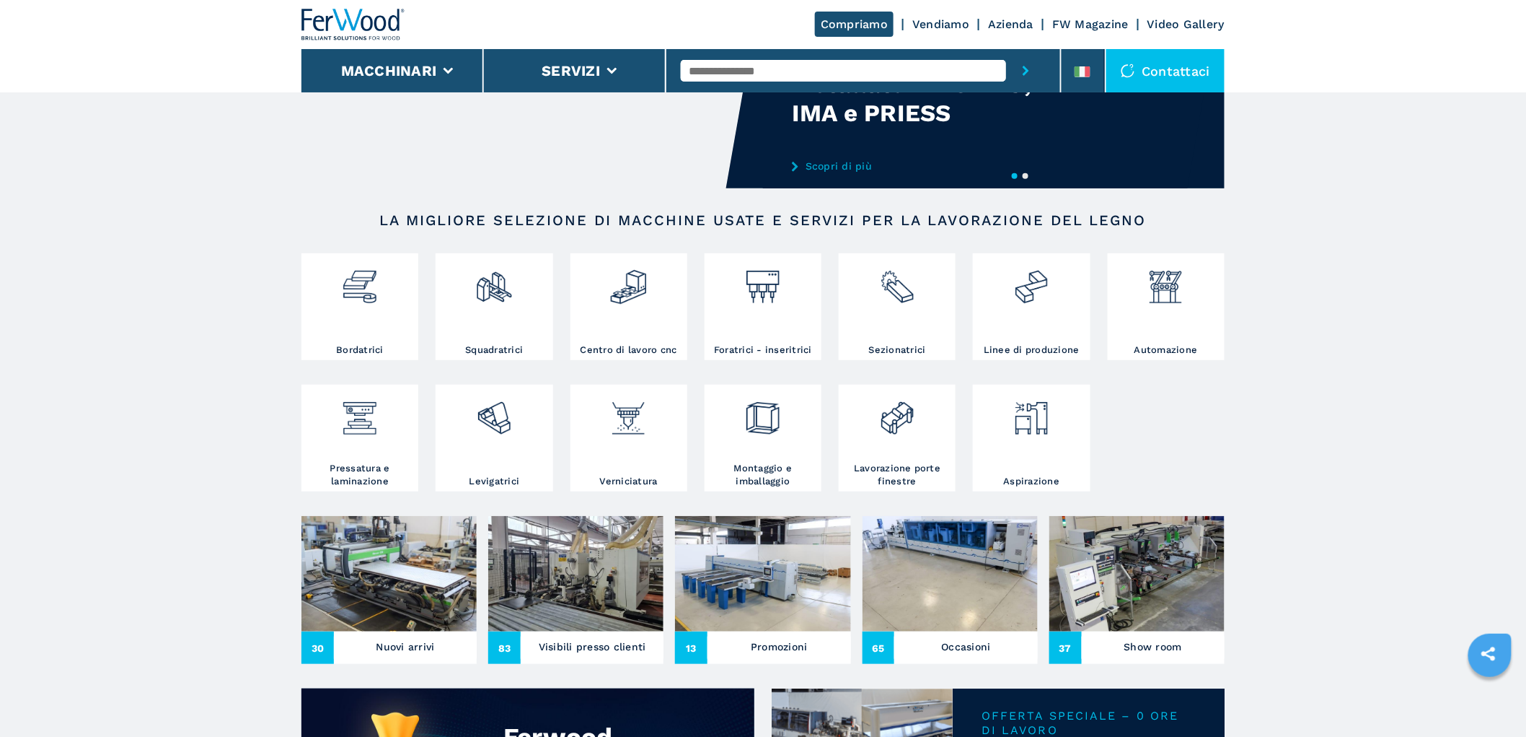
scroll to position [561, 0]
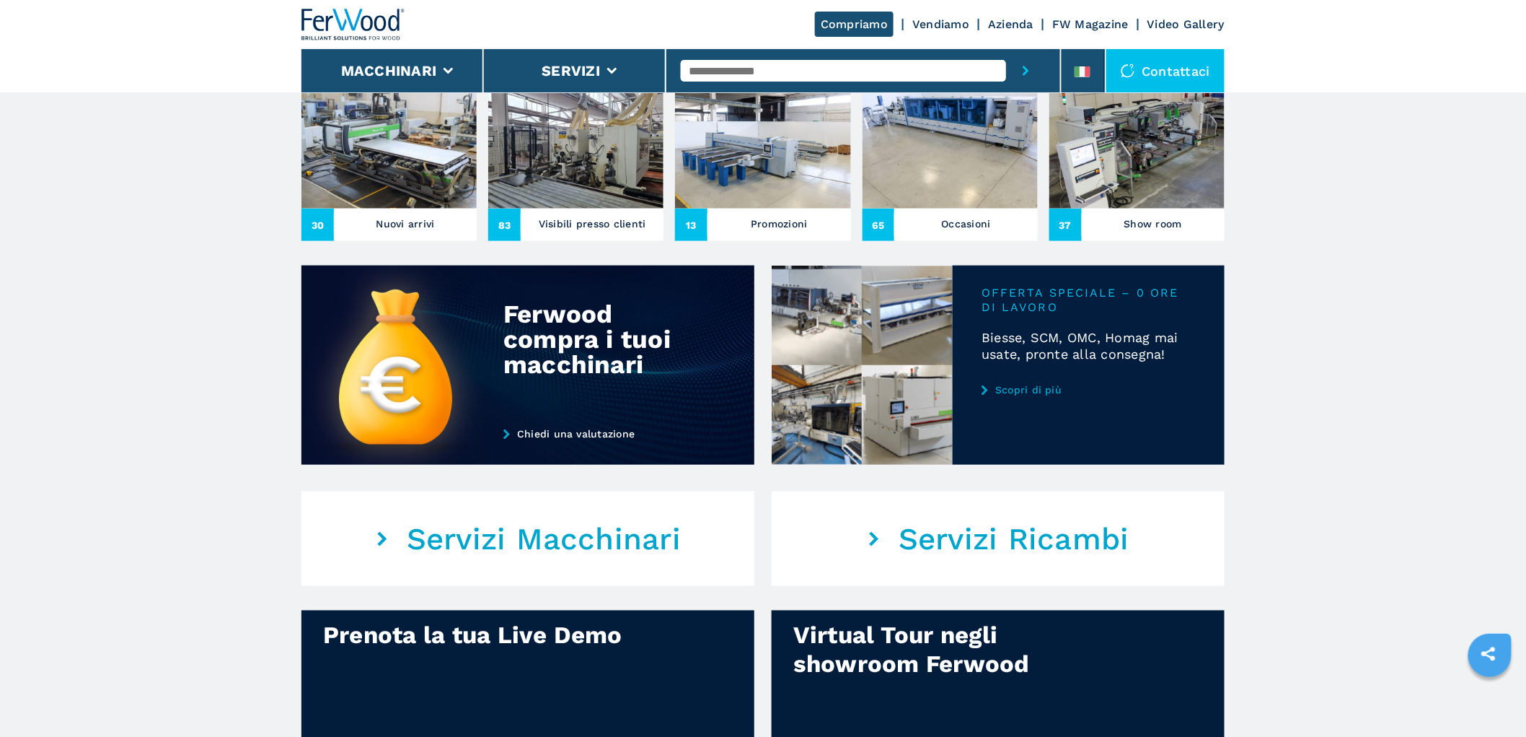
click at [404, 159] on img at bounding box center [389, 150] width 175 height 115
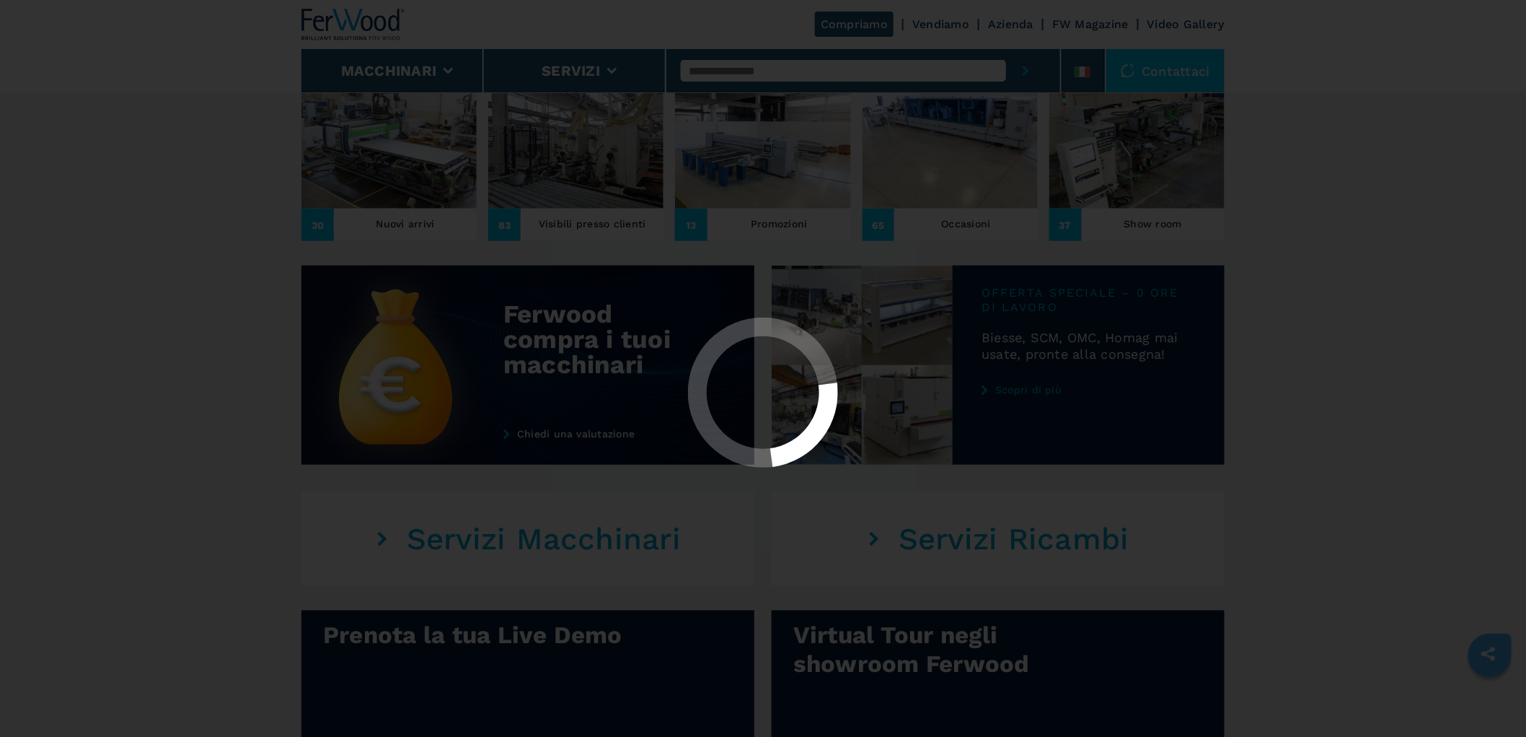
scroll to position [0, 0]
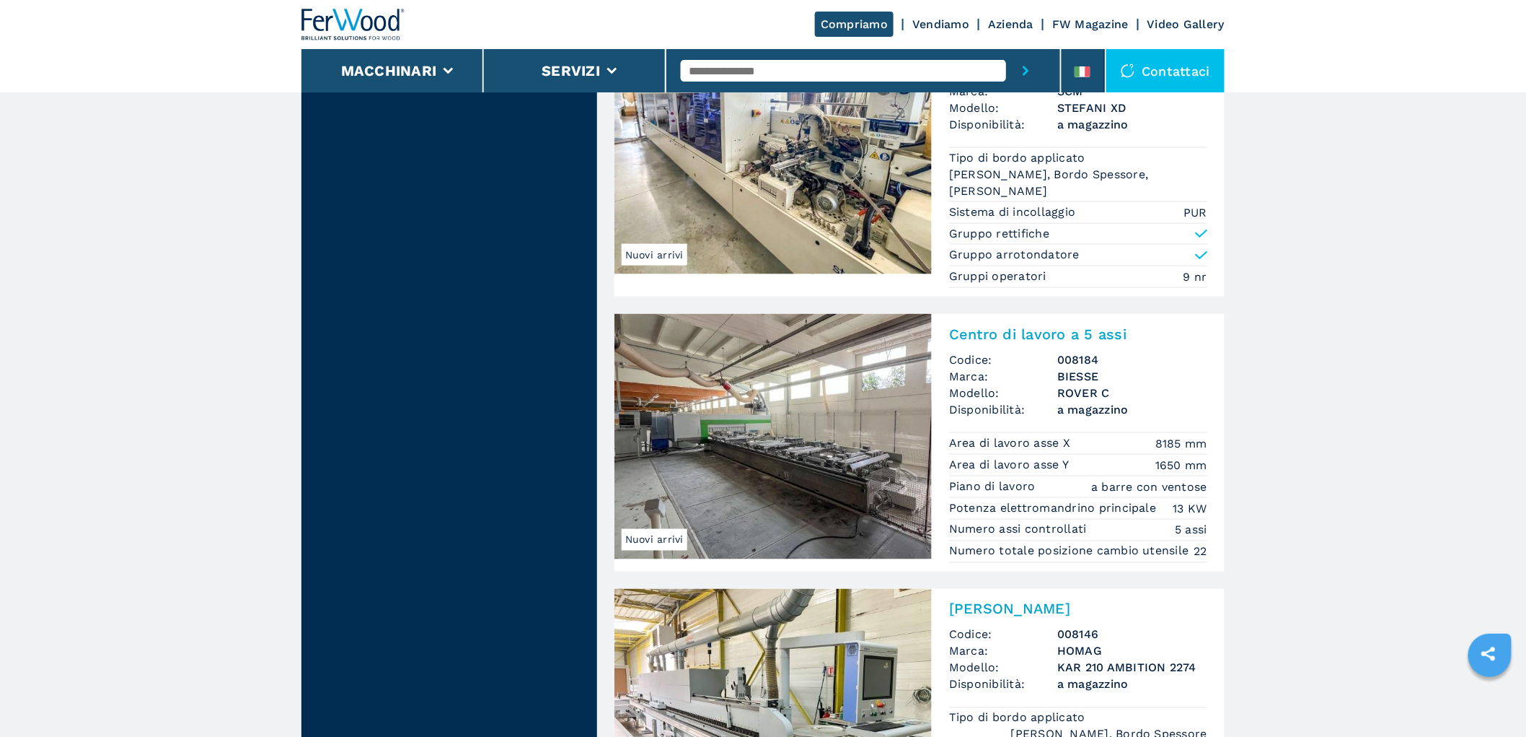
scroll to position [3240, 0]
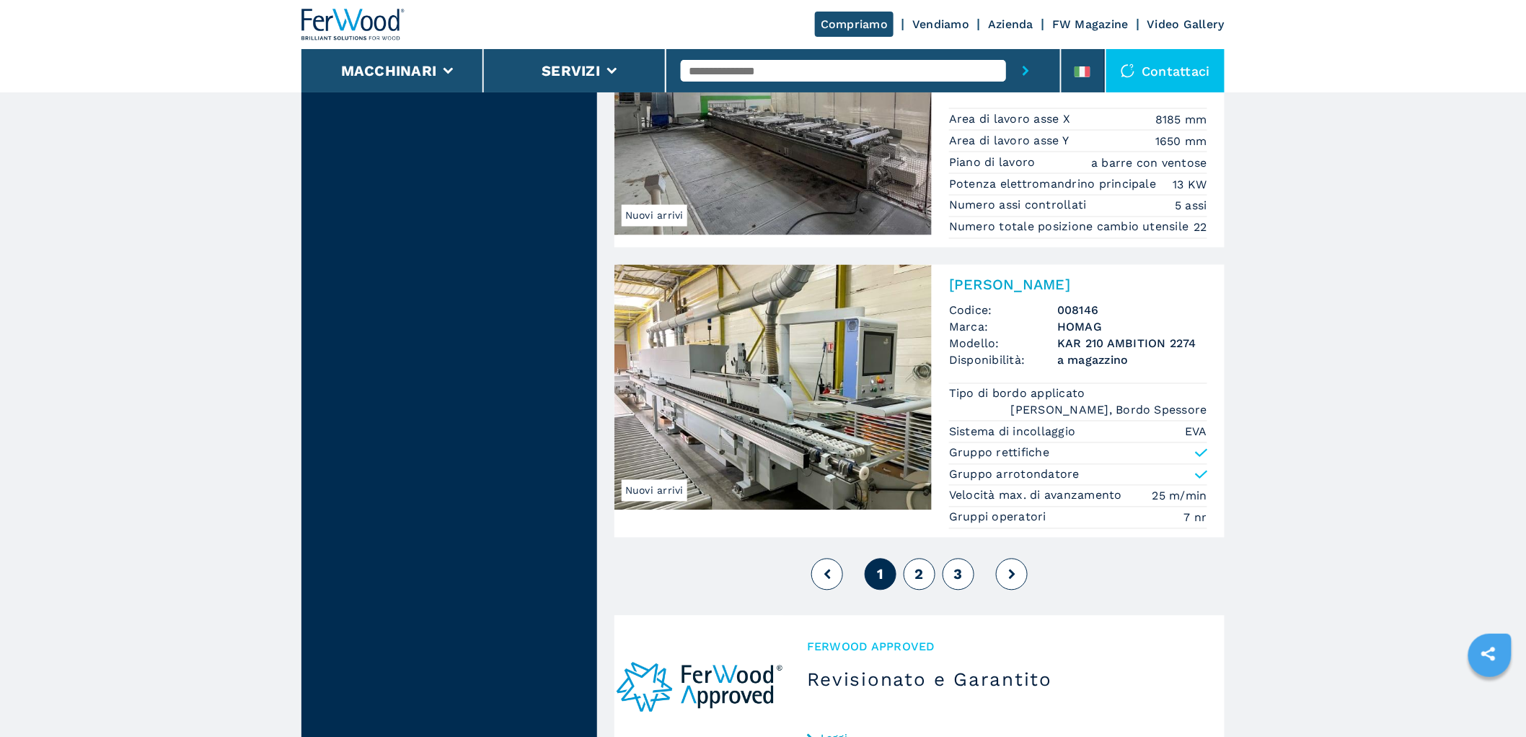
drag, startPoint x: 926, startPoint y: 558, endPoint x: 925, endPoint y: 567, distance: 8.8
click at [926, 560] on div "1 2 3" at bounding box center [920, 574] width 610 height 39
click at [925, 568] on button "2" at bounding box center [920, 574] width 32 height 32
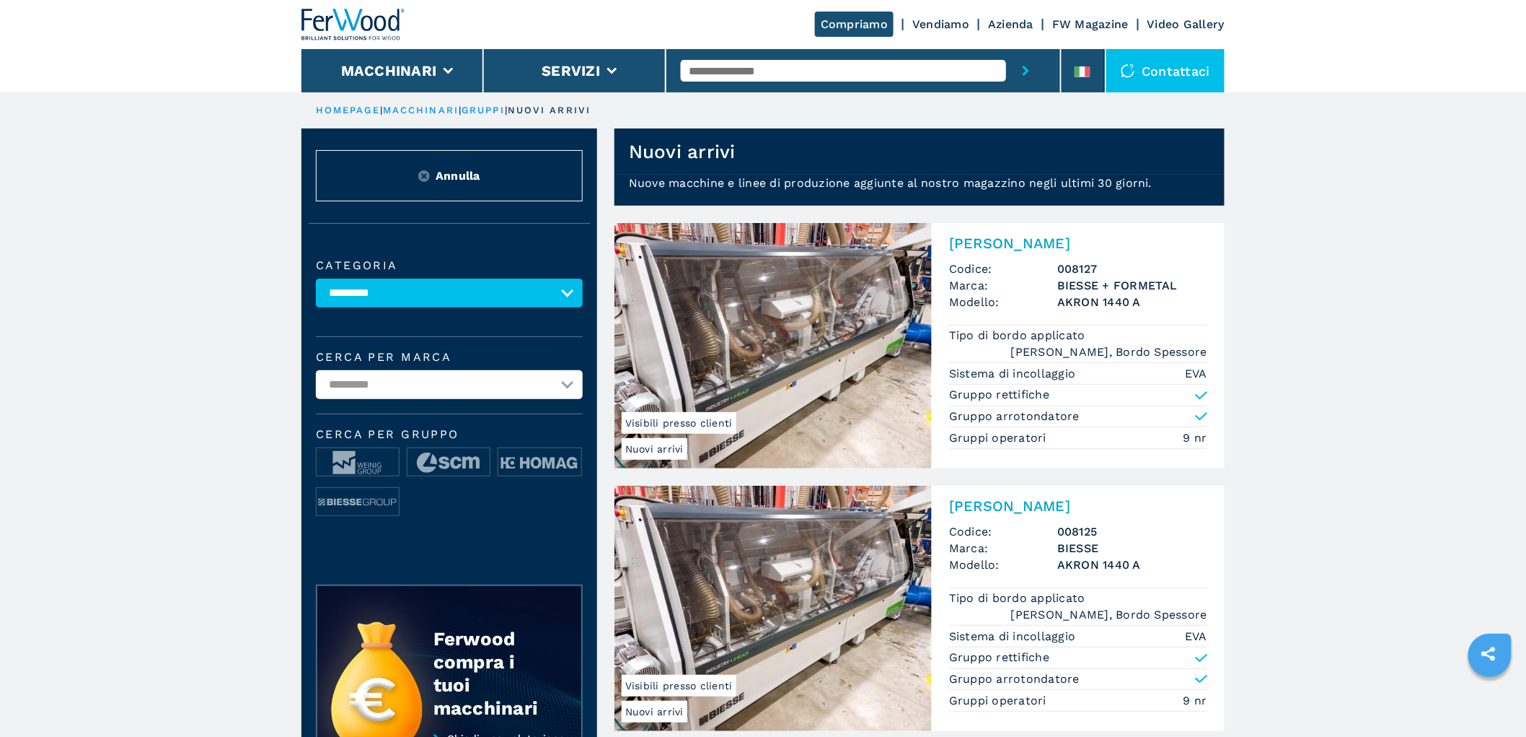
click at [333, 18] on img at bounding box center [354, 25] width 104 height 32
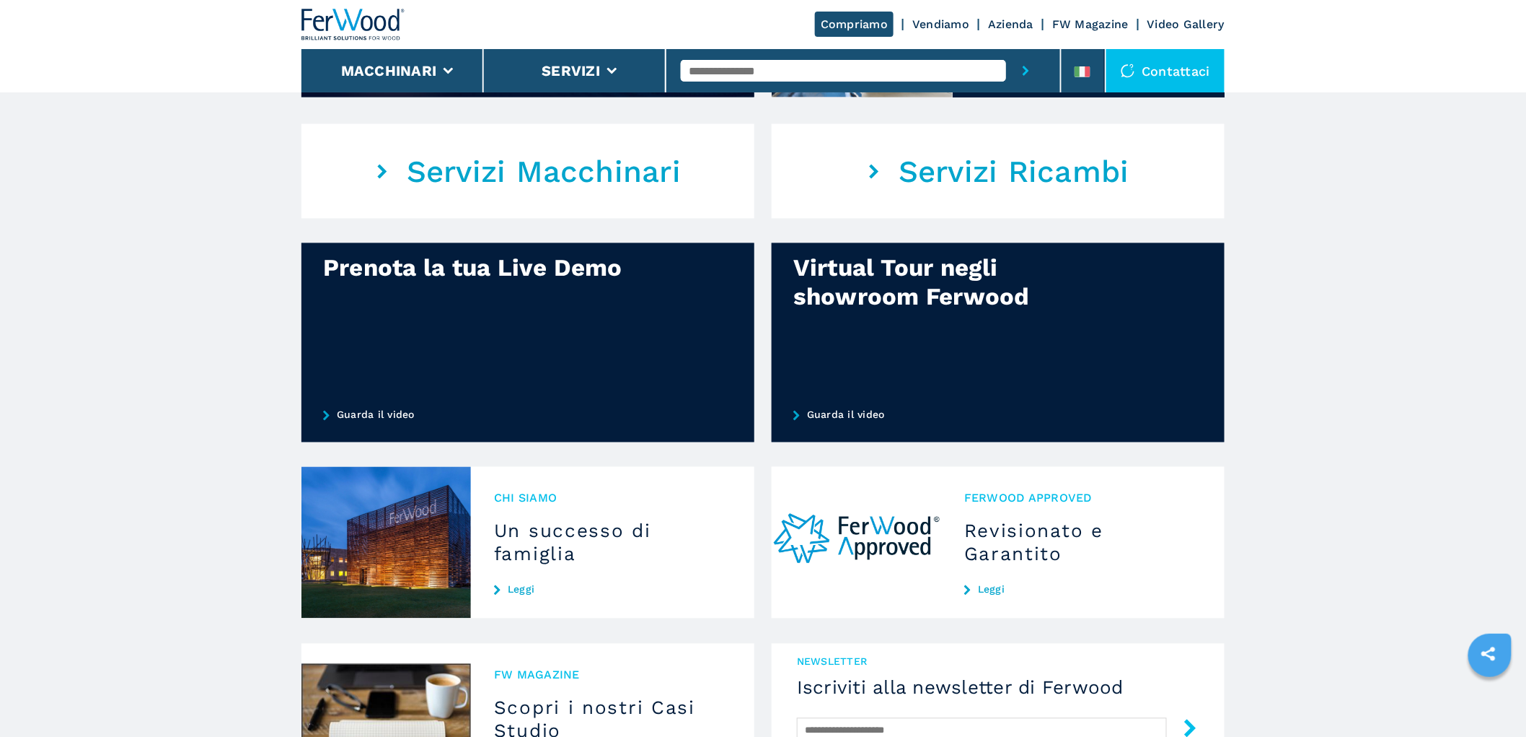
scroll to position [1042, 0]
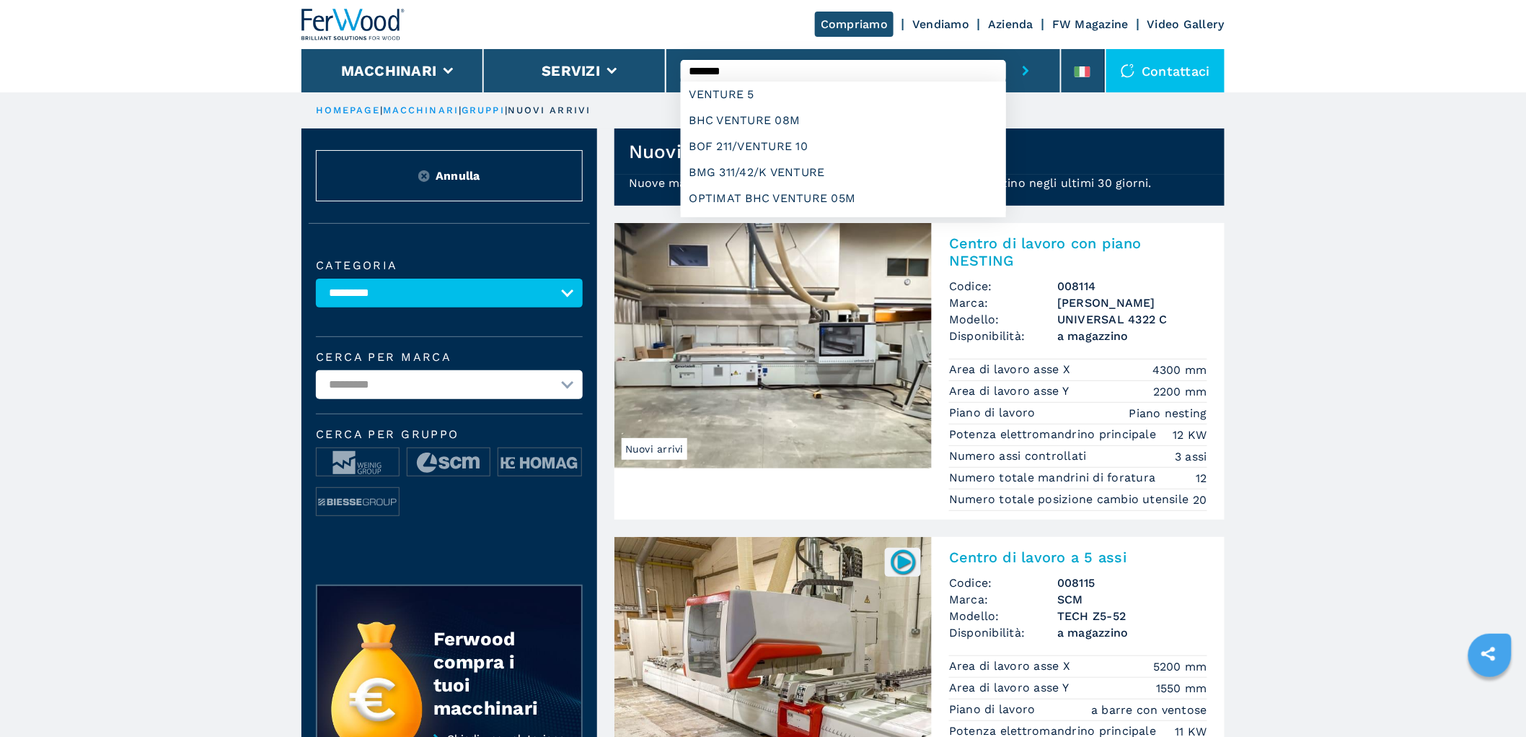
type input "*******"
click at [1006, 49] on button "submit-button" at bounding box center [1026, 70] width 40 height 43
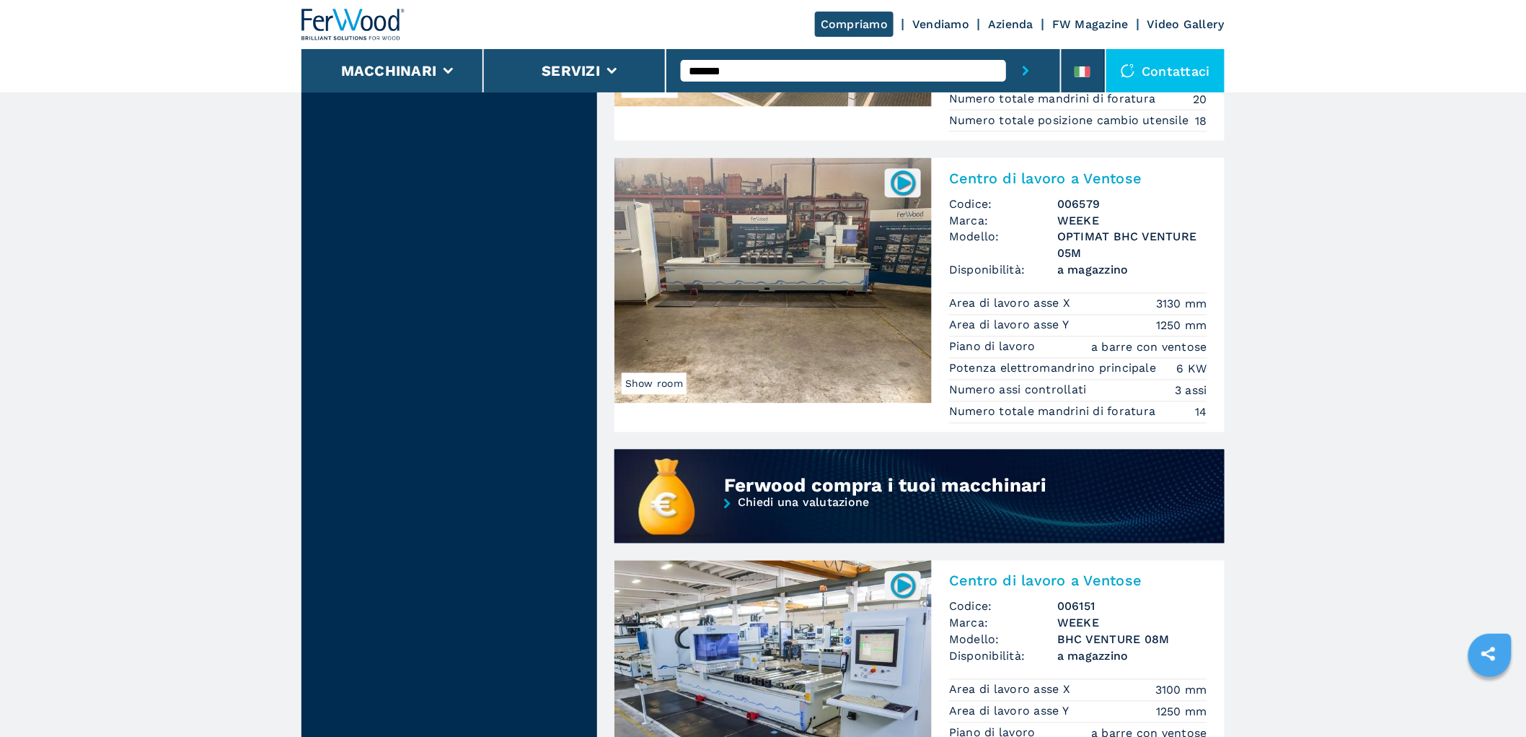
scroll to position [1122, 0]
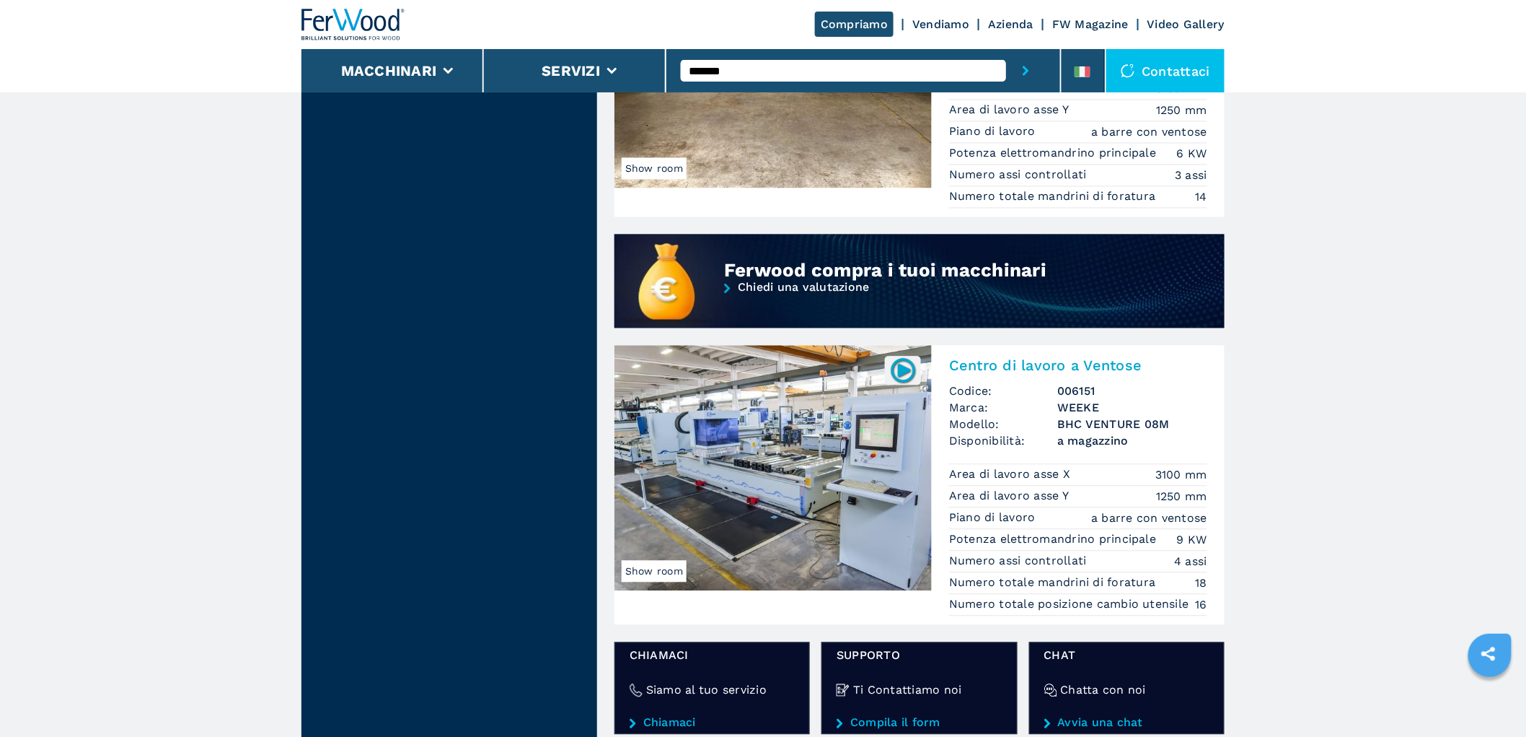
click at [1112, 378] on div "Centro di lavoro a Ventose Codice: 006151 Marca: WEEKE Modello: BHC VENTURE 08M…" at bounding box center [1078, 485] width 293 height 279
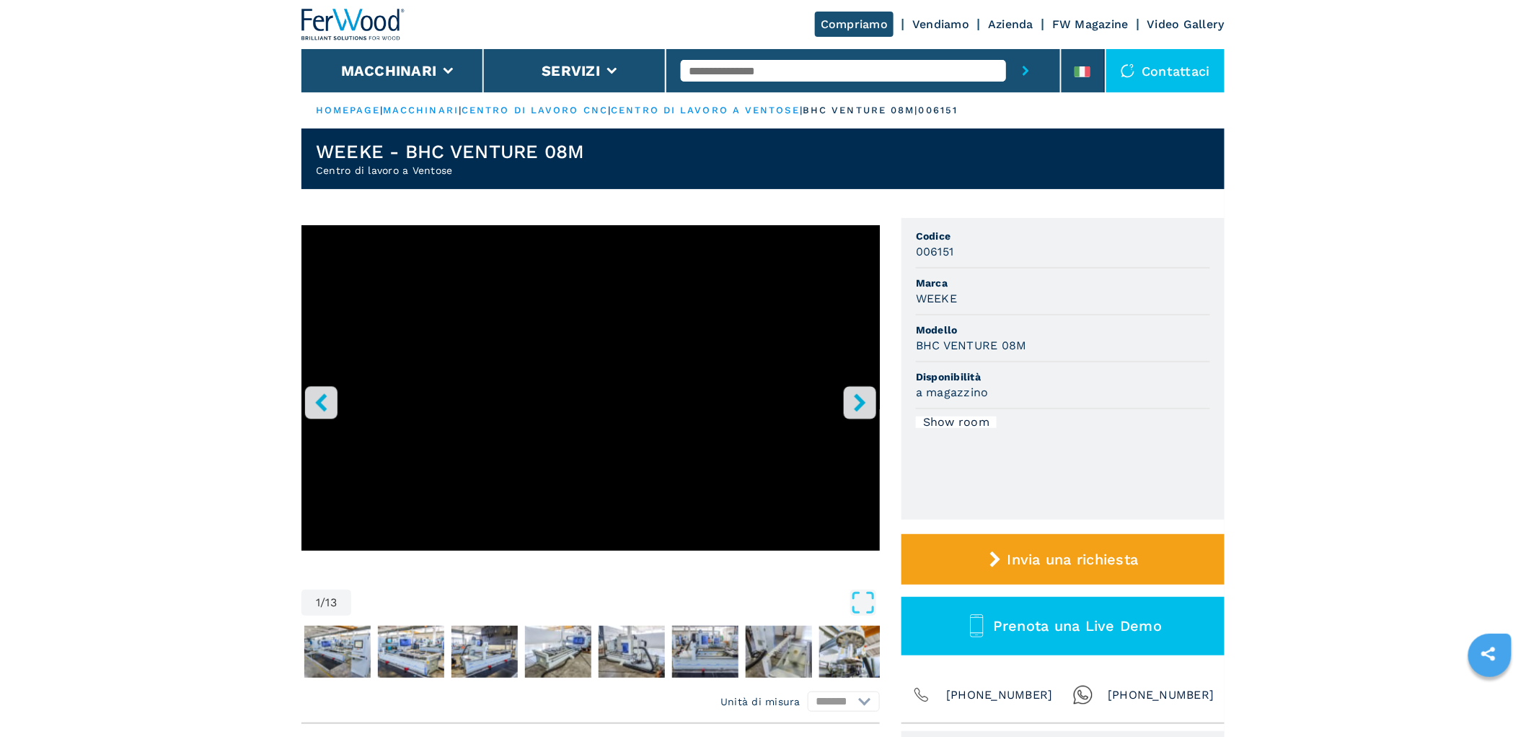
click at [849, 399] on button "right-button" at bounding box center [860, 402] width 32 height 32
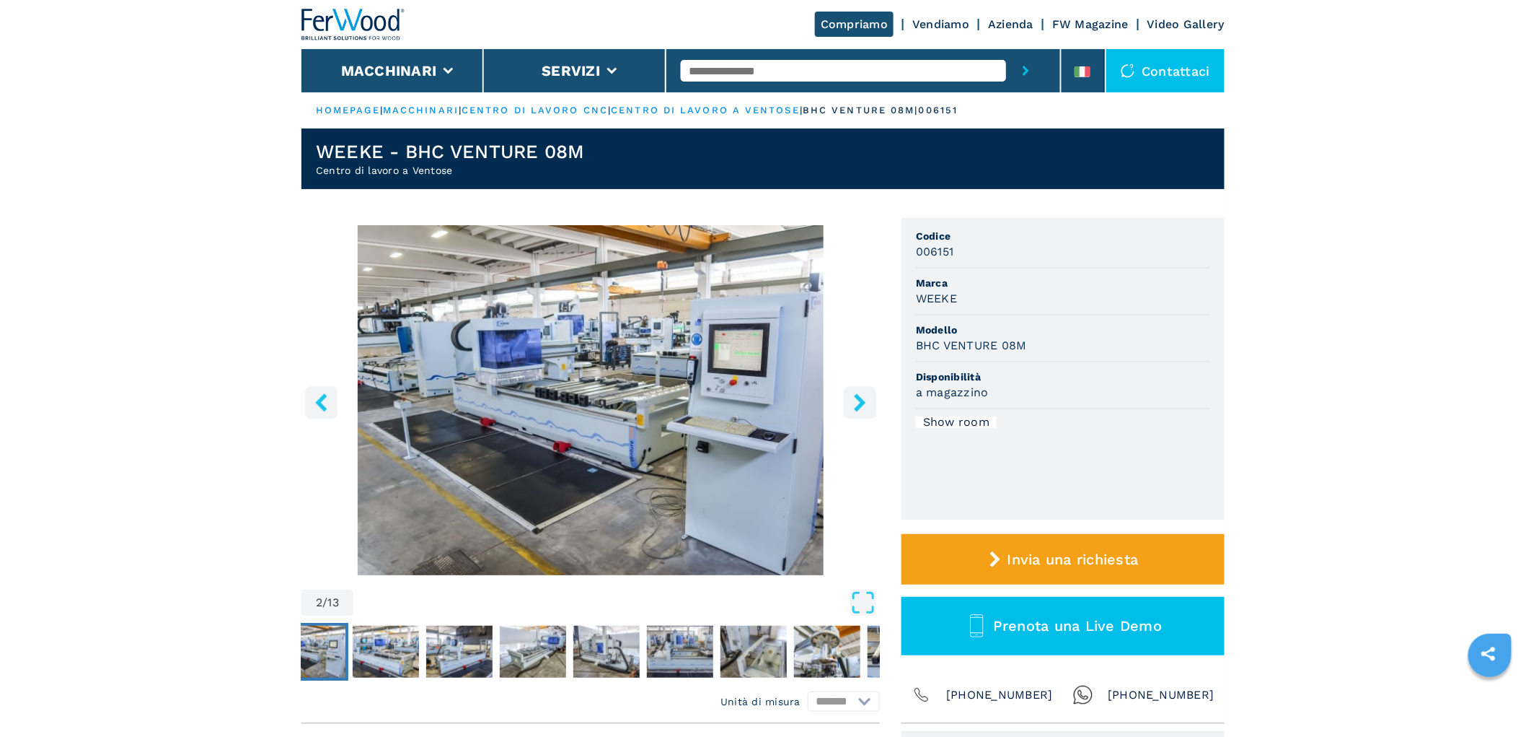
click at [849, 399] on button "right-button" at bounding box center [860, 402] width 32 height 32
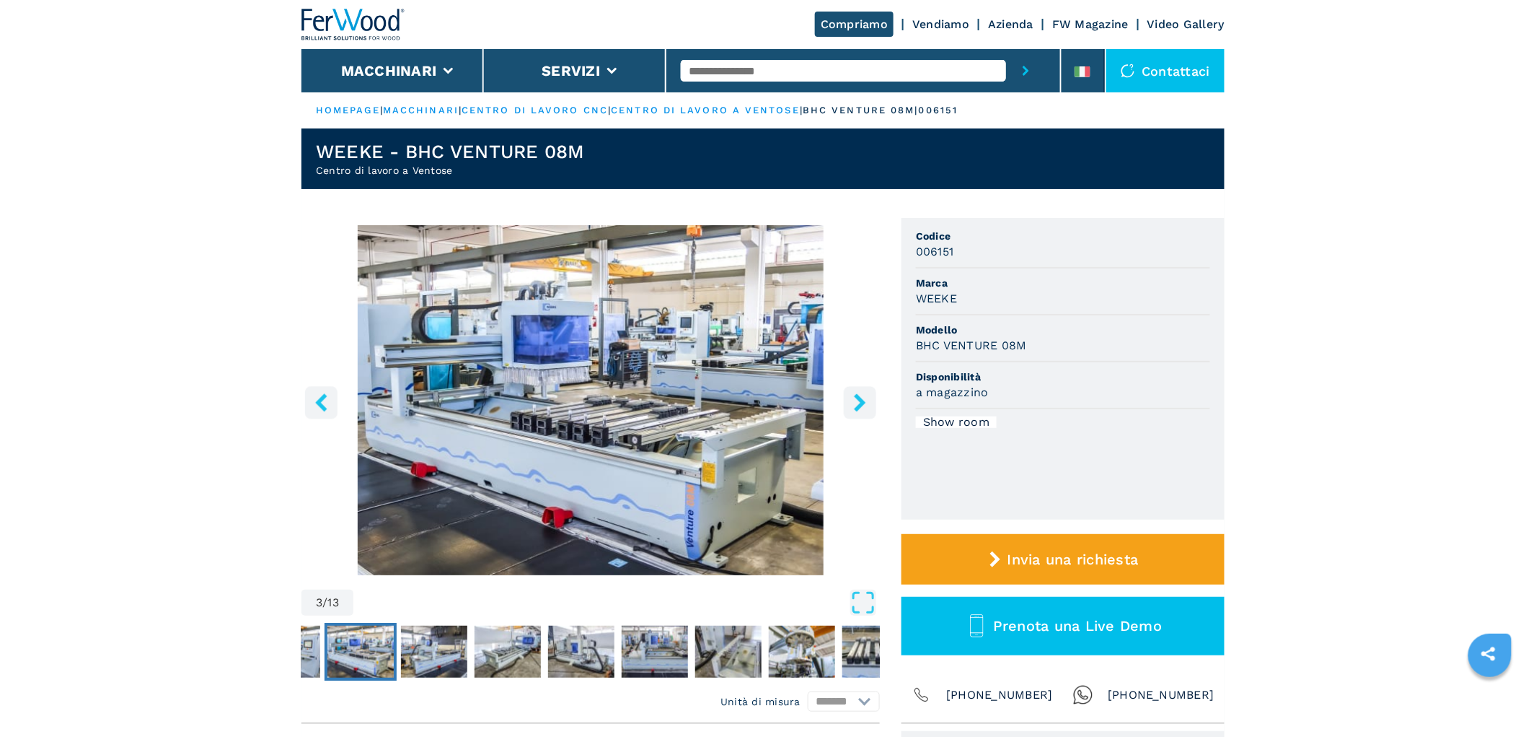
click at [849, 399] on button "right-button" at bounding box center [860, 402] width 32 height 32
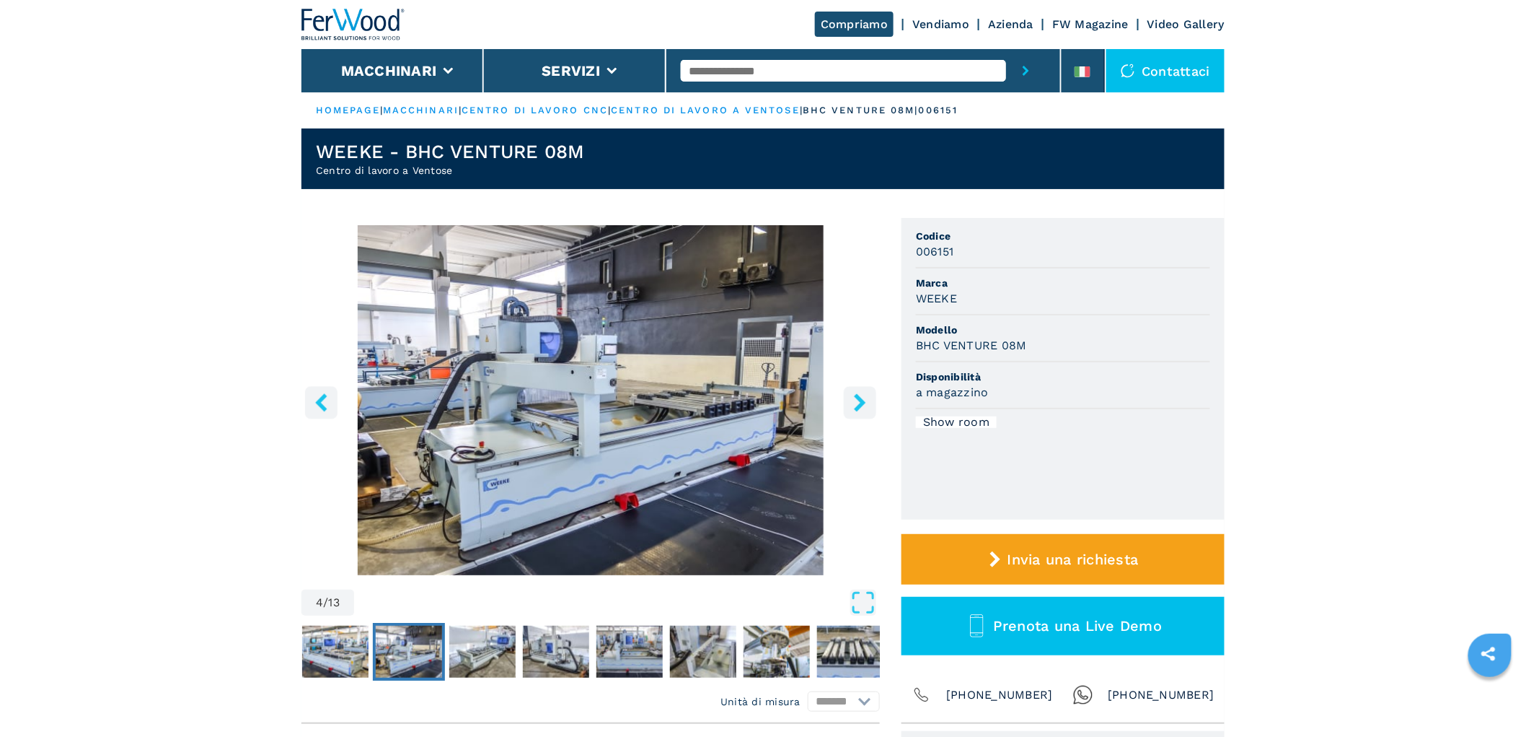
click at [849, 399] on button "right-button" at bounding box center [860, 402] width 32 height 32
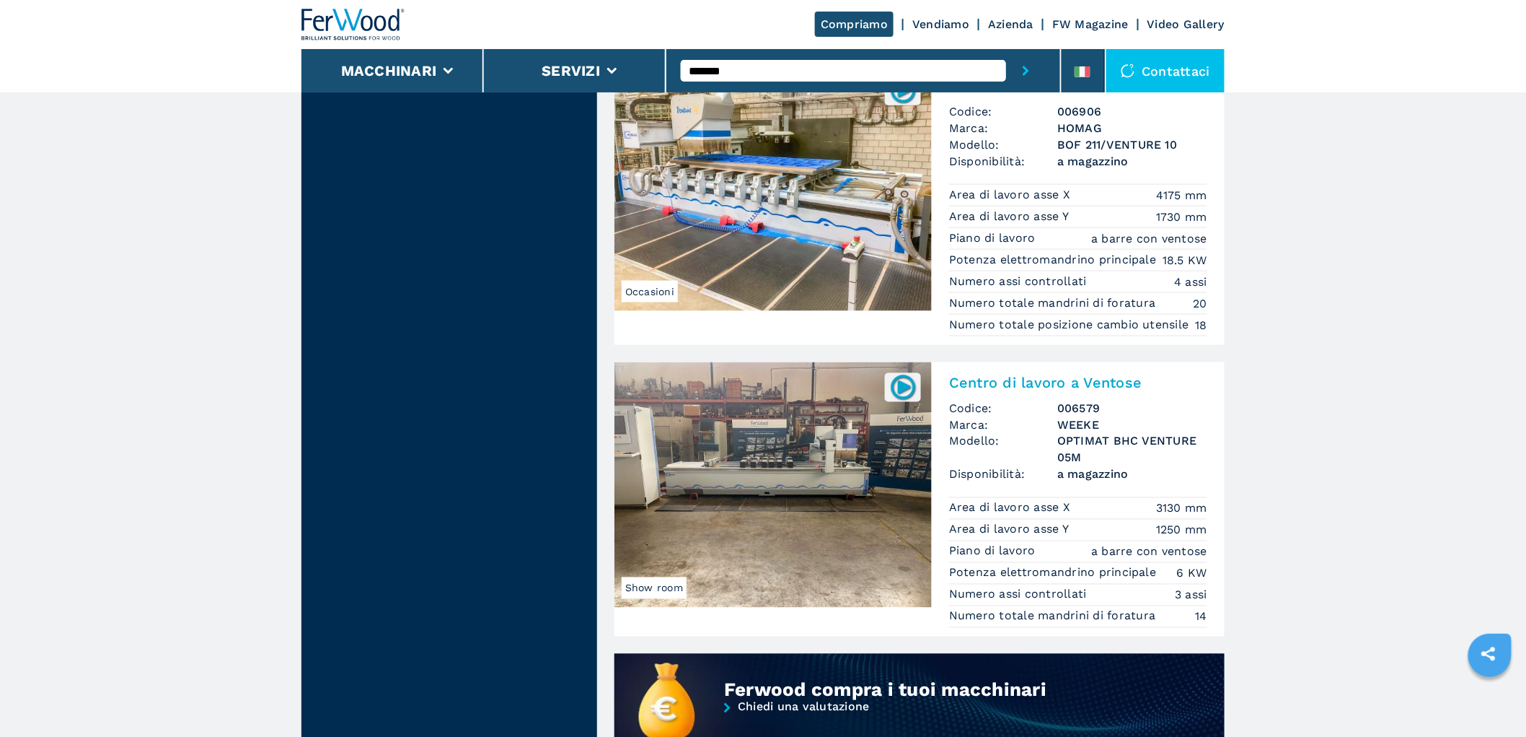
scroll to position [695, 0]
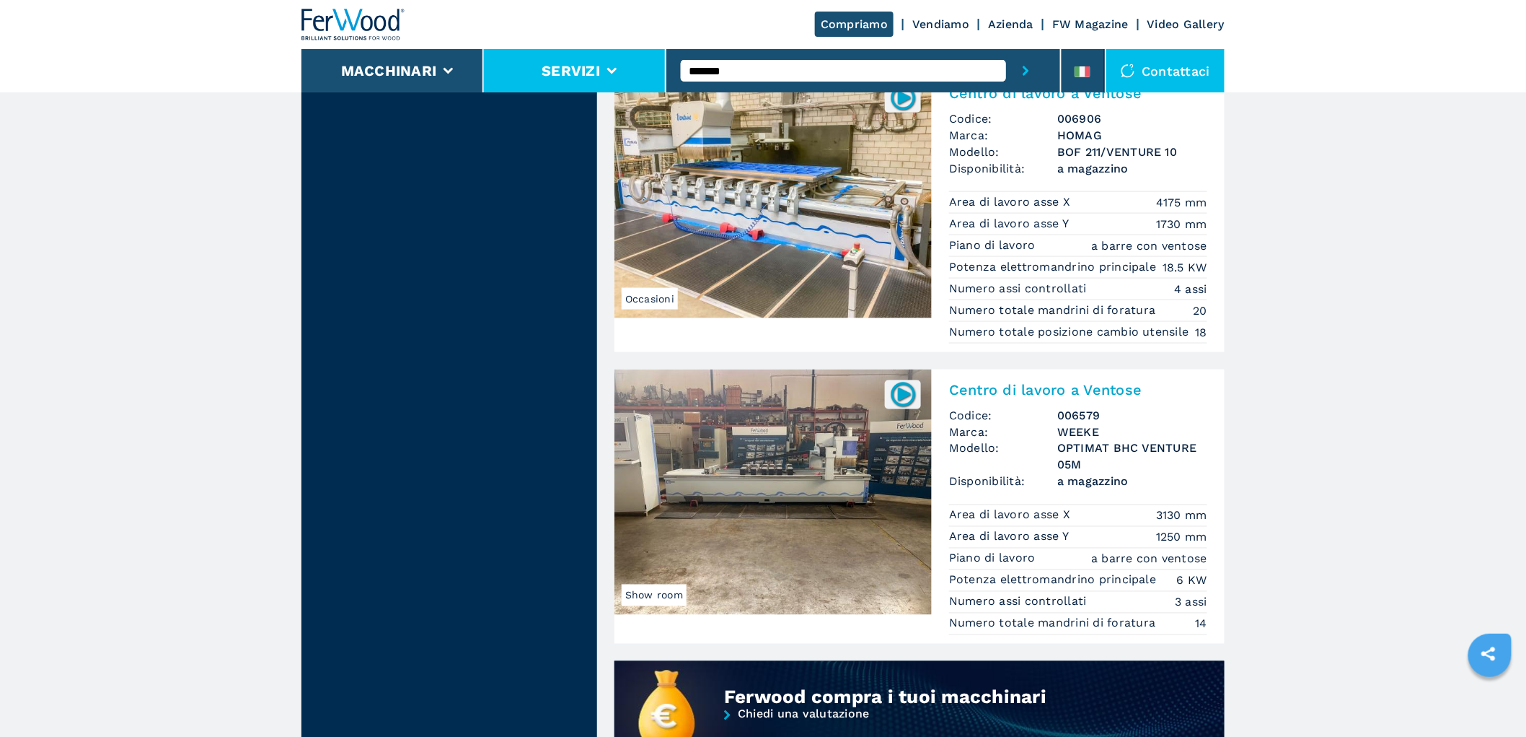
drag, startPoint x: 770, startPoint y: 74, endPoint x: 566, endPoint y: 74, distance: 203.4
click at [566, 74] on div "Compriamo Vendiamo Azienda FW Magazine Video Gallery Macchinari Servizi *******…" at bounding box center [763, 46] width 923 height 92
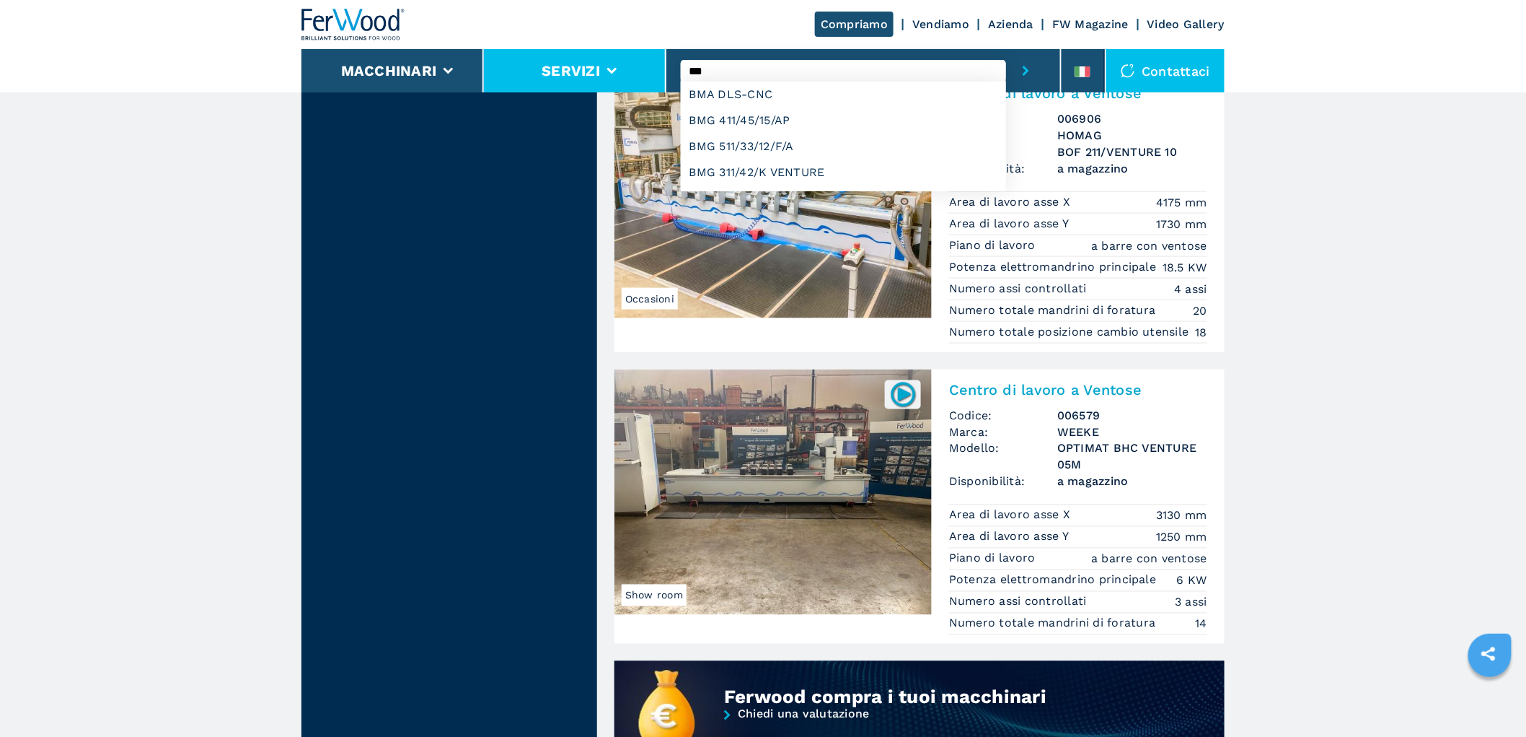
type input "***"
click at [1006, 49] on button "submit-button" at bounding box center [1026, 70] width 40 height 43
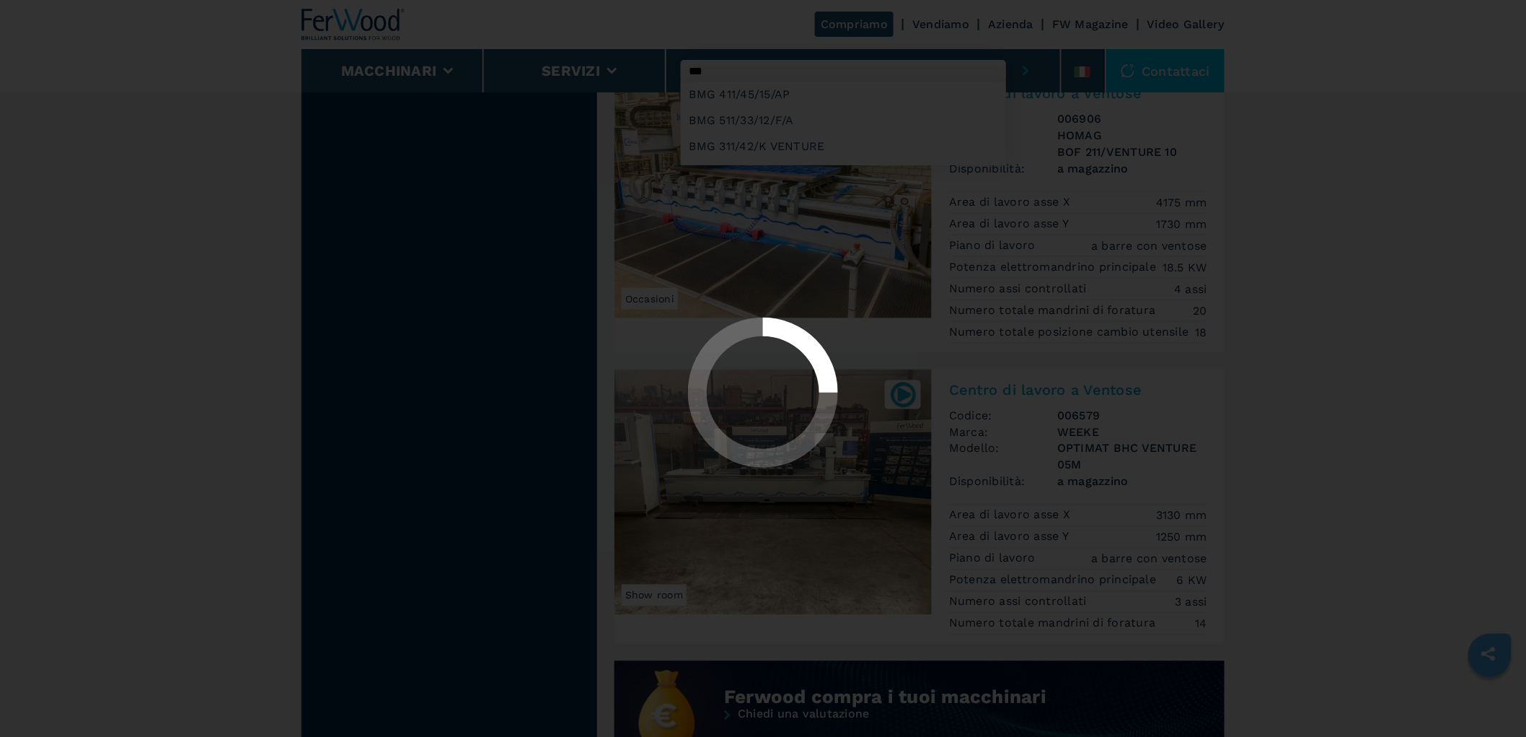
scroll to position [0, 0]
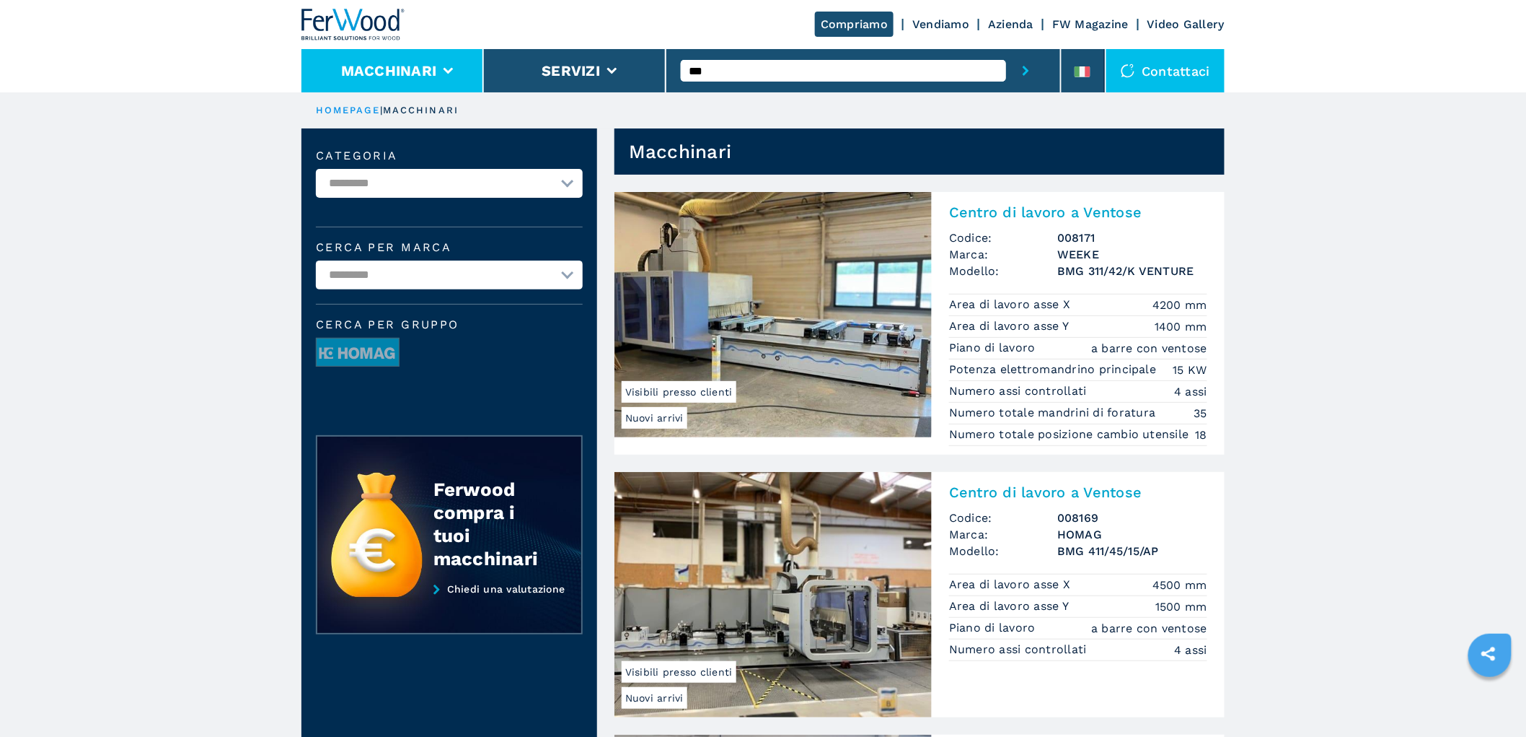
click at [366, 74] on button "Macchinari" at bounding box center [389, 70] width 96 height 17
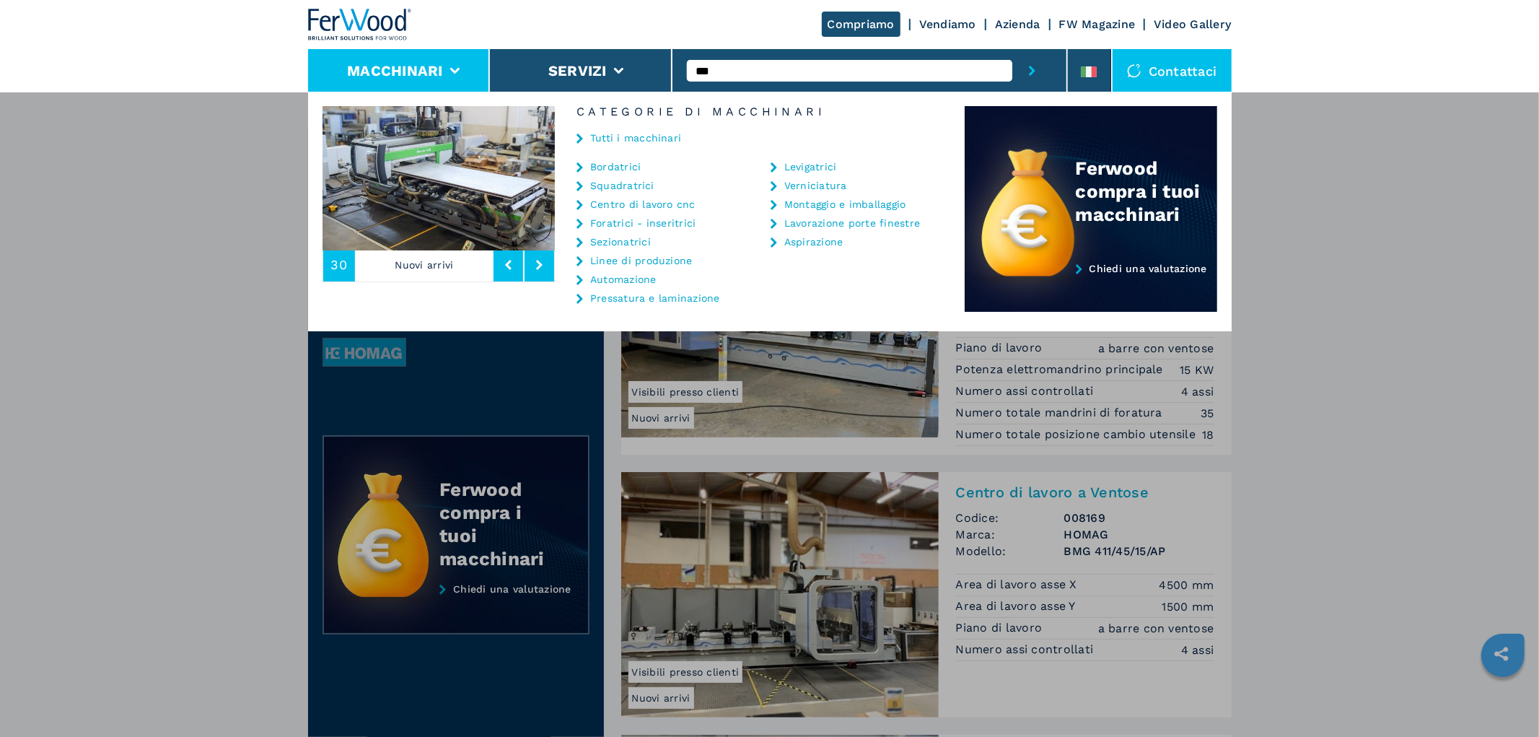
click at [625, 196] on li "Squadratrici" at bounding box center [655, 189] width 158 height 19
click at [623, 201] on link "Centro di lavoro cnc" at bounding box center [642, 204] width 105 height 10
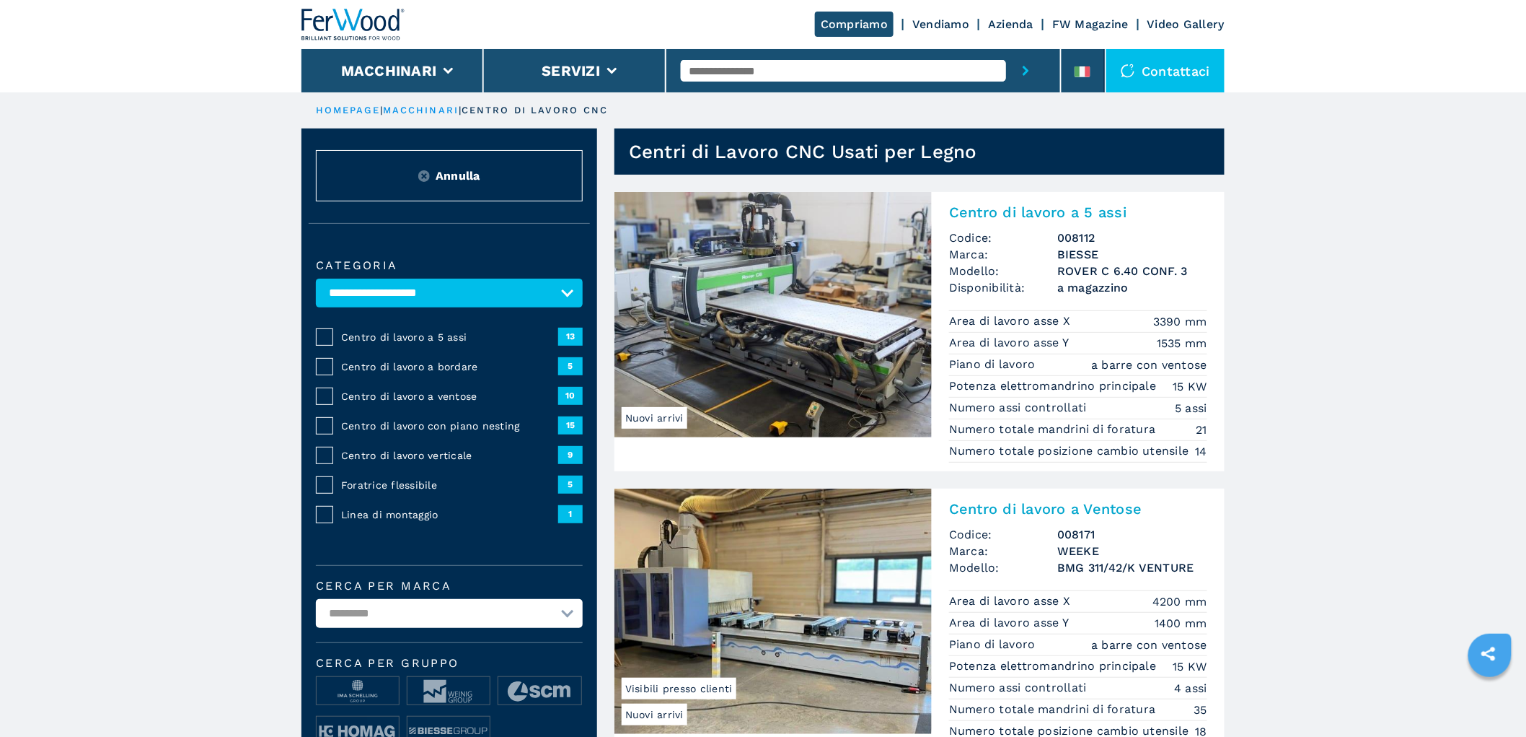
click at [426, 393] on span "Centro di lavoro a ventose" at bounding box center [449, 396] width 217 height 14
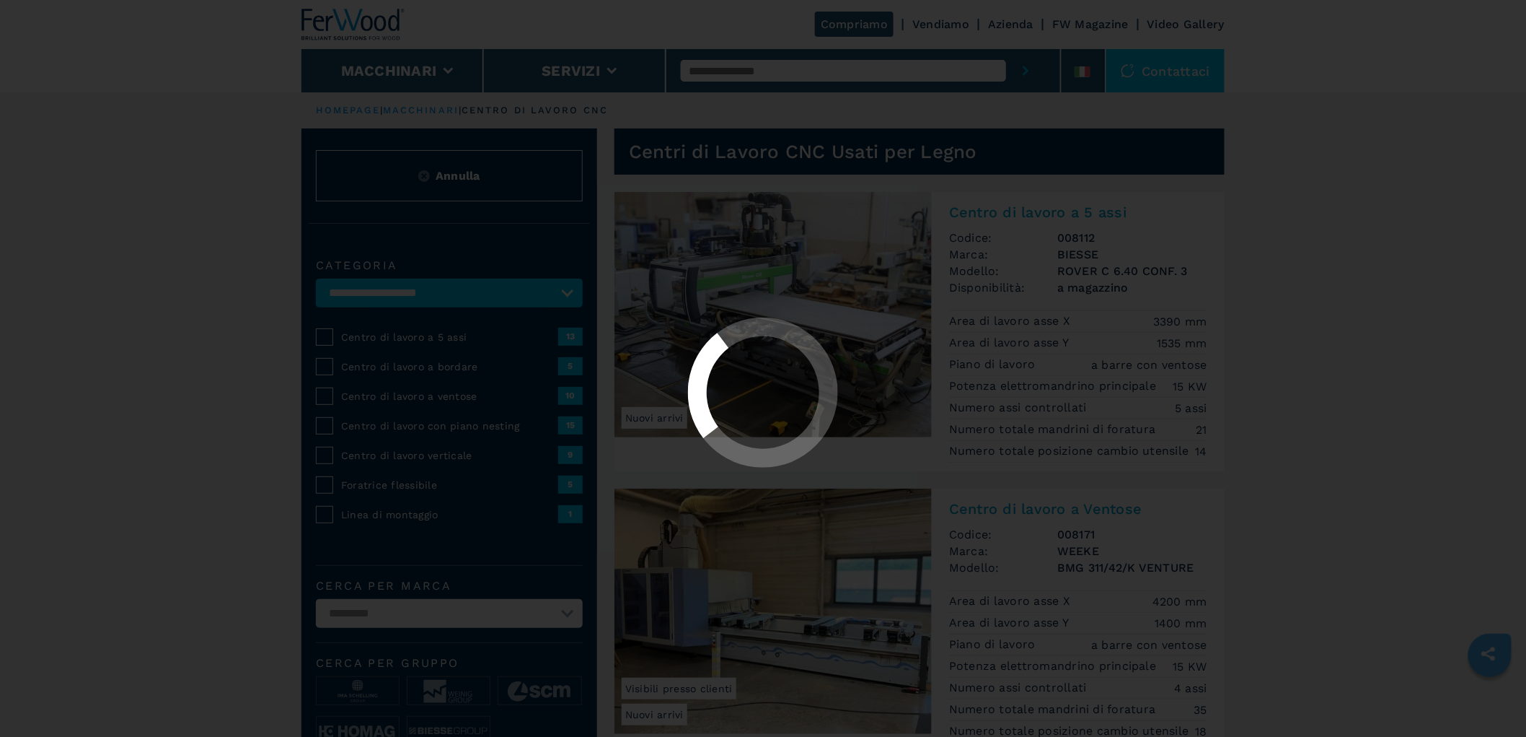
select select "**********"
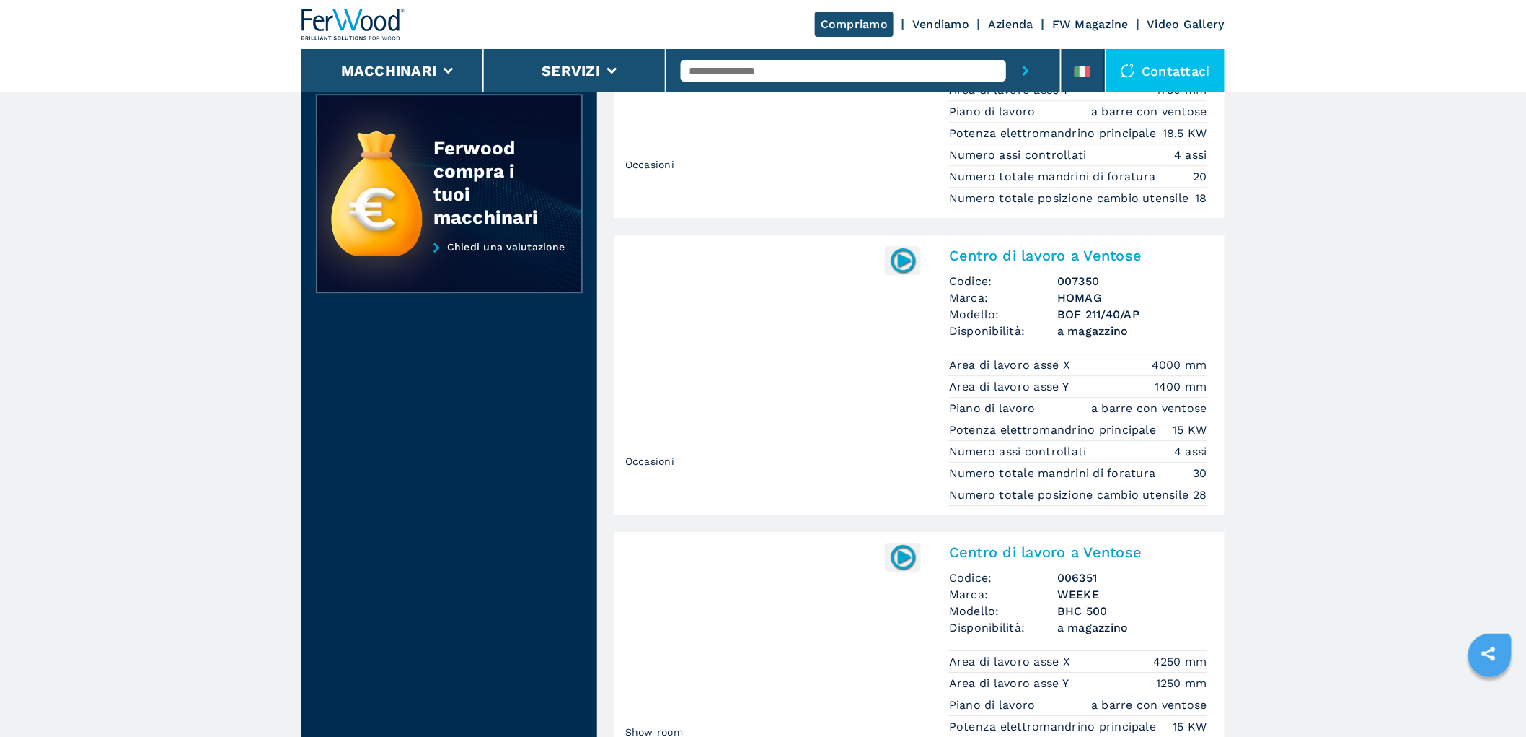
scroll to position [1523, 0]
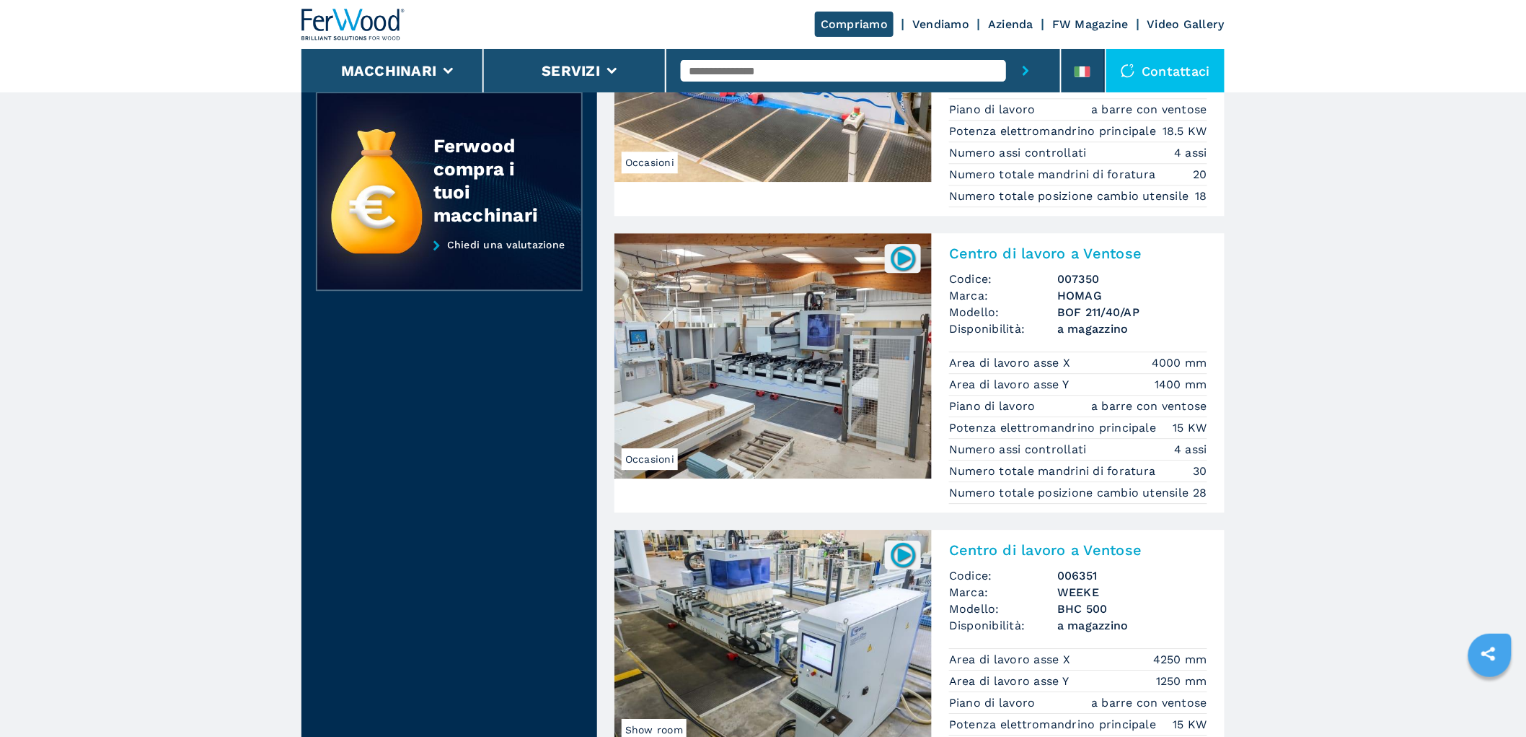
click at [1034, 260] on h2 "Centro di lavoro a Ventose" at bounding box center [1078, 253] width 258 height 17
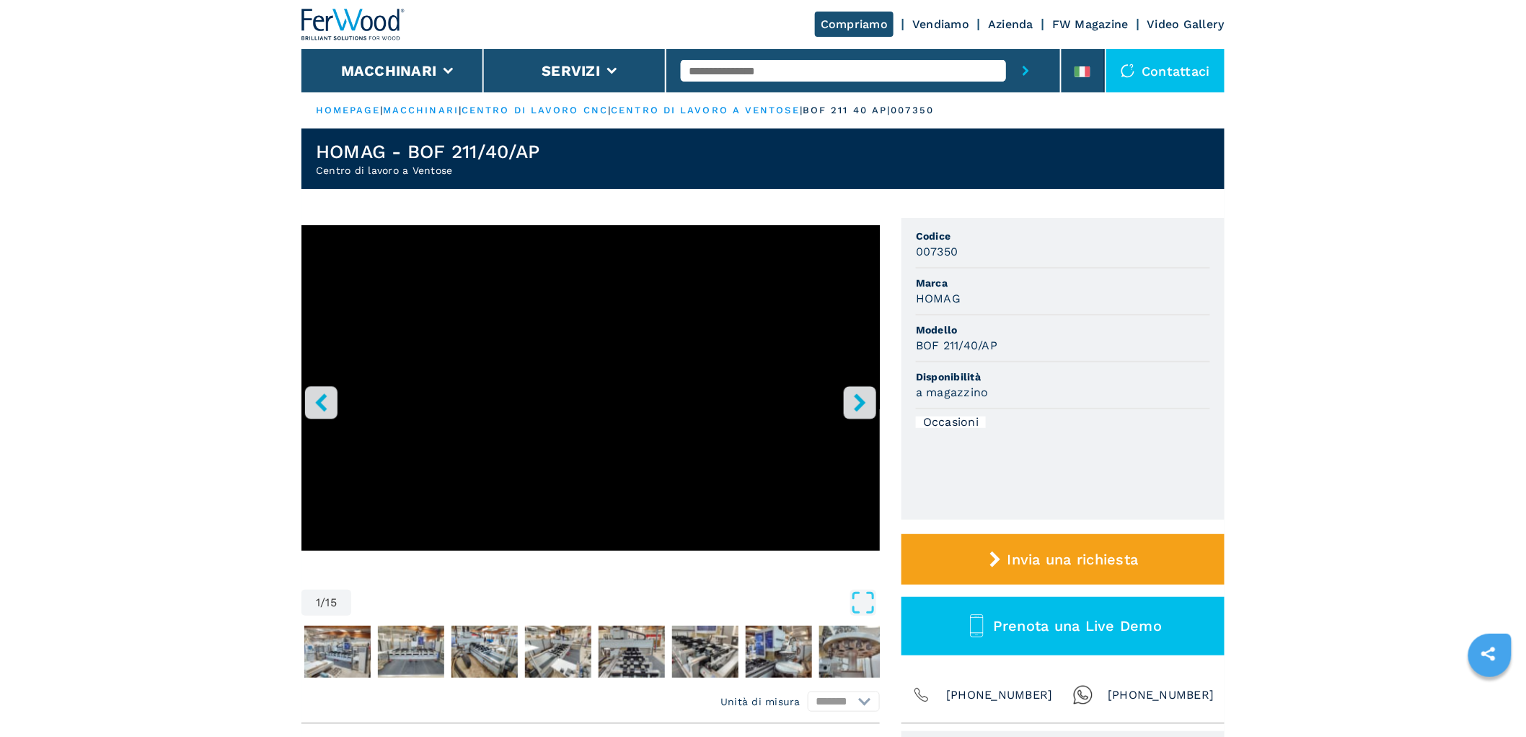
click at [860, 397] on icon "right-button" at bounding box center [860, 402] width 12 height 18
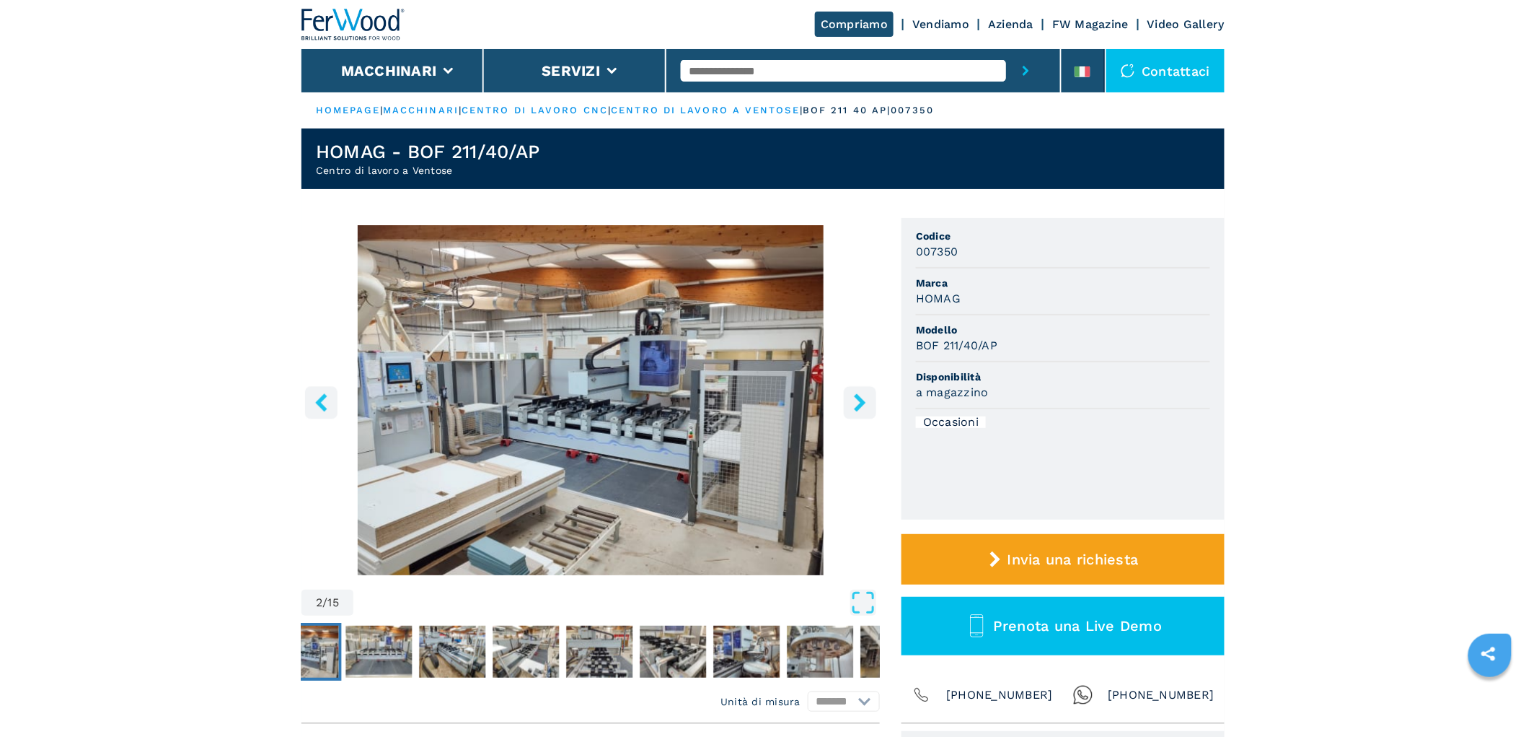
click at [860, 397] on icon "right-button" at bounding box center [860, 402] width 12 height 18
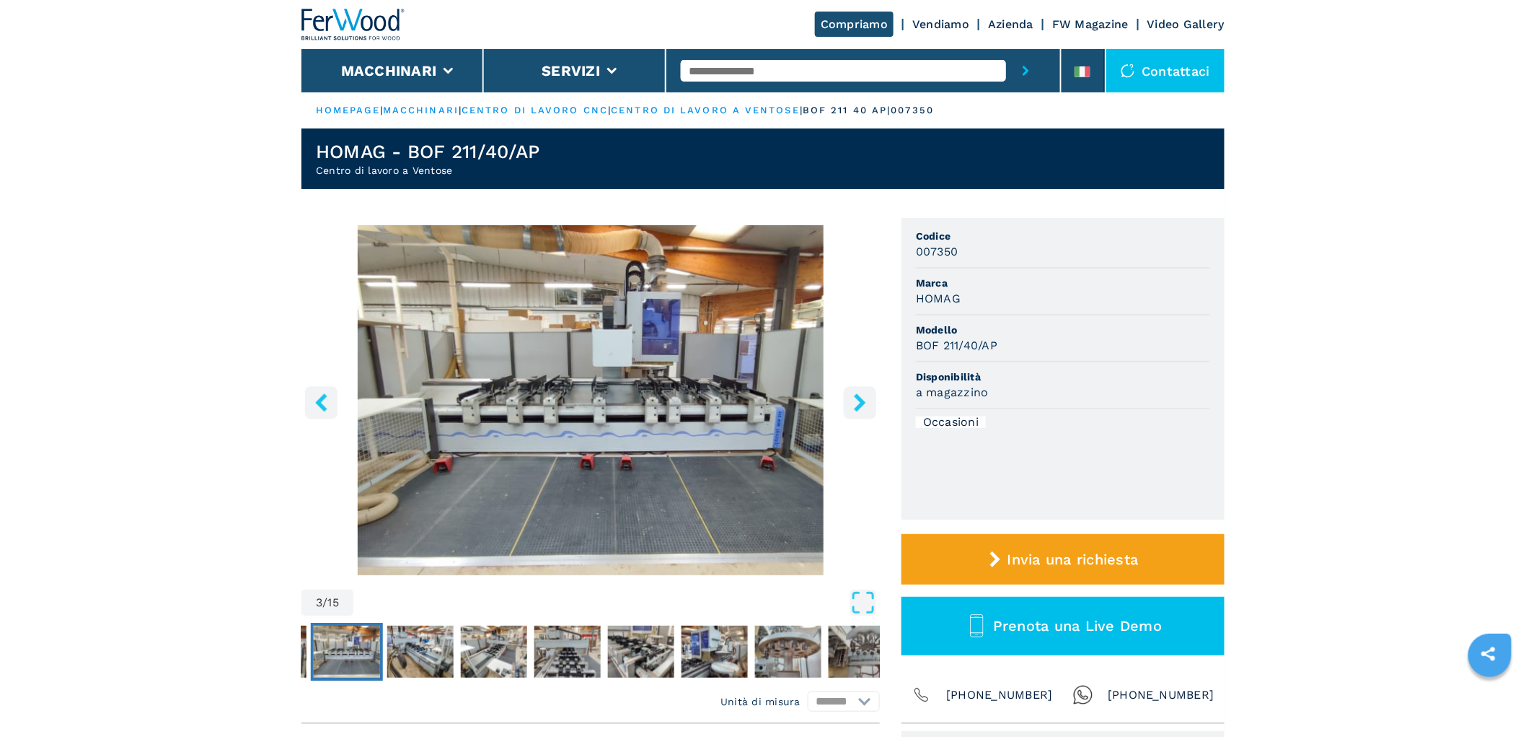
click at [860, 397] on icon "right-button" at bounding box center [860, 402] width 12 height 18
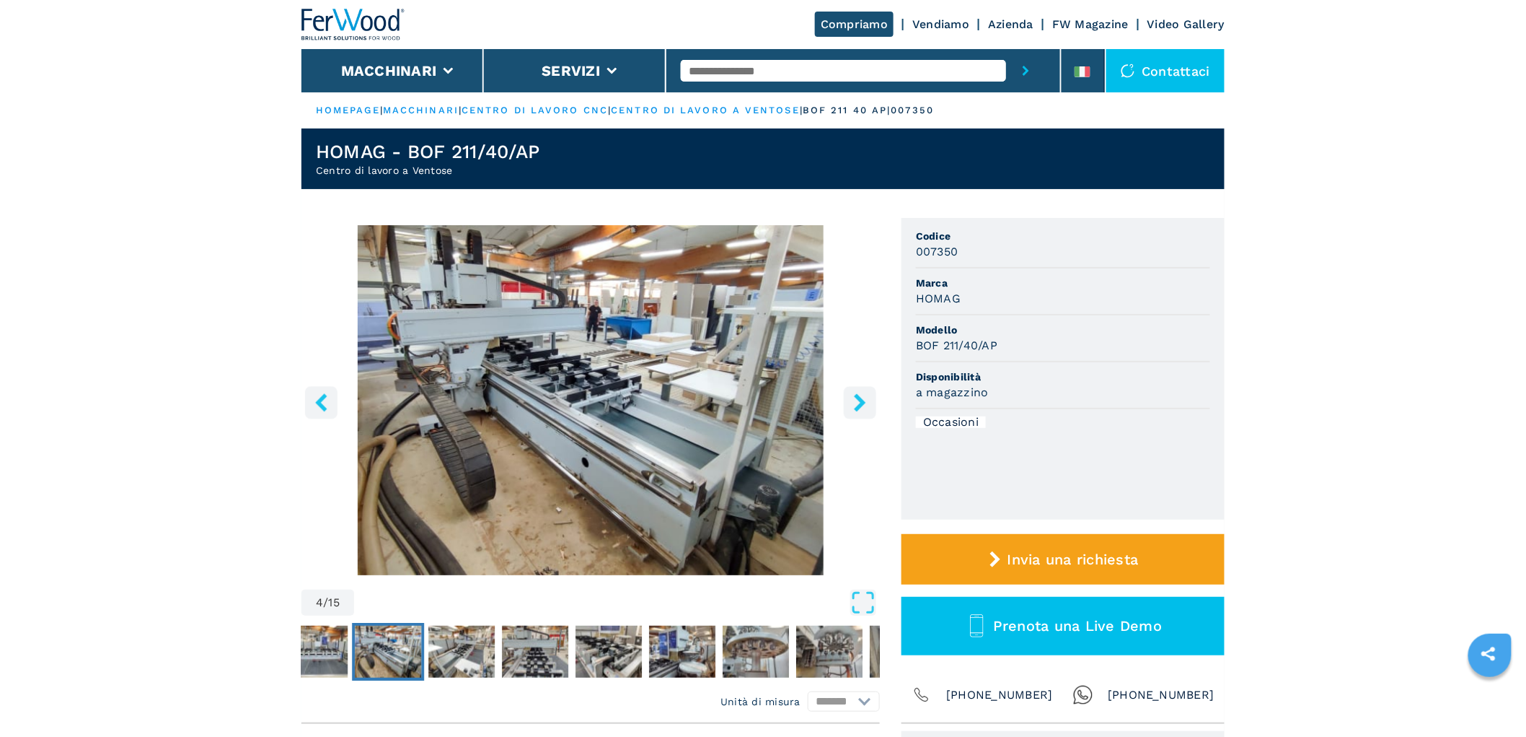
click at [860, 397] on icon "right-button" at bounding box center [860, 402] width 12 height 18
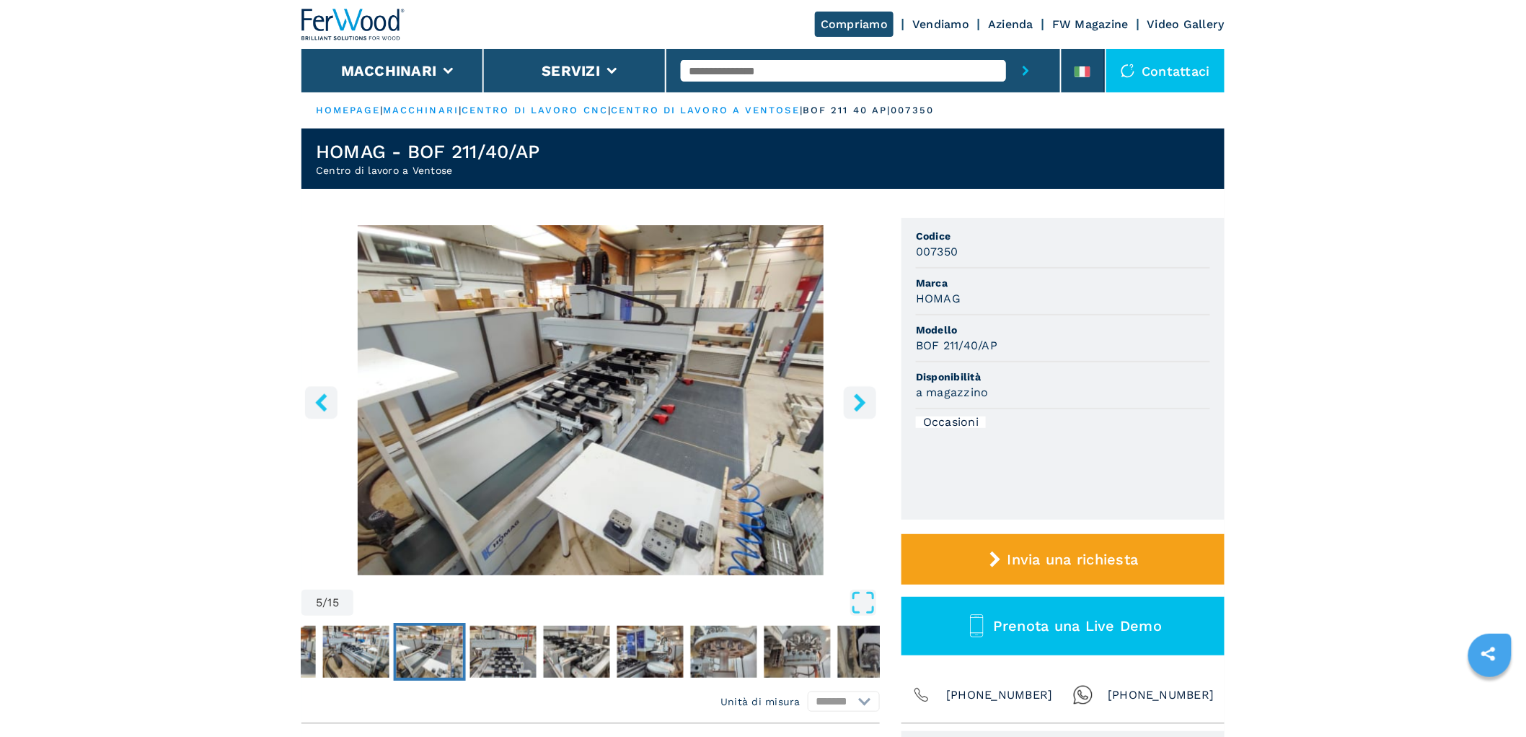
click at [860, 397] on icon "right-button" at bounding box center [860, 402] width 12 height 18
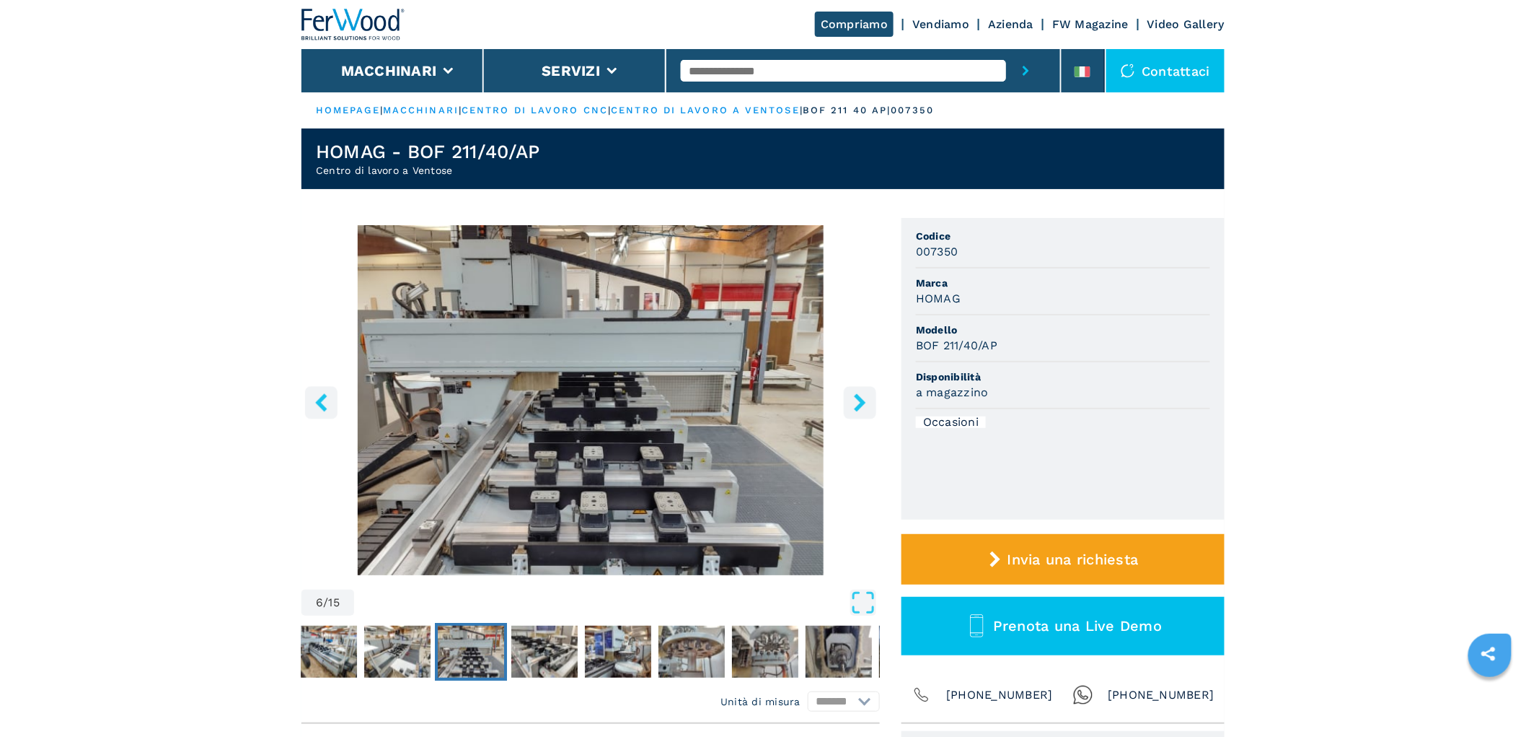
click at [861, 397] on icon "right-button" at bounding box center [860, 402] width 18 height 18
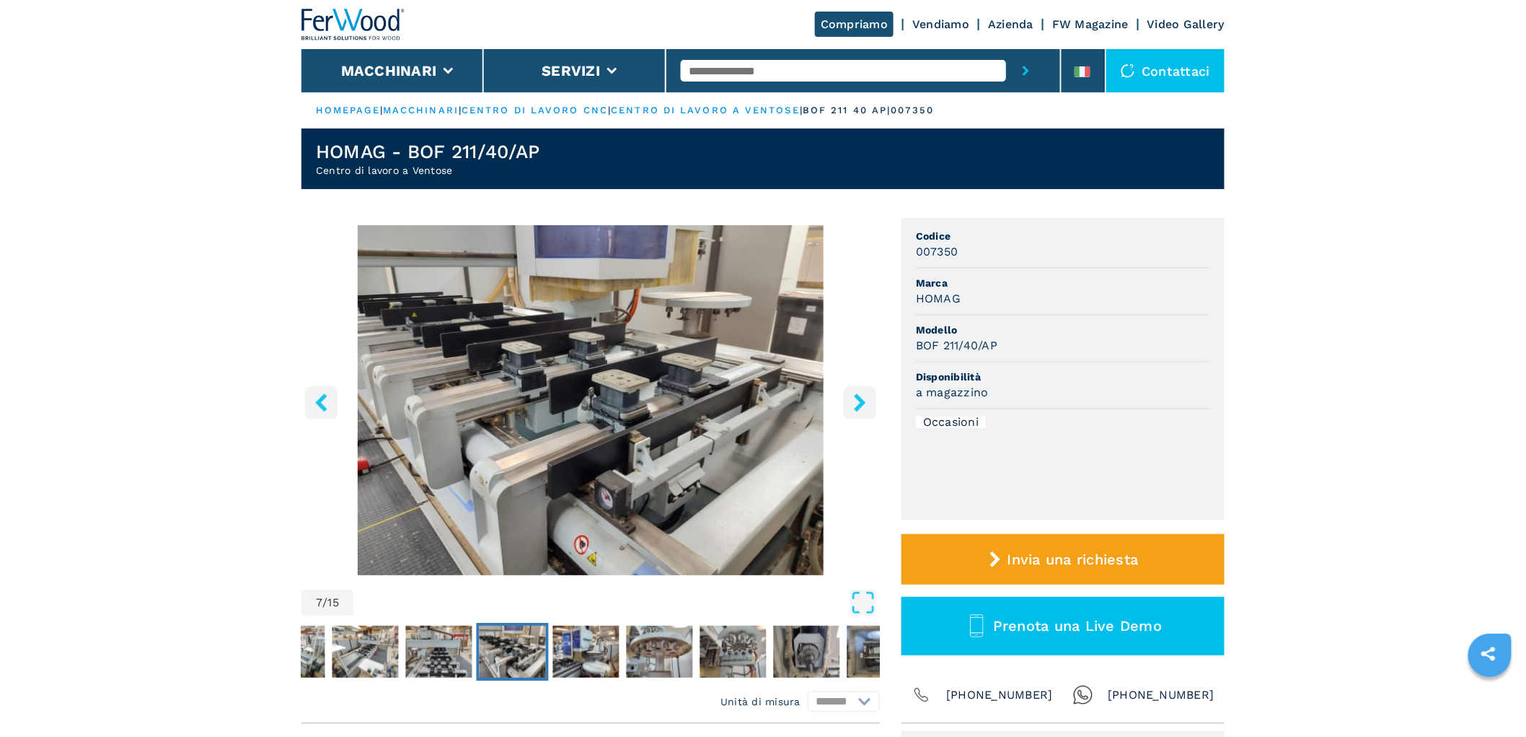
click at [864, 395] on icon "right-button" at bounding box center [860, 402] width 18 height 18
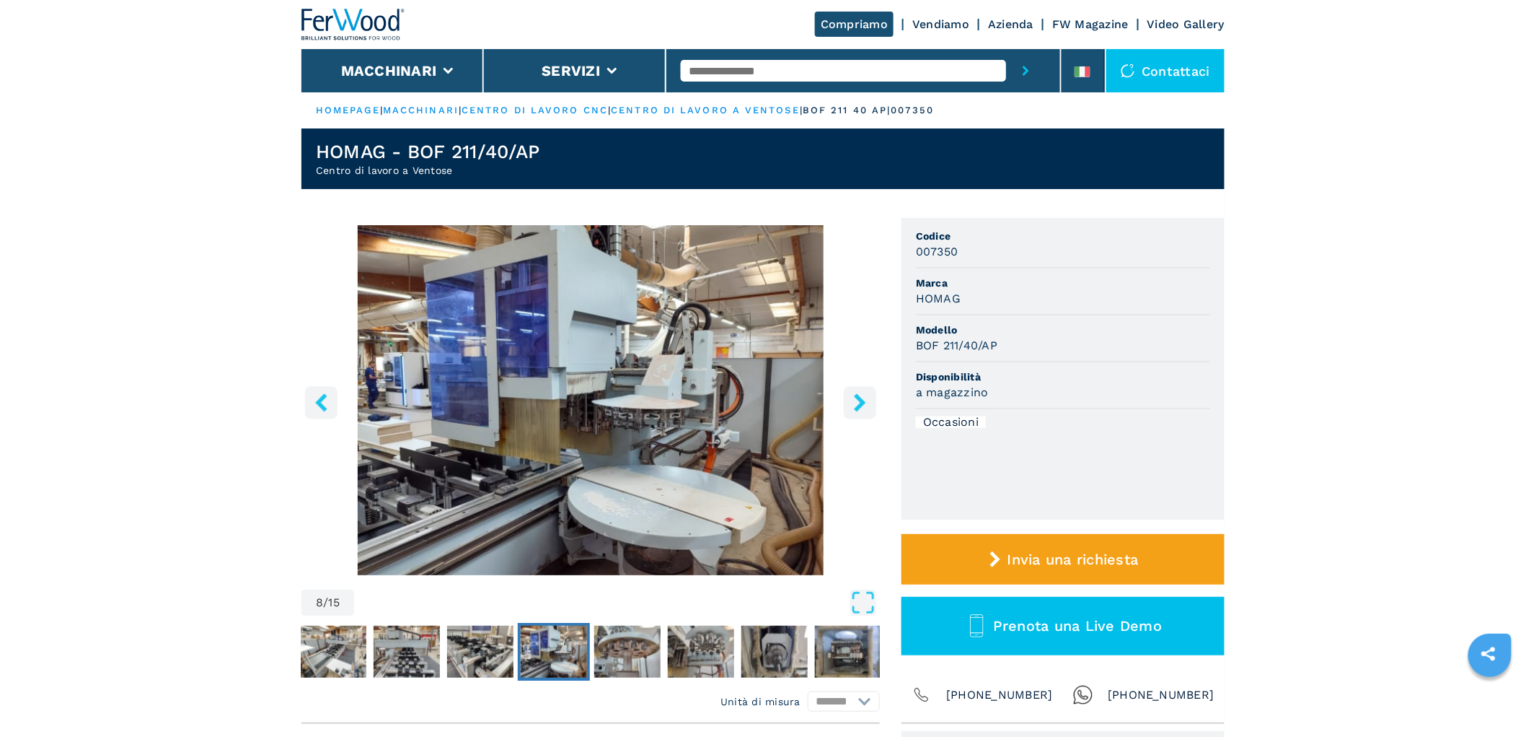
click at [864, 394] on icon "right-button" at bounding box center [860, 402] width 18 height 18
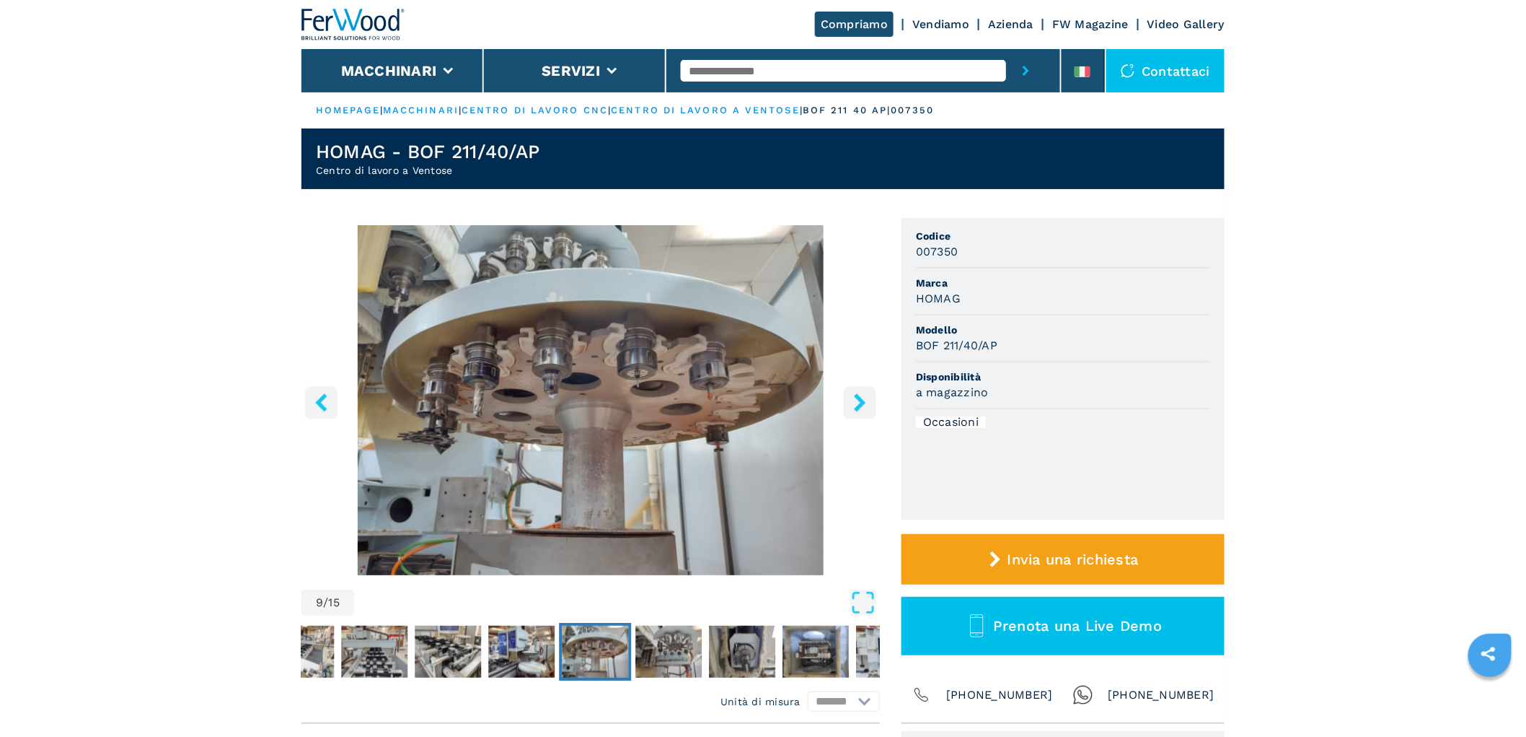
click at [864, 400] on icon "right-button" at bounding box center [860, 402] width 18 height 18
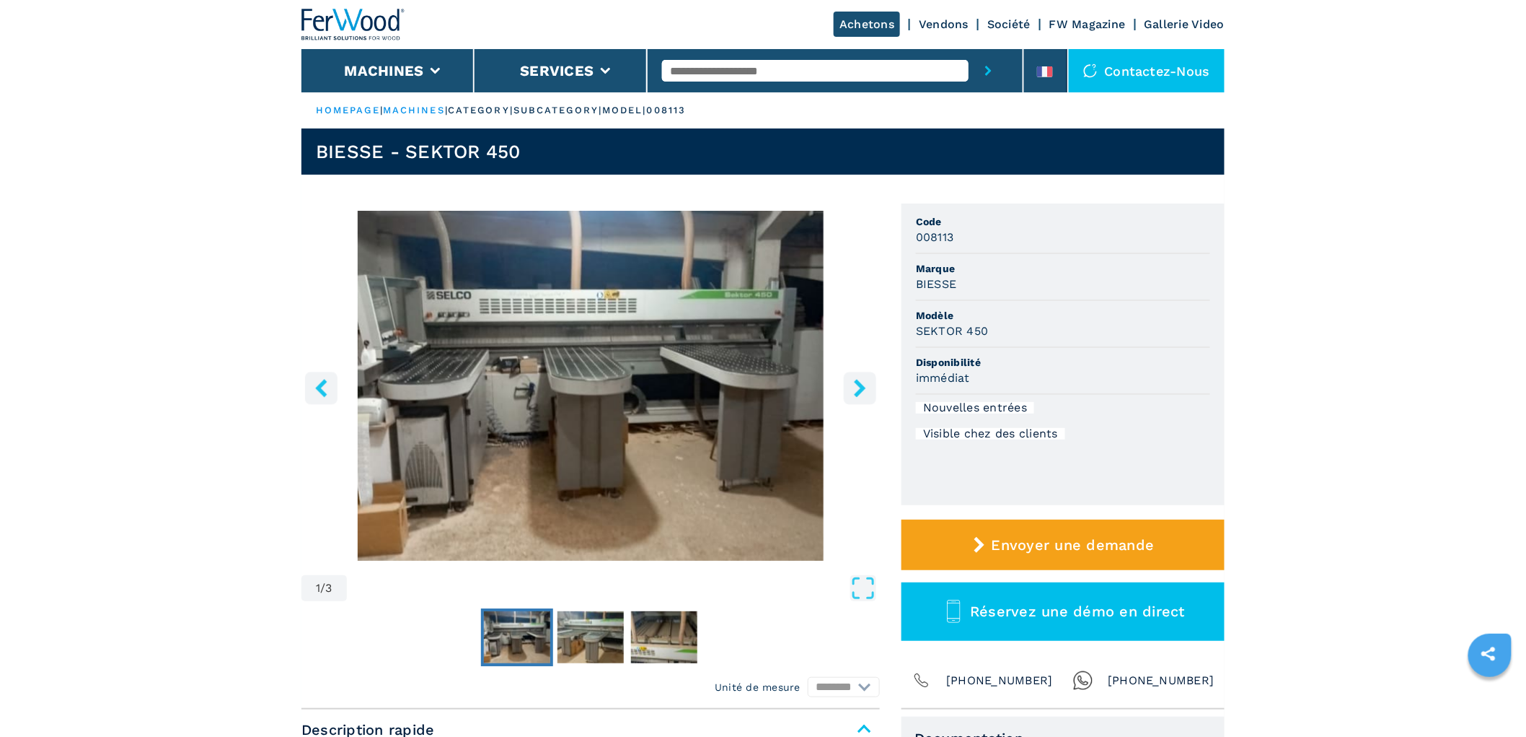
click at [864, 386] on icon "right-button" at bounding box center [860, 388] width 12 height 18
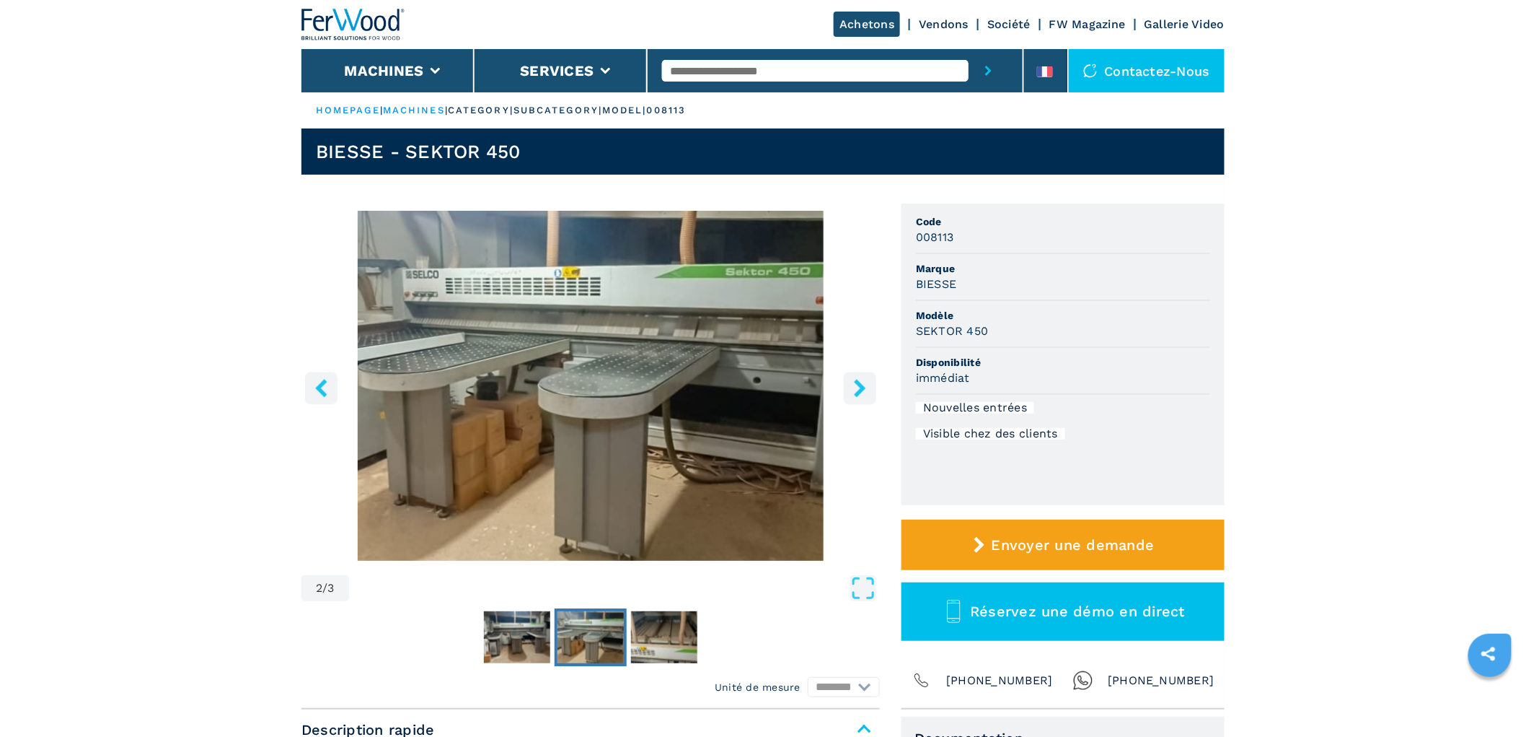
click at [864, 386] on icon "right-button" at bounding box center [860, 388] width 12 height 18
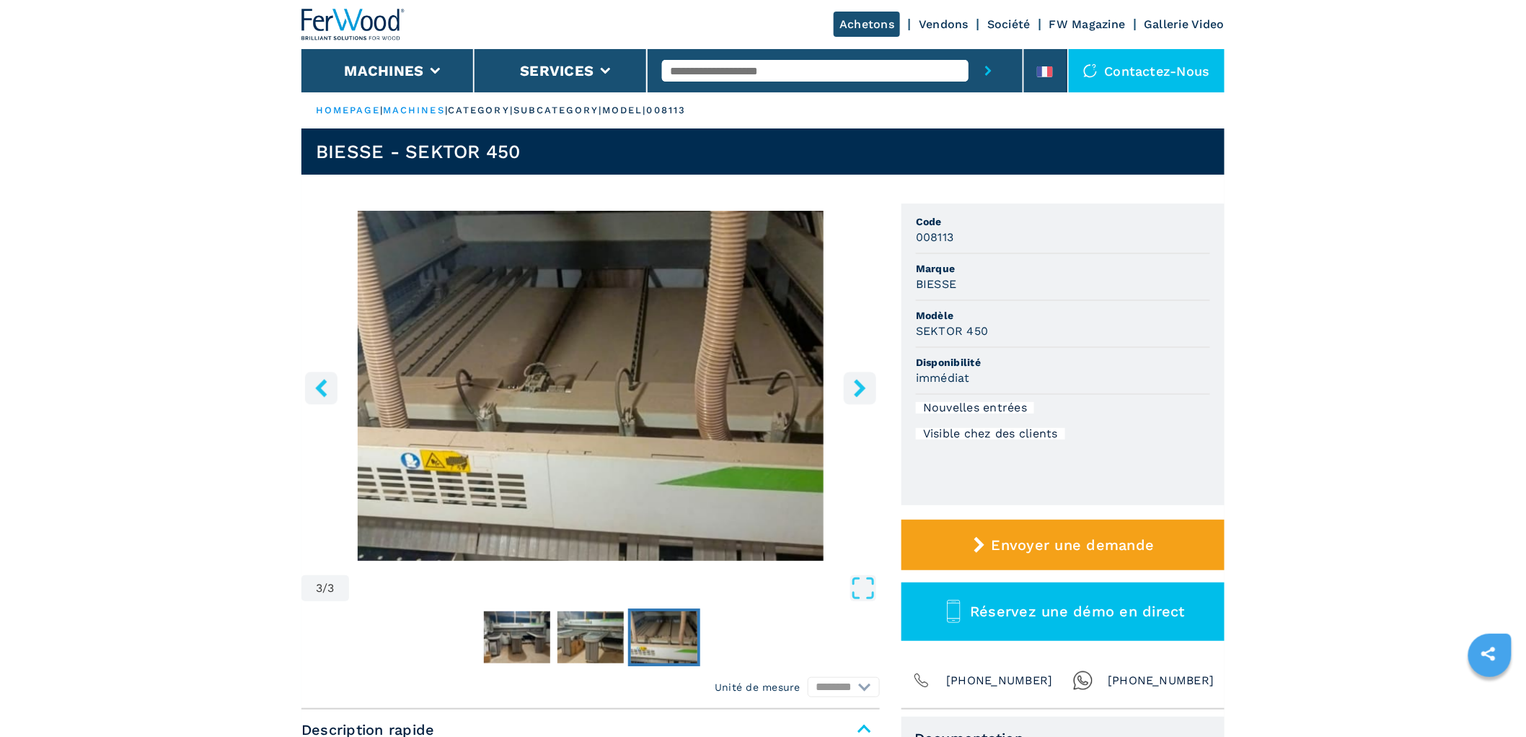
click at [734, 72] on input "text" at bounding box center [815, 71] width 307 height 22
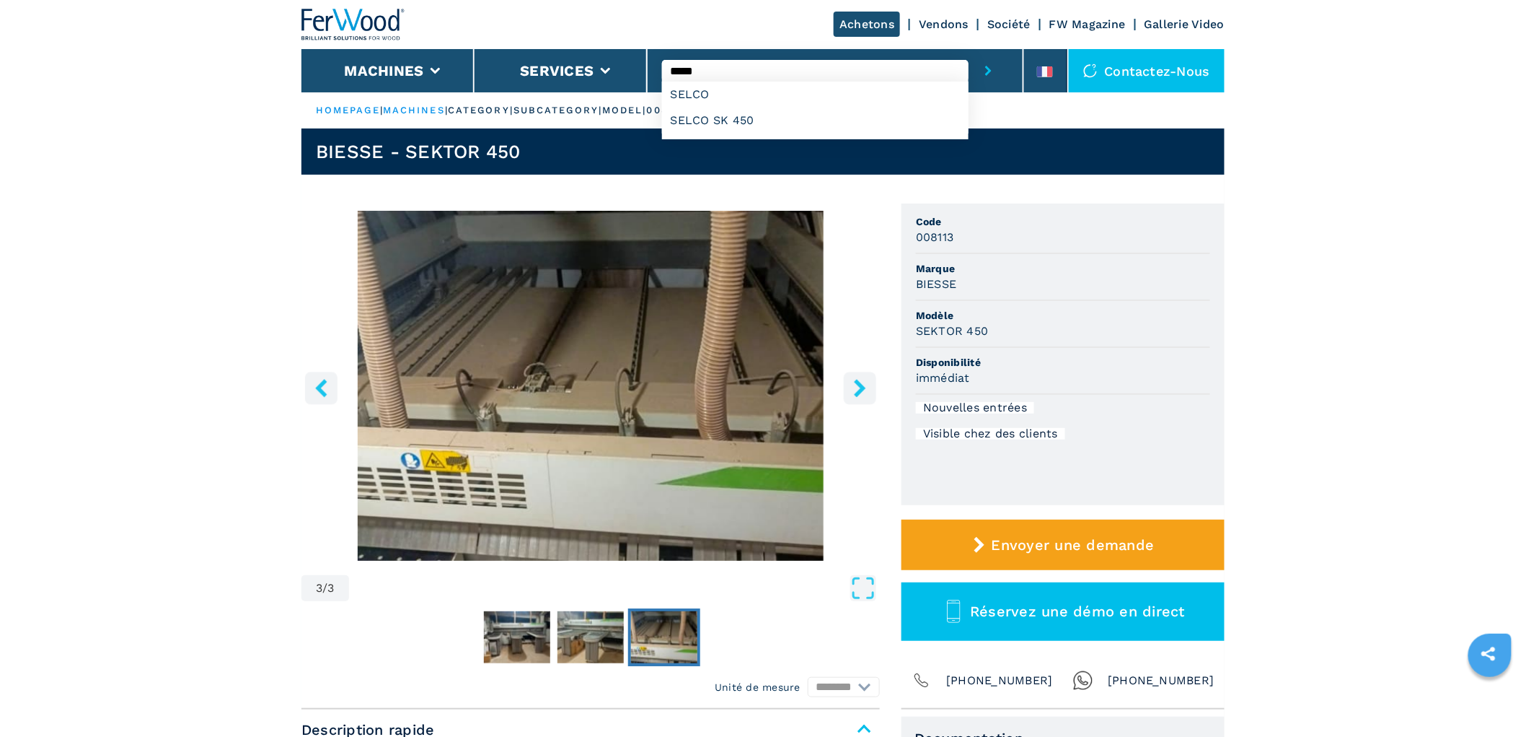
type input "*****"
click at [969, 49] on button "submit-button" at bounding box center [989, 70] width 40 height 43
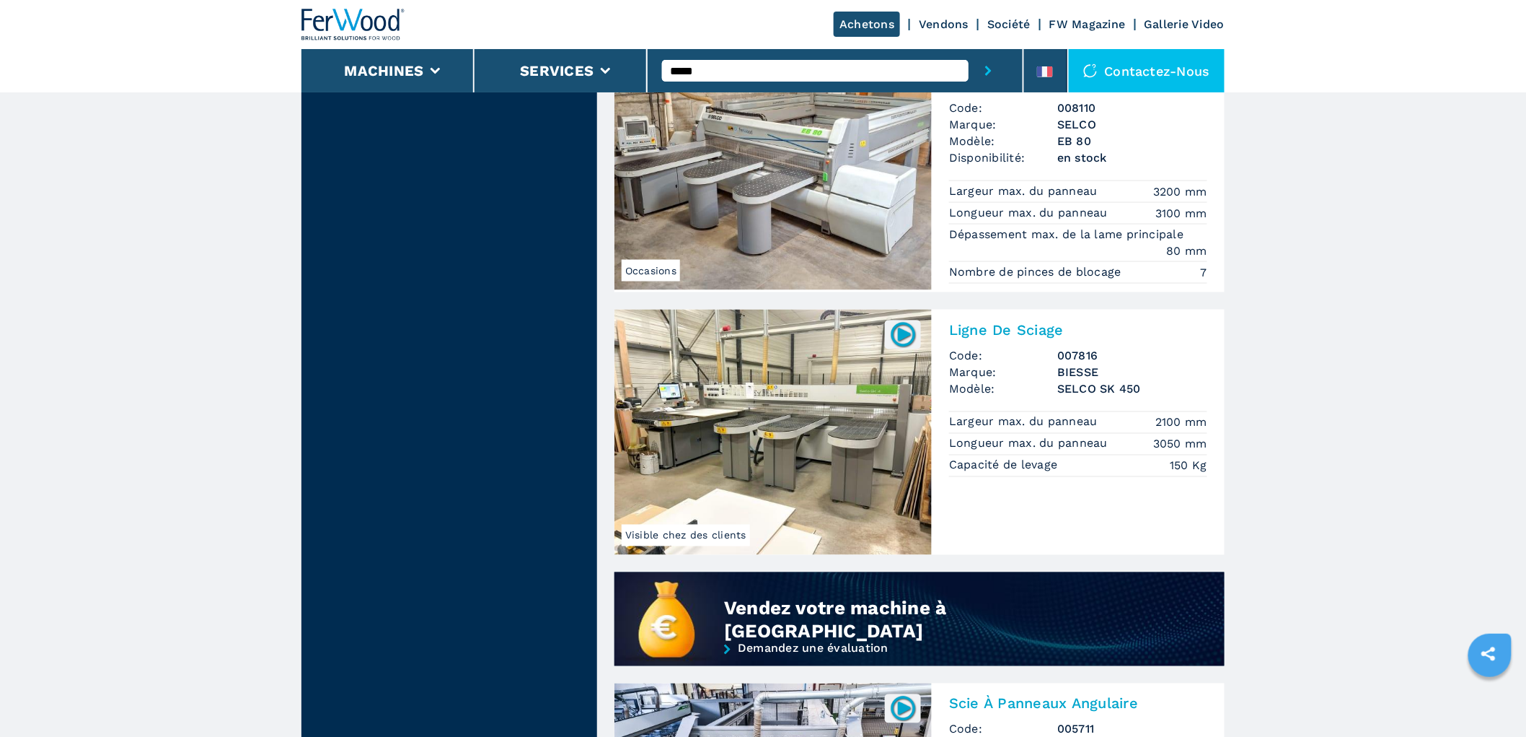
scroll to position [721, 0]
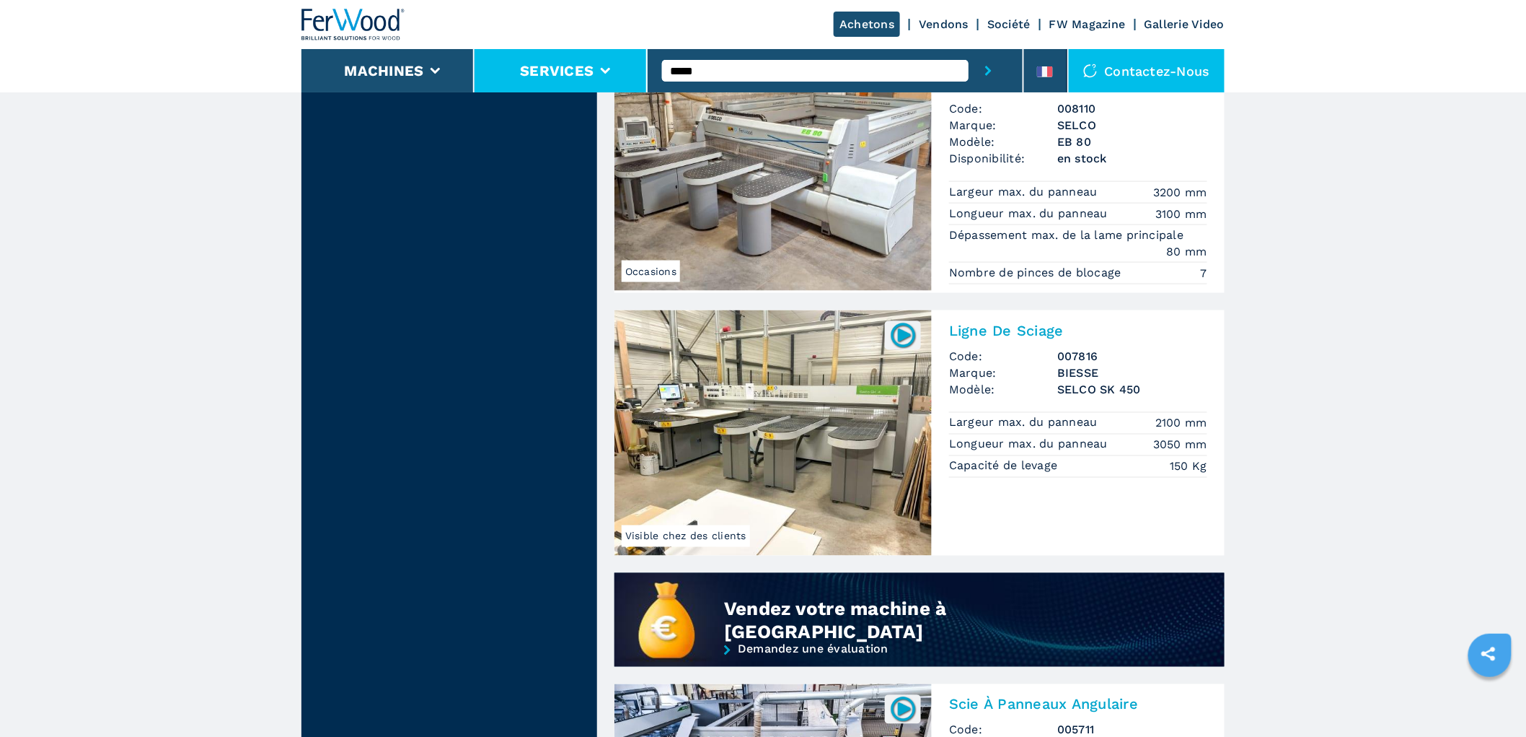
drag, startPoint x: 786, startPoint y: 66, endPoint x: 565, endPoint y: 66, distance: 221.5
click at [574, 56] on div "Achetons Vendons Société FW Magazine Gallerie Video Machines Services ***** Con…" at bounding box center [763, 46] width 923 height 92
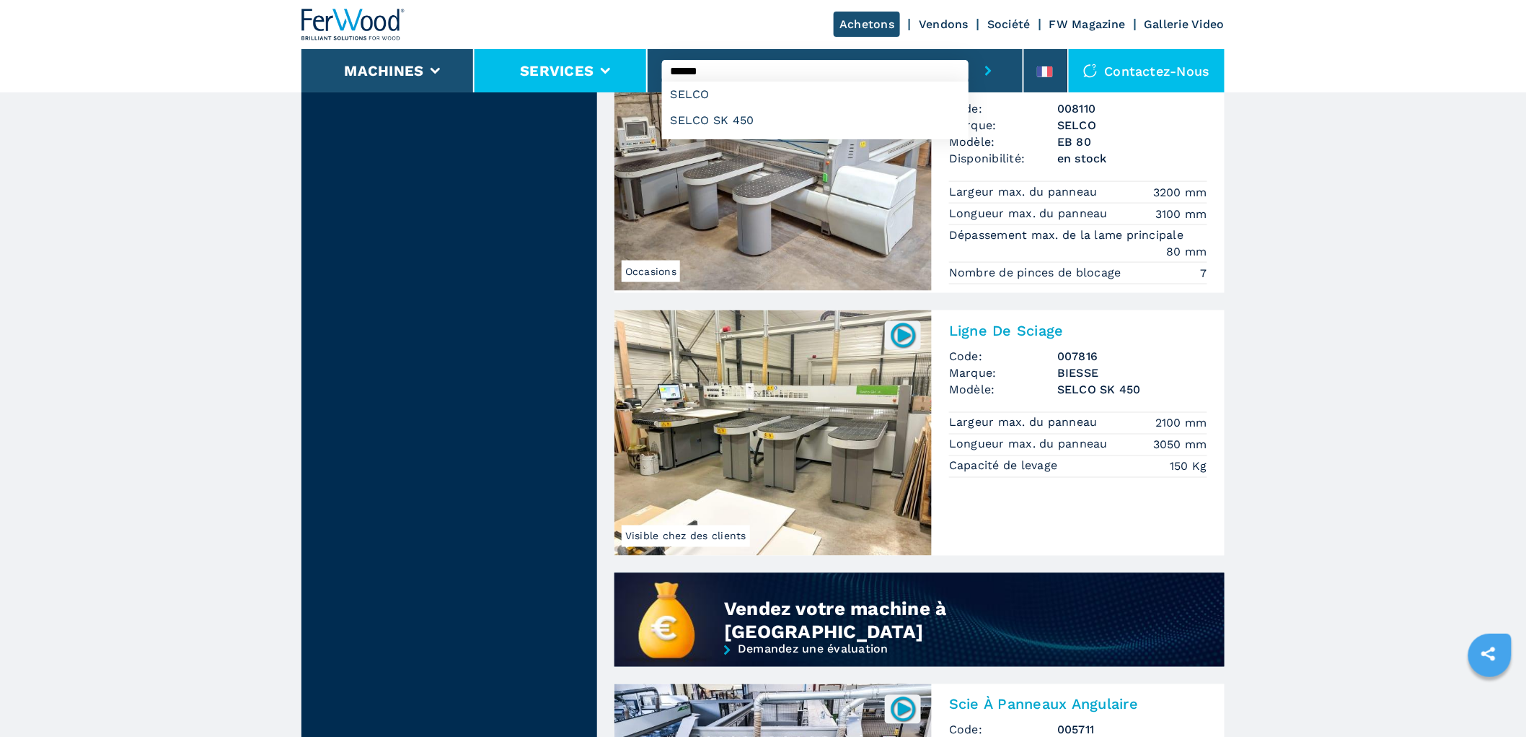
type input "******"
click at [969, 49] on button "submit-button" at bounding box center [989, 70] width 40 height 43
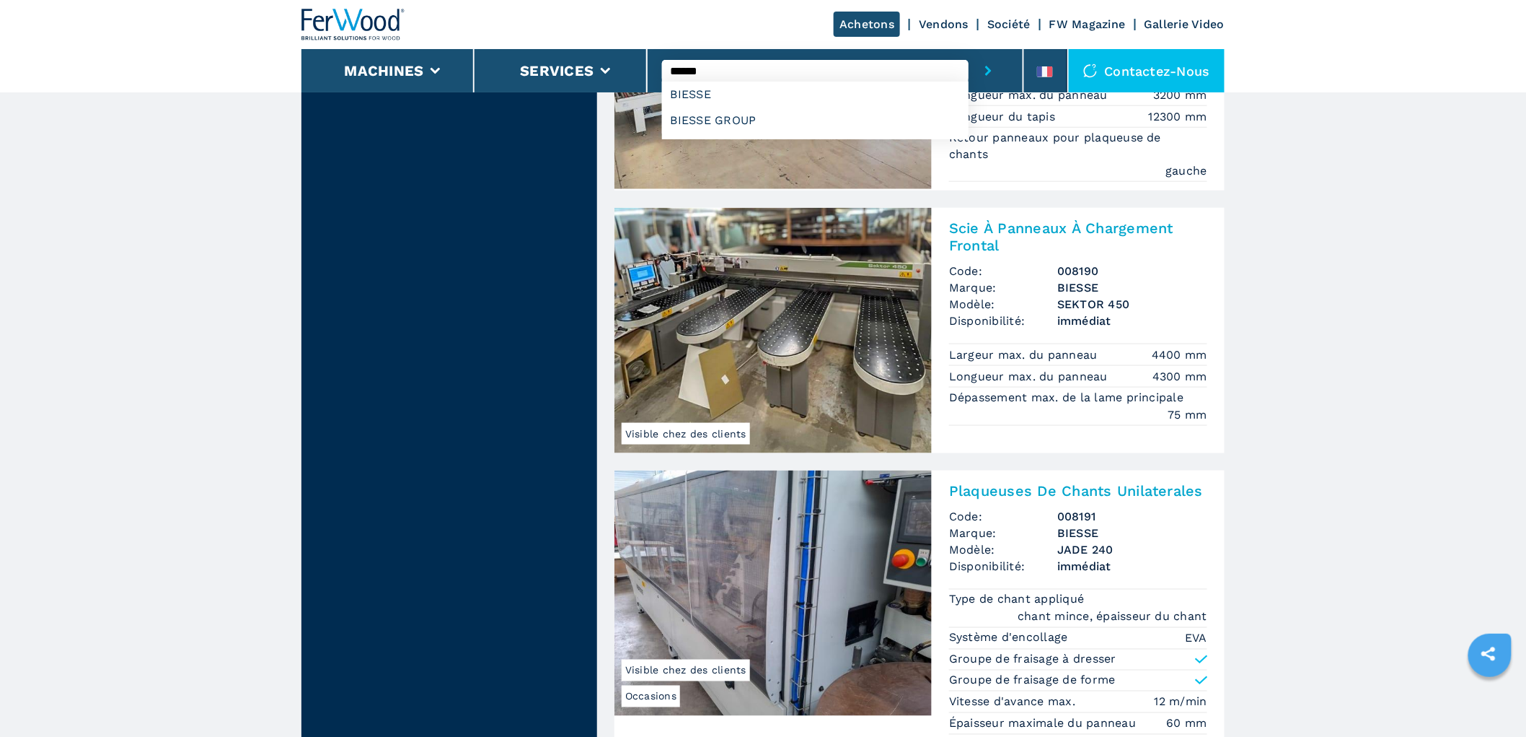
scroll to position [611, 0]
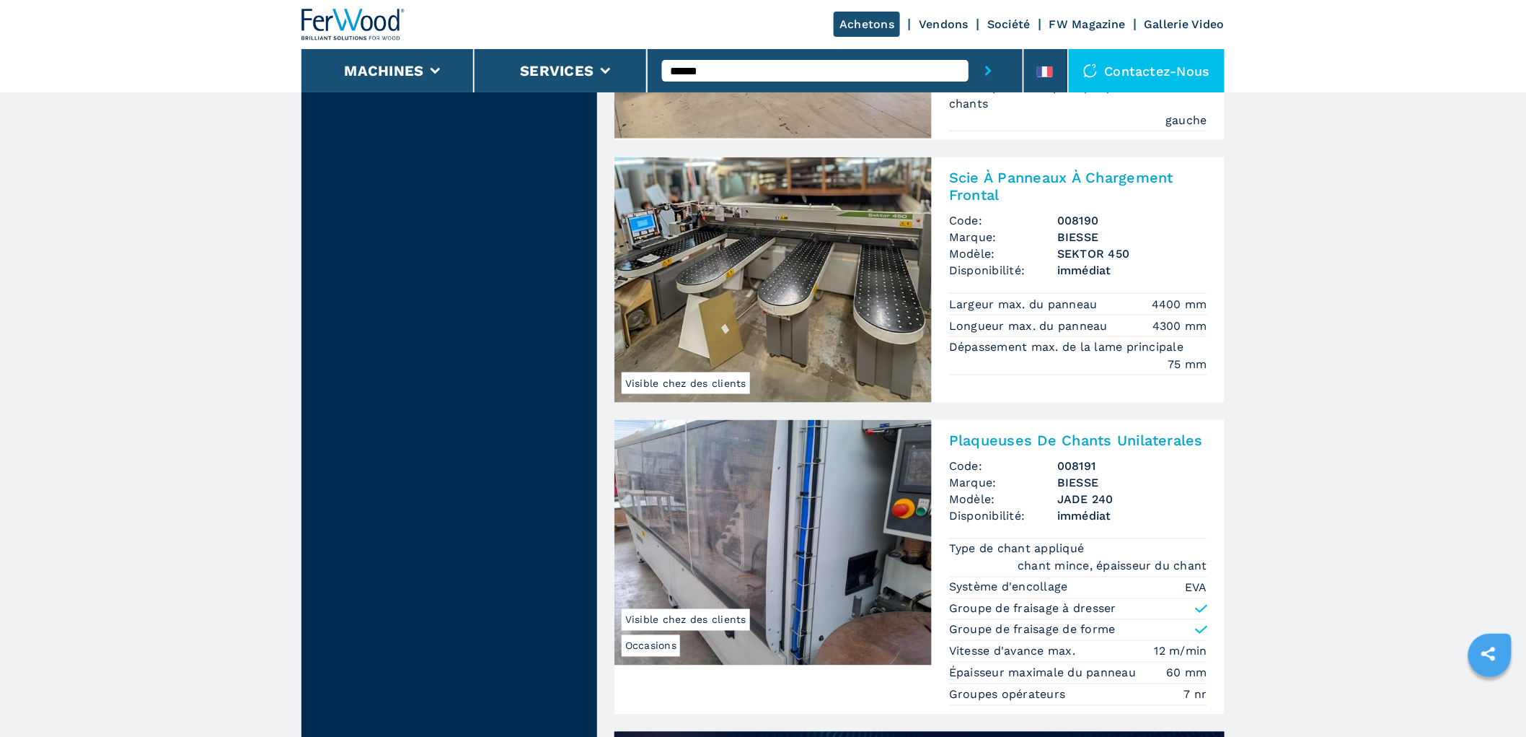
click at [1085, 175] on h2 "Scie À Panneaux À Chargement Frontal" at bounding box center [1078, 186] width 258 height 35
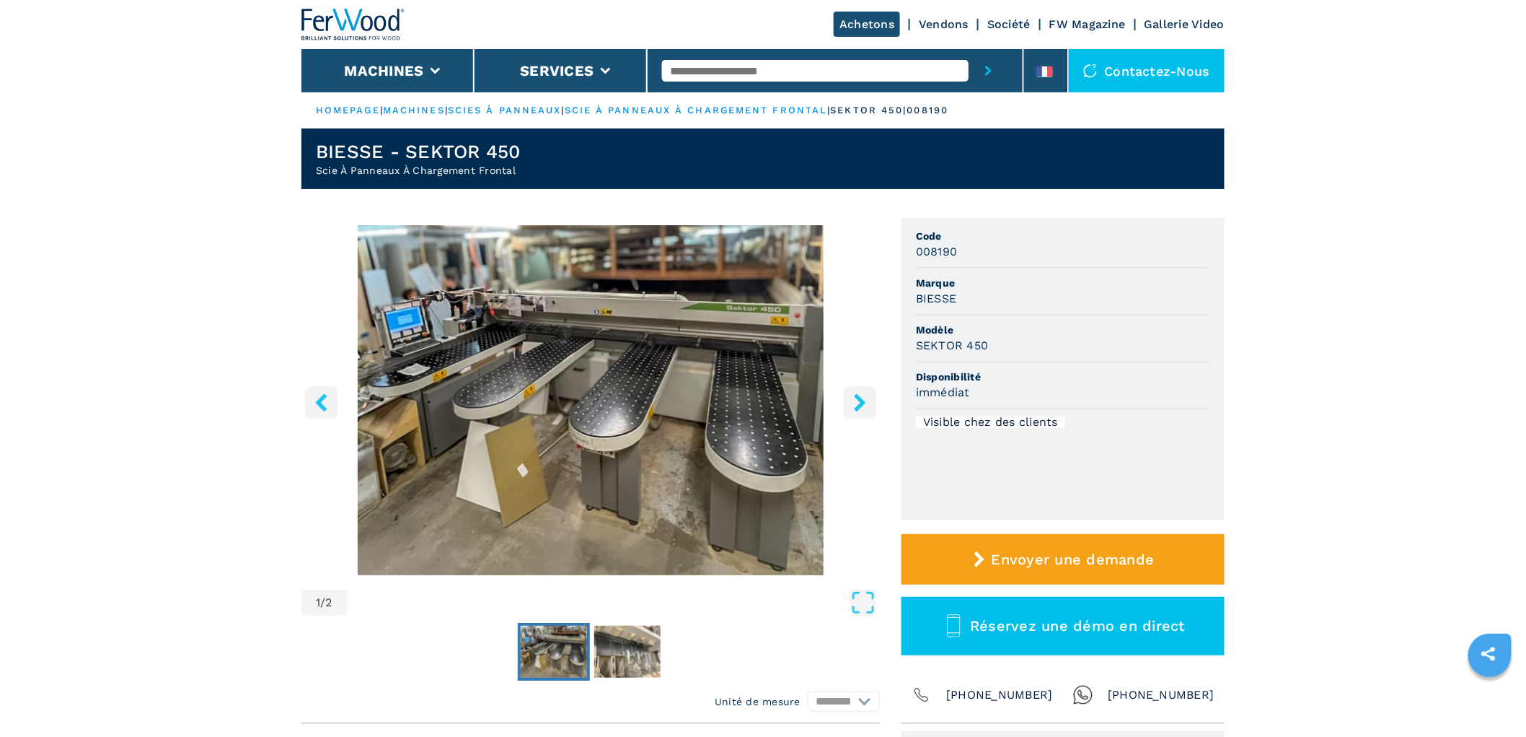
click at [860, 400] on icon "right-button" at bounding box center [860, 402] width 12 height 18
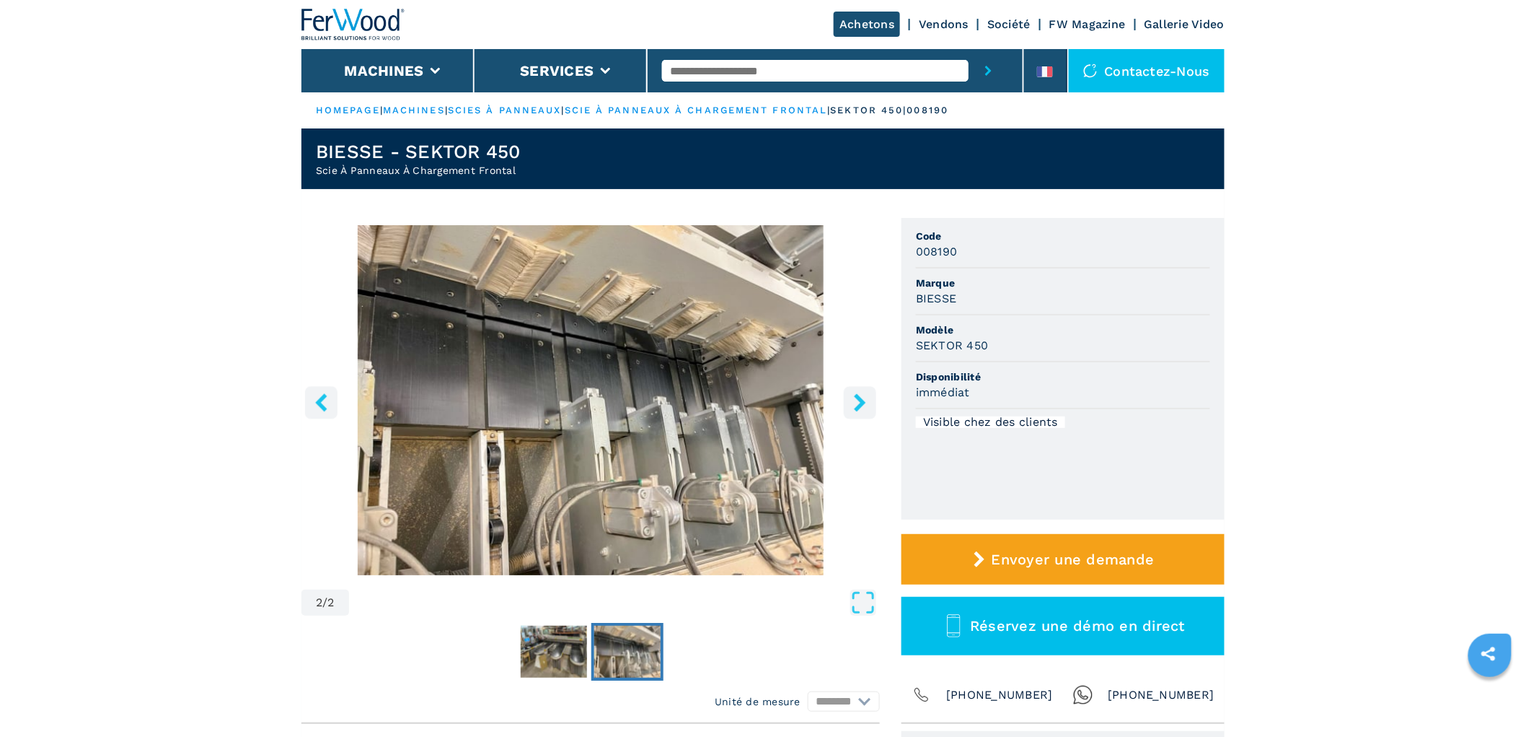
click at [860, 400] on icon "right-button" at bounding box center [860, 402] width 12 height 18
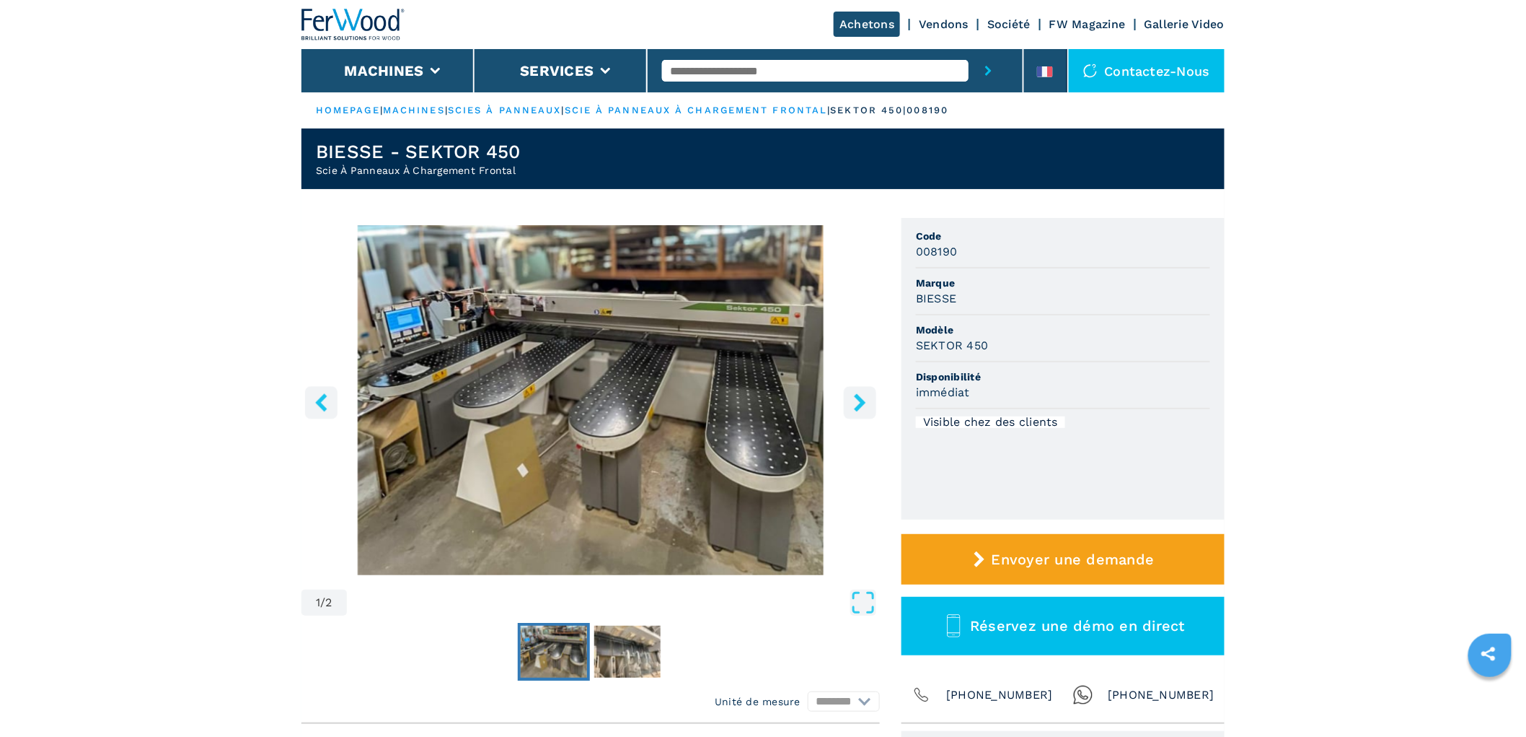
click at [861, 400] on icon "right-button" at bounding box center [860, 402] width 12 height 18
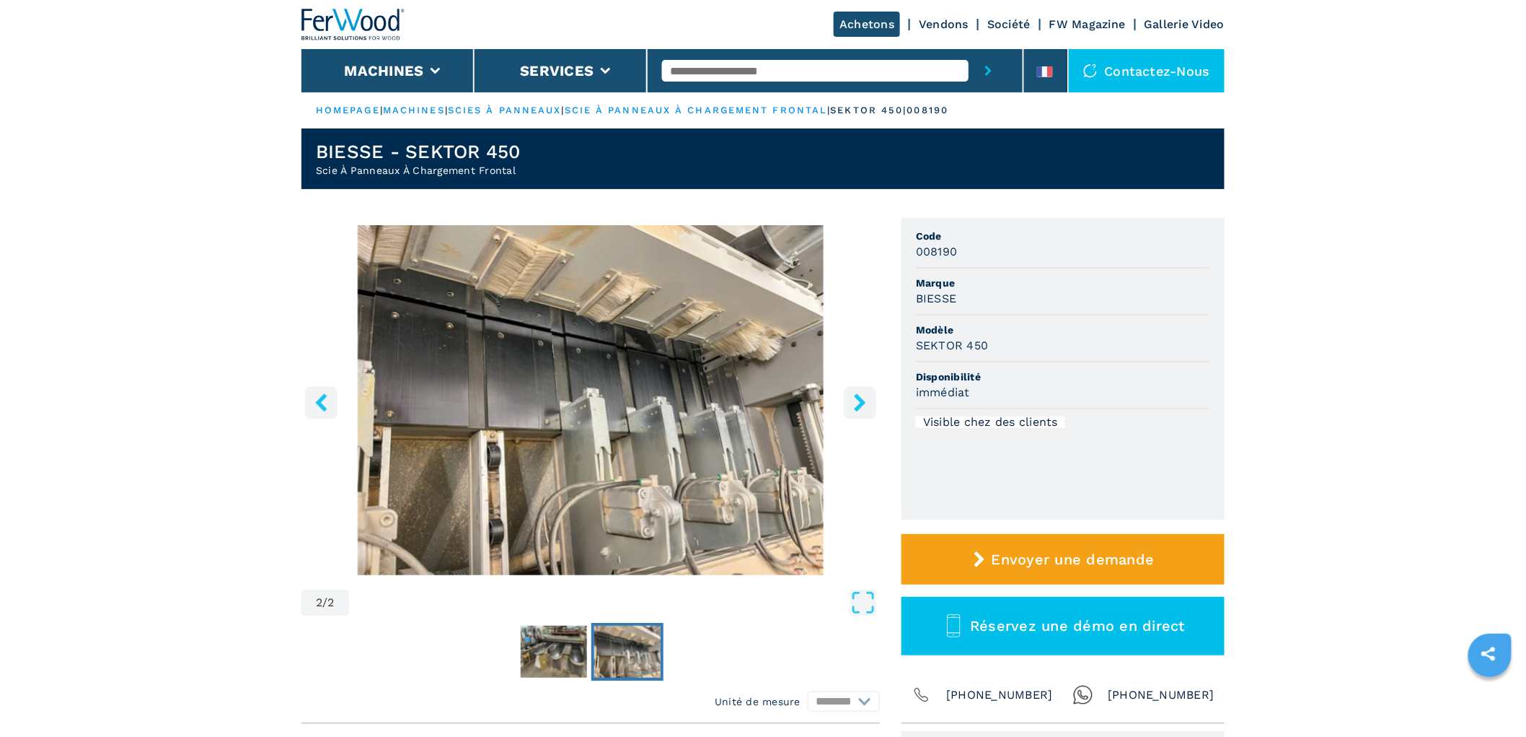
click at [861, 400] on icon "right-button" at bounding box center [860, 402] width 12 height 18
click at [853, 397] on icon "right-button" at bounding box center [860, 402] width 18 height 18
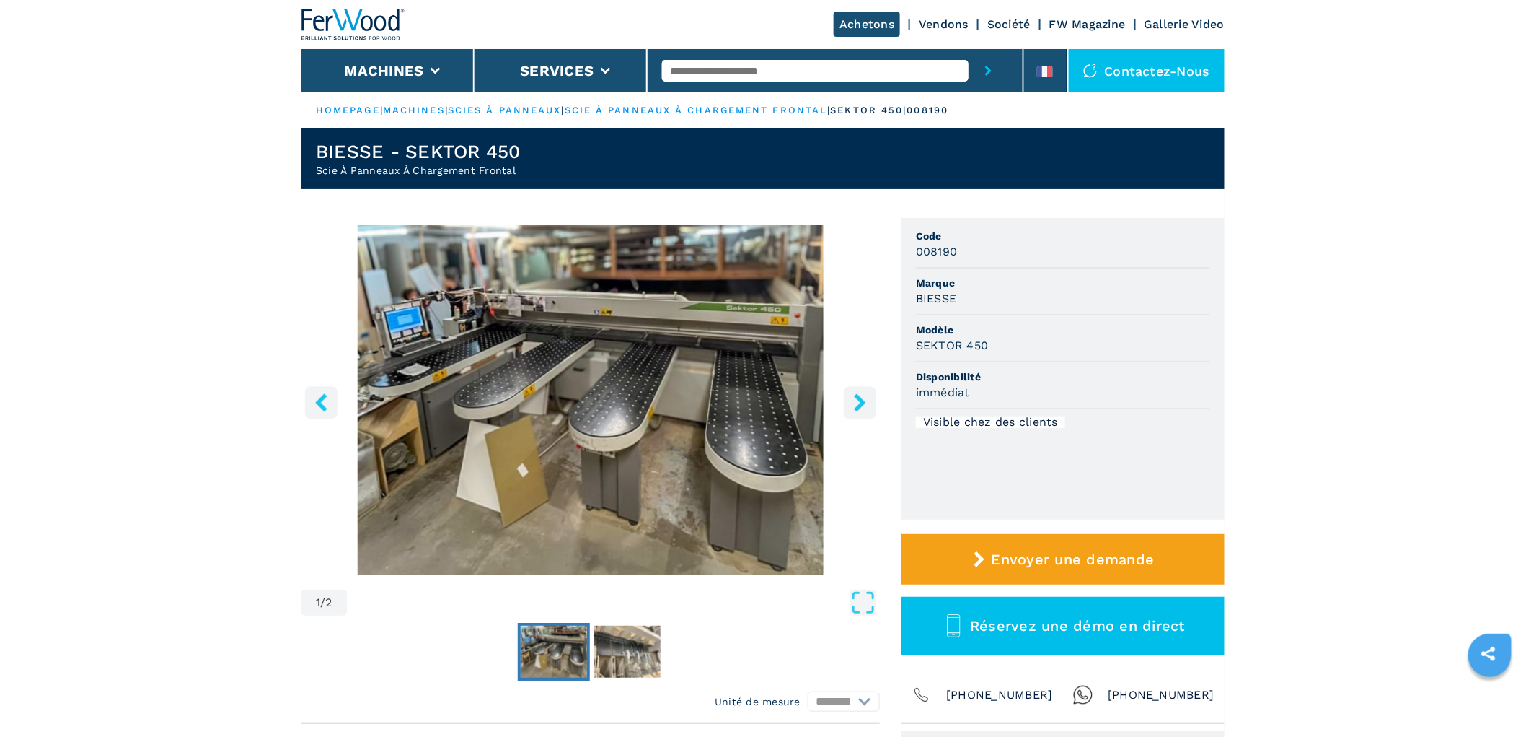
click at [853, 397] on icon "right-button" at bounding box center [860, 402] width 18 height 18
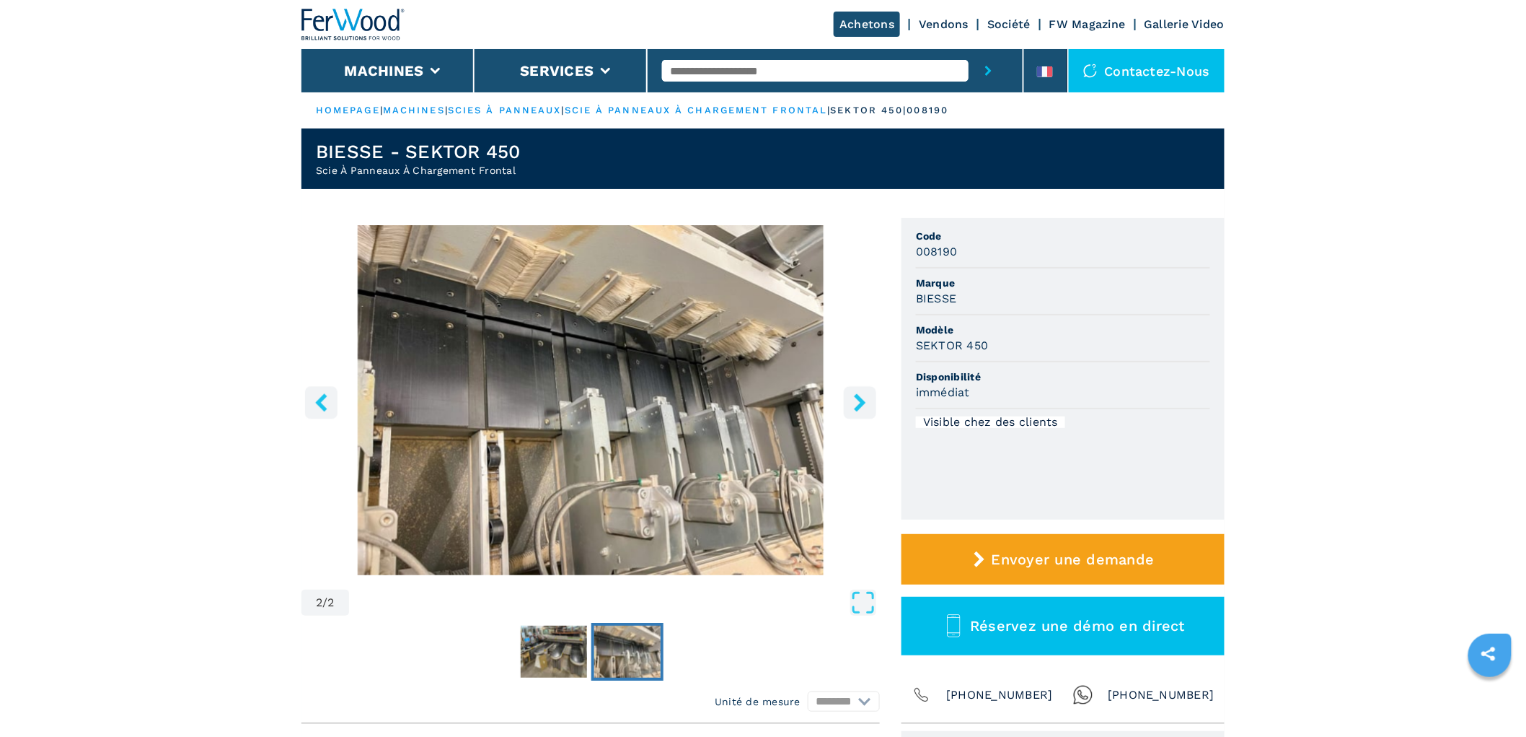
click at [853, 397] on icon "right-button" at bounding box center [860, 402] width 18 height 18
